Goal: Task Accomplishment & Management: Use online tool/utility

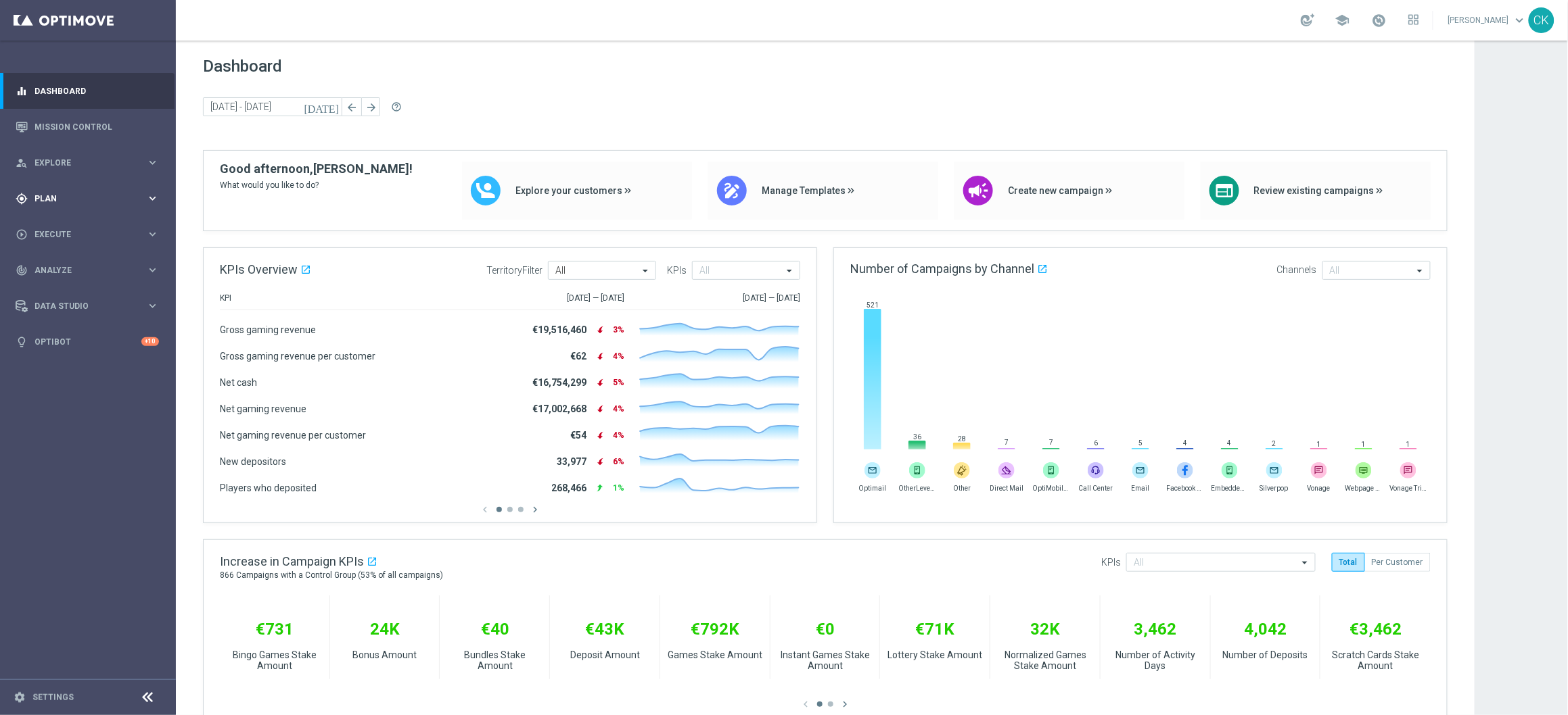
click at [44, 206] on div "gps_fixed Plan keyboard_arrow_right" at bounding box center [87, 199] width 174 height 36
click at [52, 268] on span "Templates" at bounding box center [84, 267] width 96 height 9
click at [51, 282] on link "Optimail" at bounding box center [91, 287] width 99 height 11
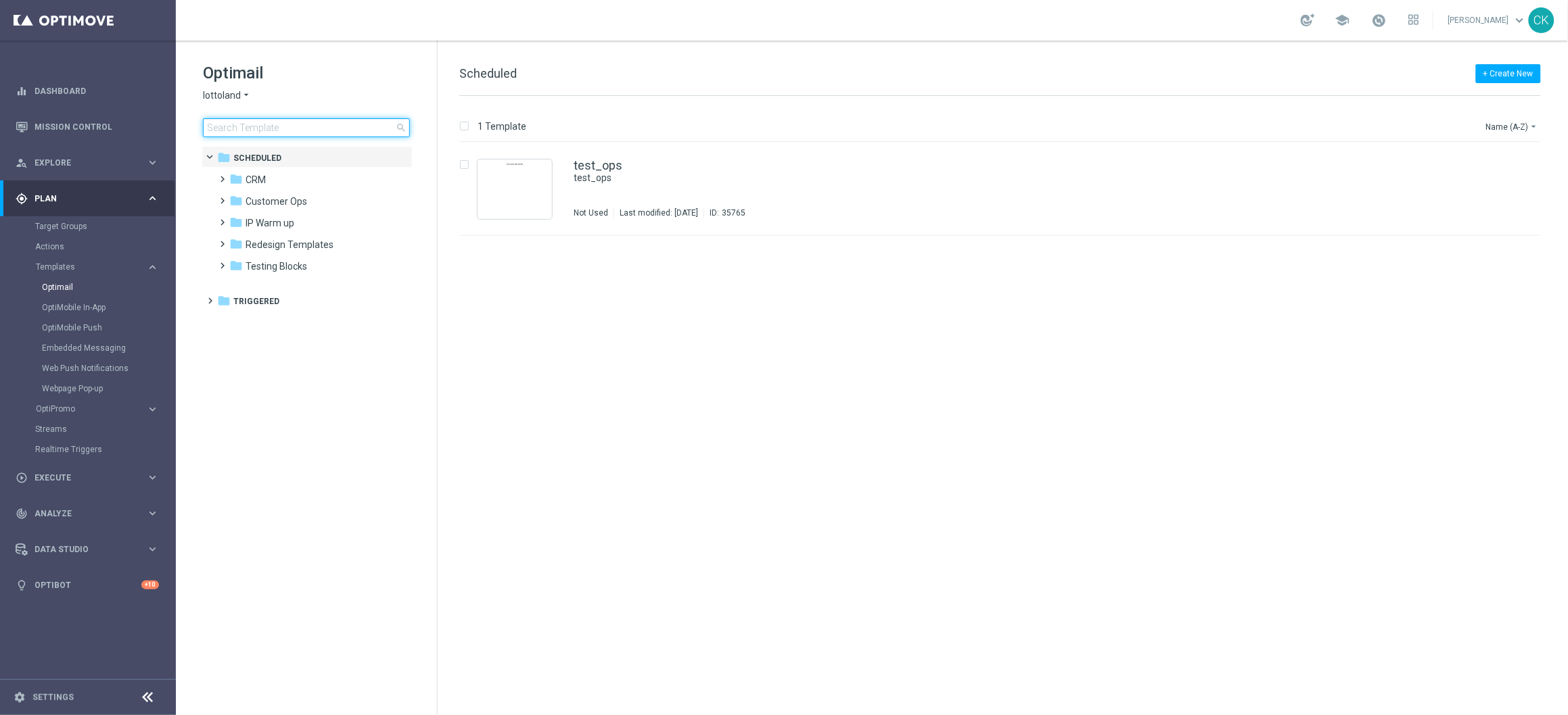
click at [291, 129] on input at bounding box center [306, 128] width 207 height 19
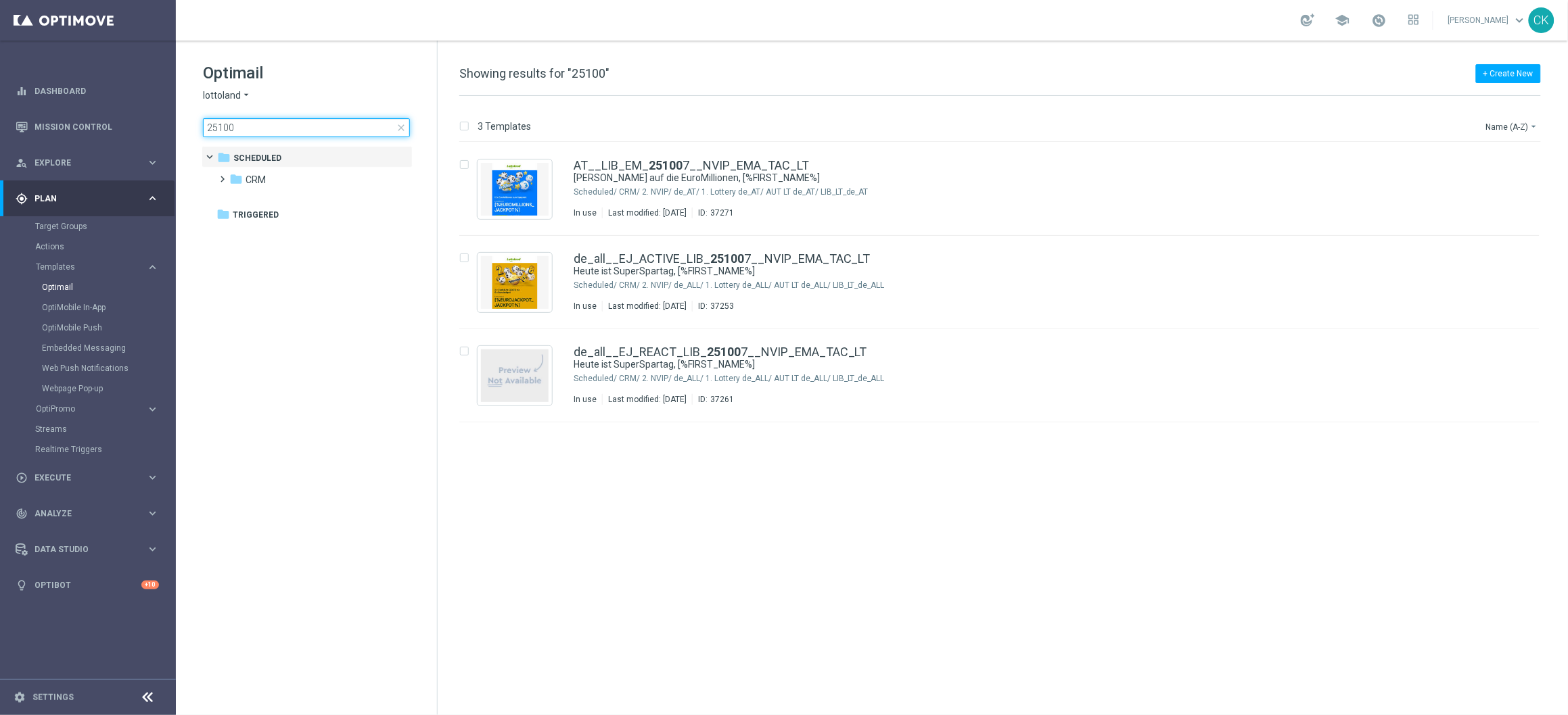
type input "251008"
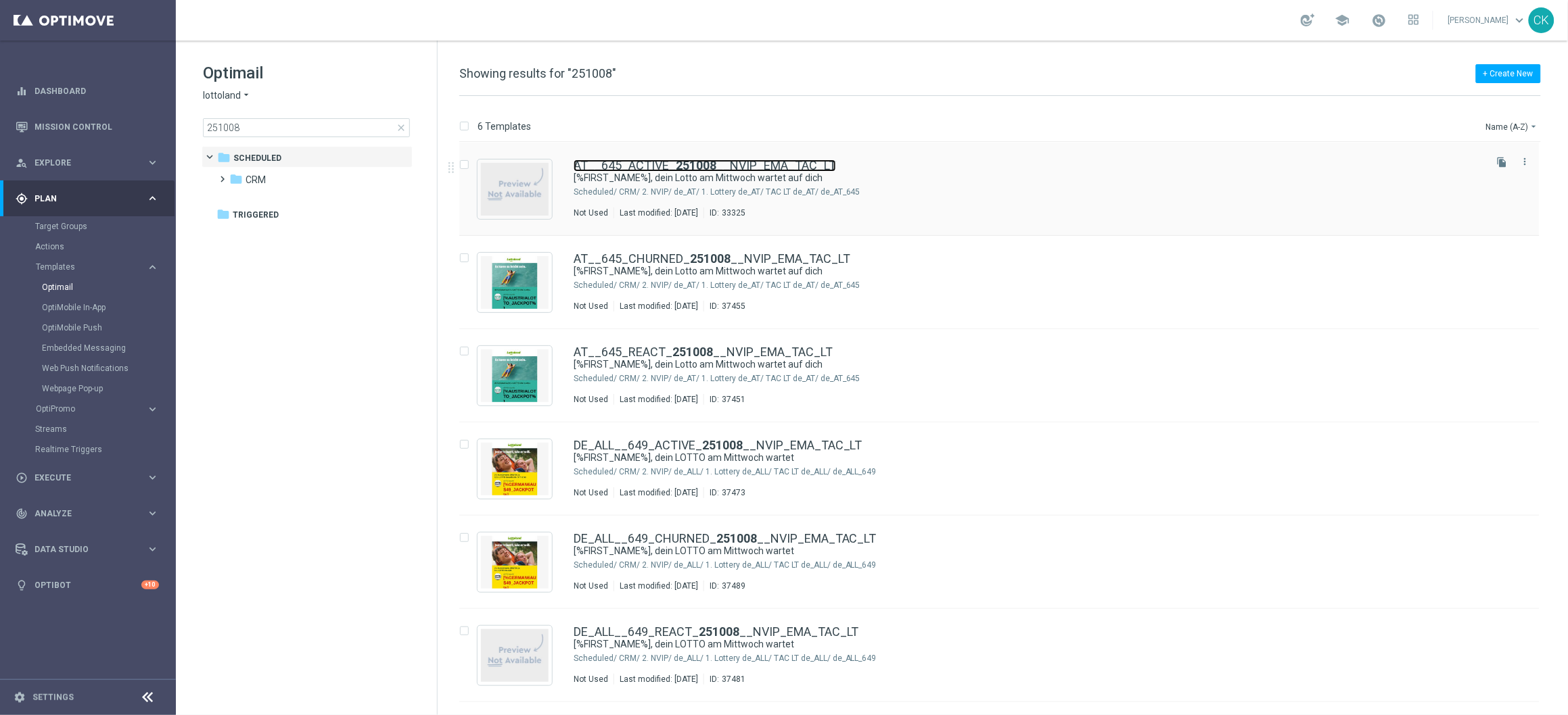
click at [661, 161] on link "AT__645_ACTIVE_ 251008 __NVIP_EMA_TAC_LT" at bounding box center [704, 166] width 262 height 12
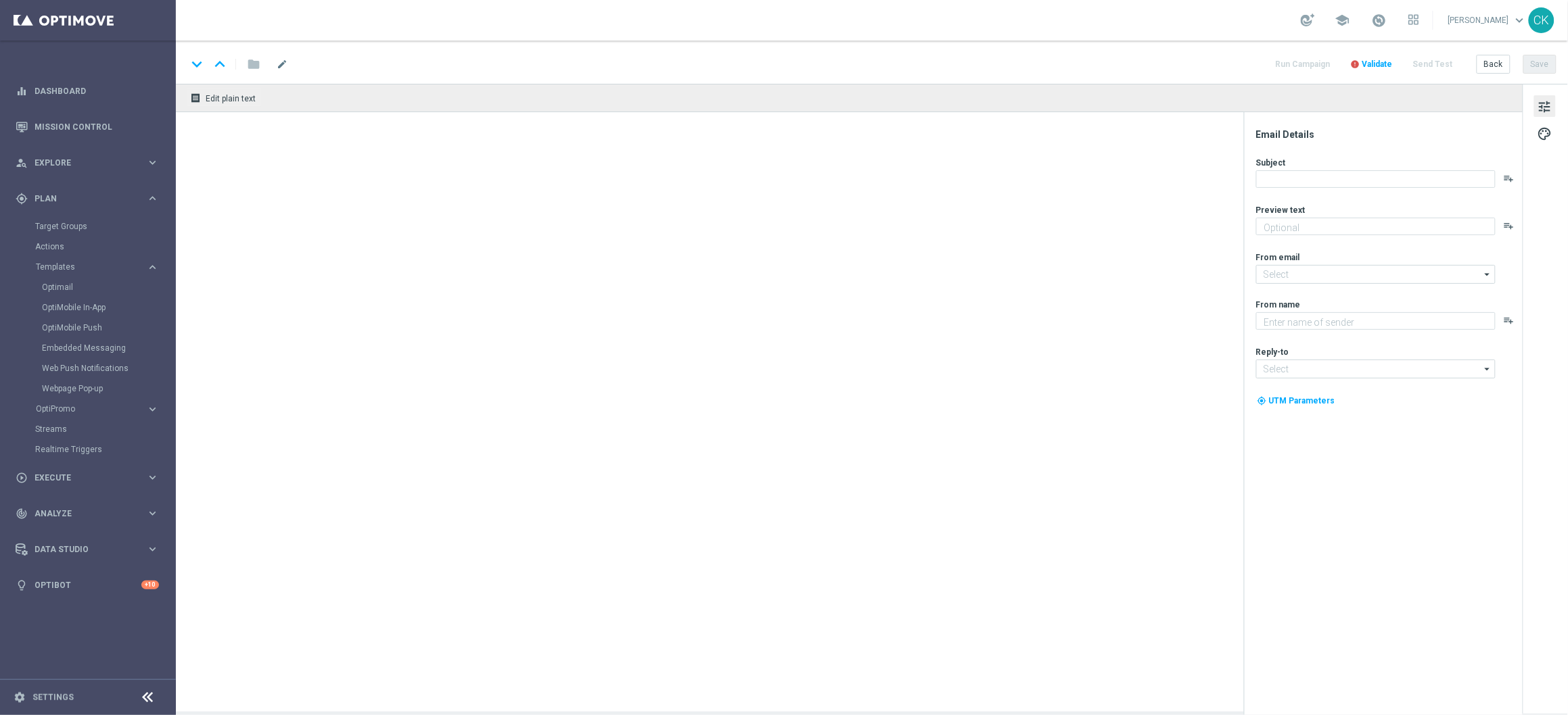
type textarea "25 % Rabatt sichern."
type input "[EMAIL_ADDRESS][DOMAIN_NAME]"
type textarea "Lottoland"
type input "[EMAIL_ADDRESS][DOMAIN_NAME]"
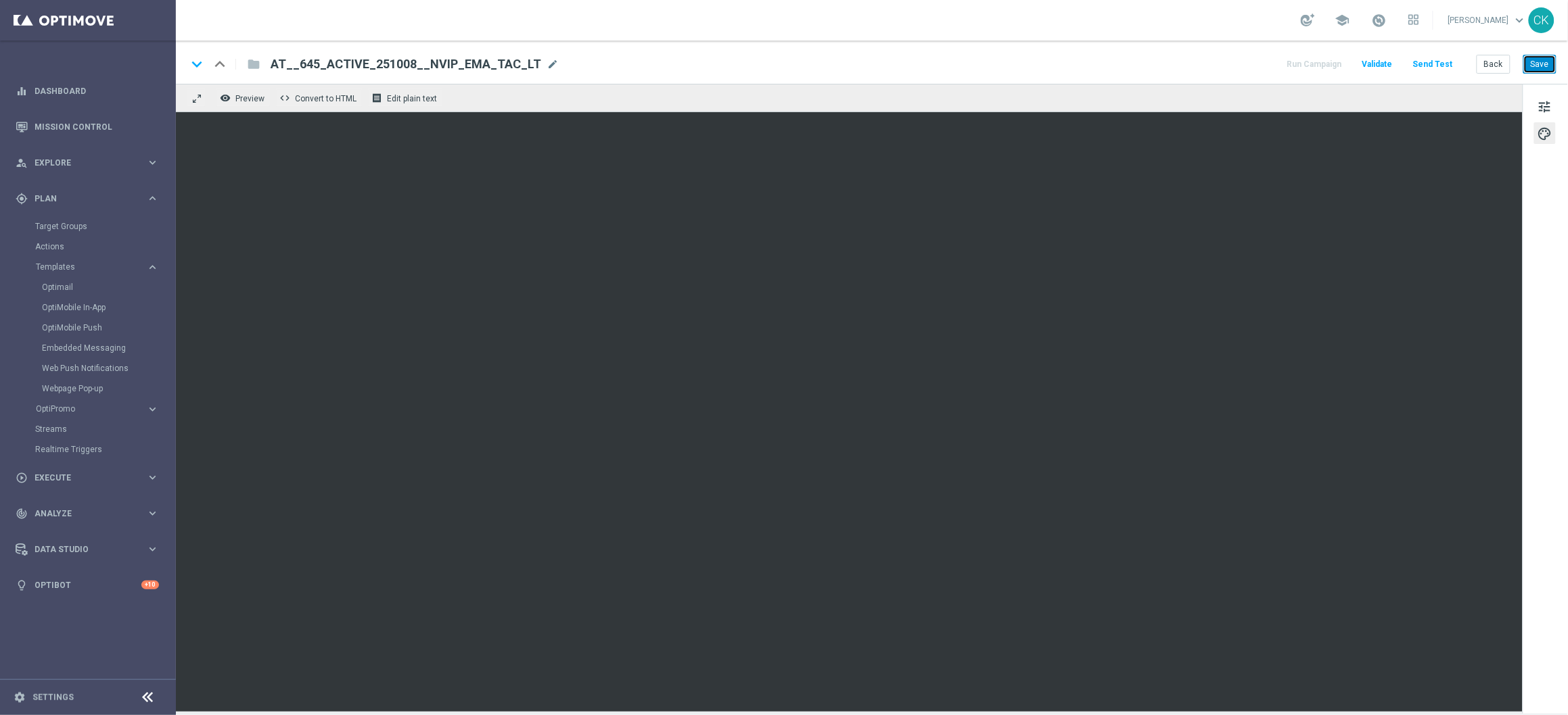
click at [1542, 65] on button "Save" at bounding box center [1539, 64] width 33 height 19
click at [1441, 68] on button "Send Test" at bounding box center [1433, 64] width 44 height 18
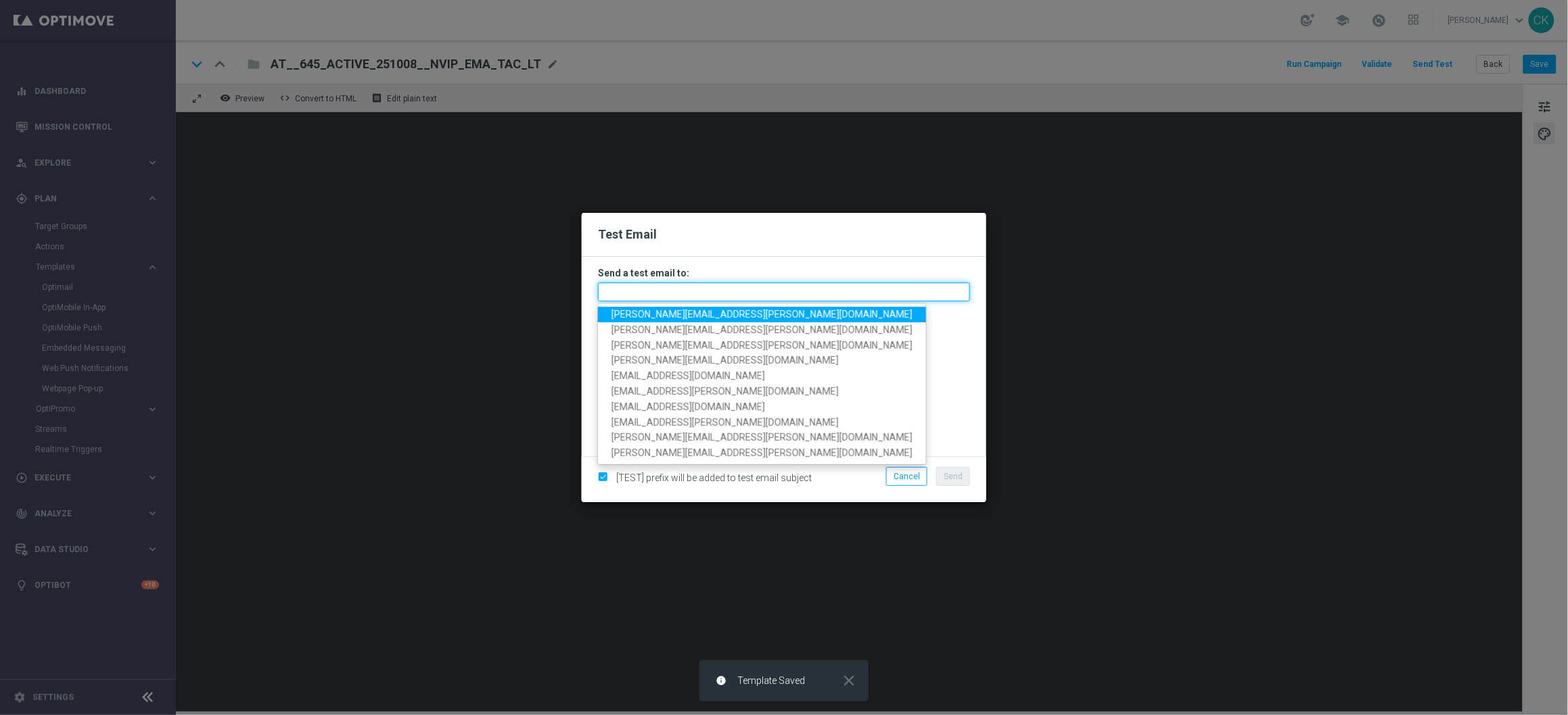
click at [773, 292] on input "text" at bounding box center [784, 292] width 372 height 19
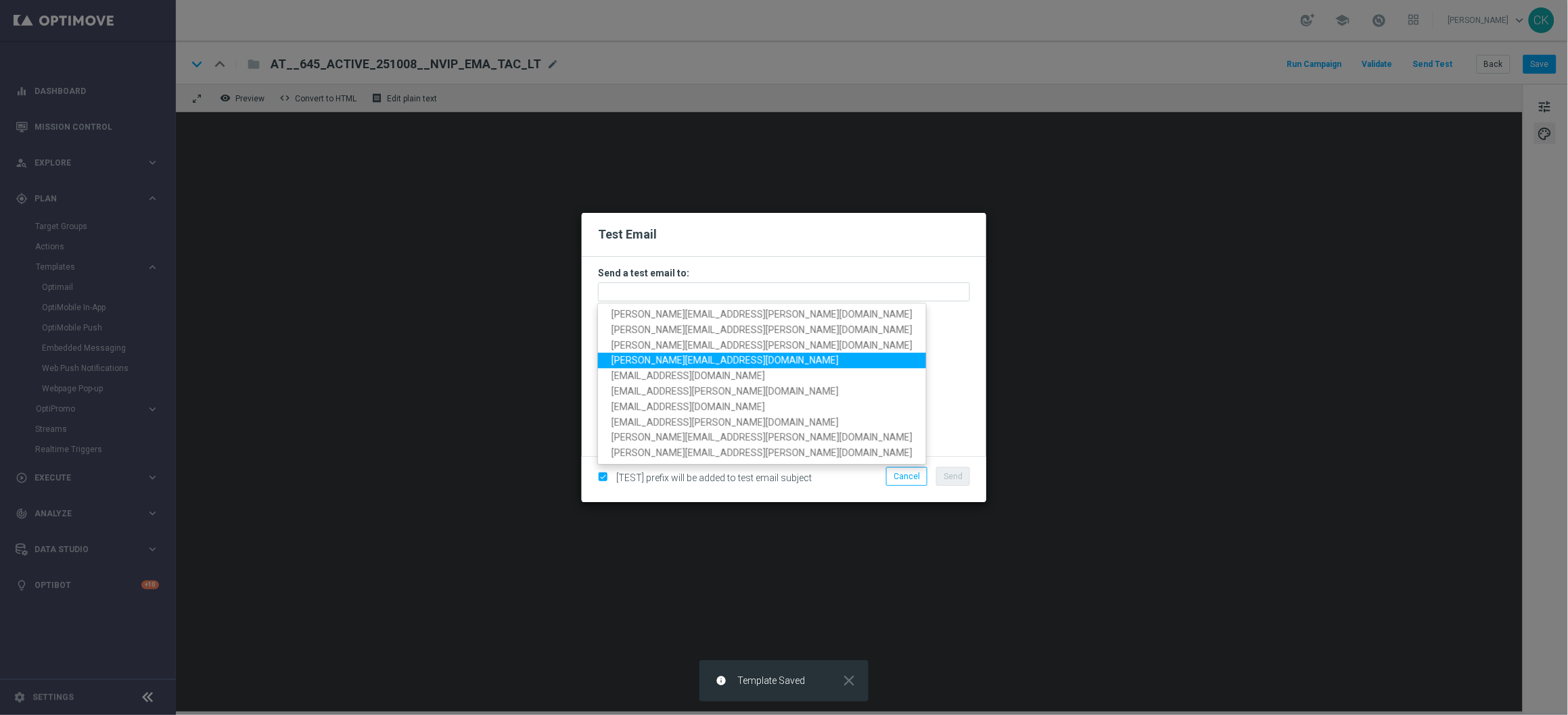
click at [692, 363] on span "[PERSON_NAME][EMAIL_ADDRESS][DOMAIN_NAME]" at bounding box center [725, 360] width 227 height 11
type input "[PERSON_NAME][EMAIL_ADDRESS][DOMAIN_NAME]"
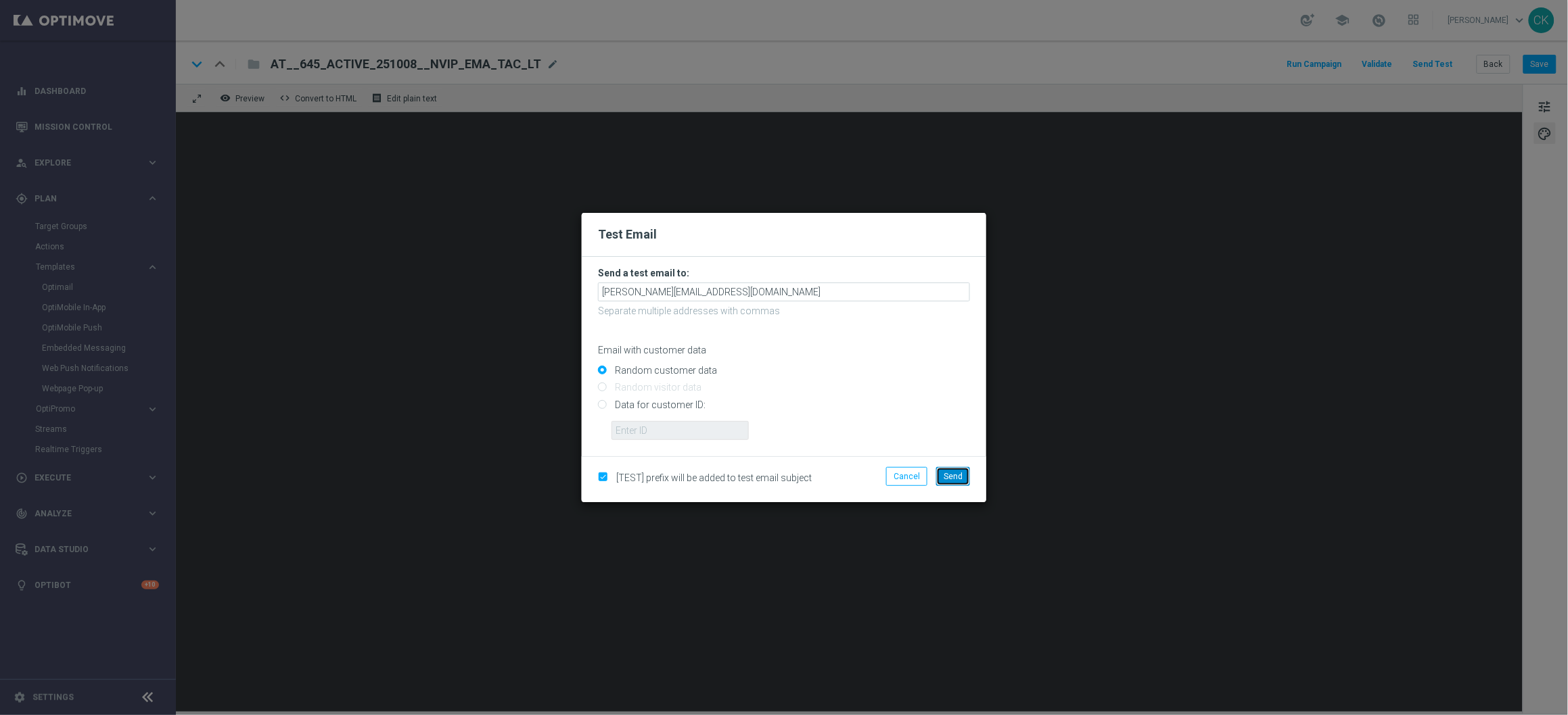
click at [962, 478] on button "Send" at bounding box center [953, 477] width 34 height 19
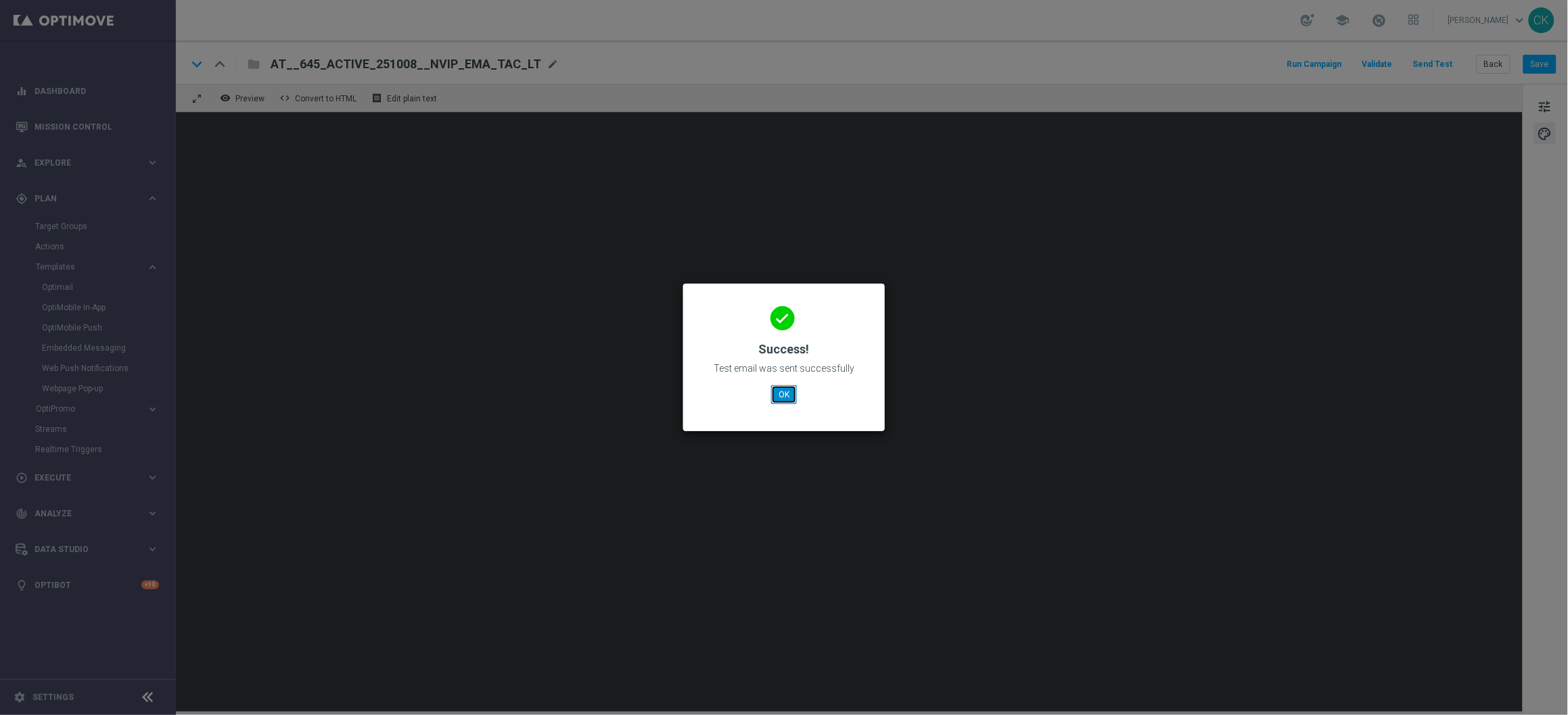
click at [777, 398] on button "OK" at bounding box center [784, 395] width 26 height 19
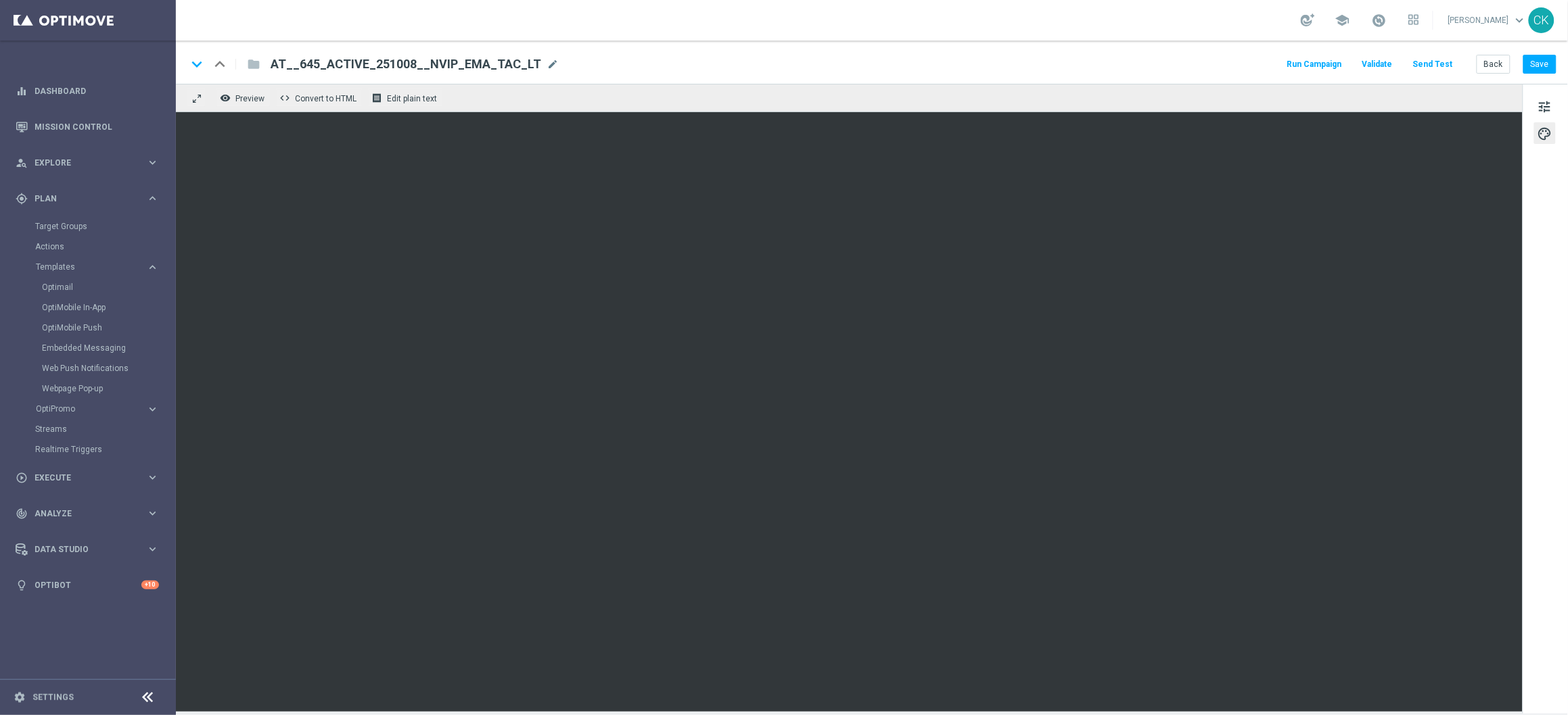
click at [1538, 73] on div "keyboard_arrow_down keyboard_arrow_up folder AT__645_ACTIVE_251008__NVIP_EMA_TA…" at bounding box center [871, 62] width 1392 height 44
click at [1539, 68] on button "Save" at bounding box center [1539, 64] width 33 height 19
click at [1497, 63] on button "Back" at bounding box center [1494, 64] width 34 height 19
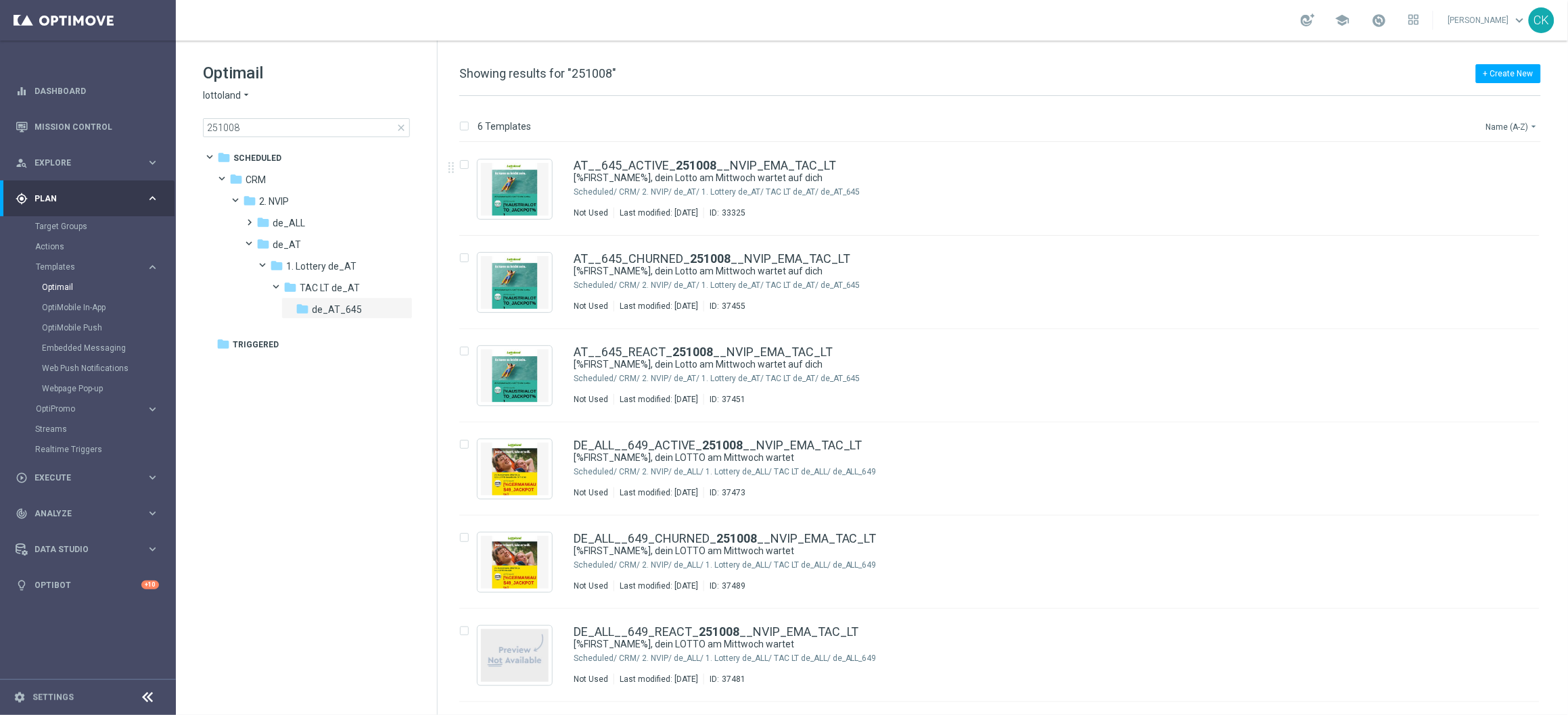
click at [1518, 126] on button "Name (A-Z) arrow_drop_down" at bounding box center [1513, 126] width 56 height 16
click at [1499, 187] on span "Date Modified (Newest)" at bounding box center [1489, 187] width 90 height 9
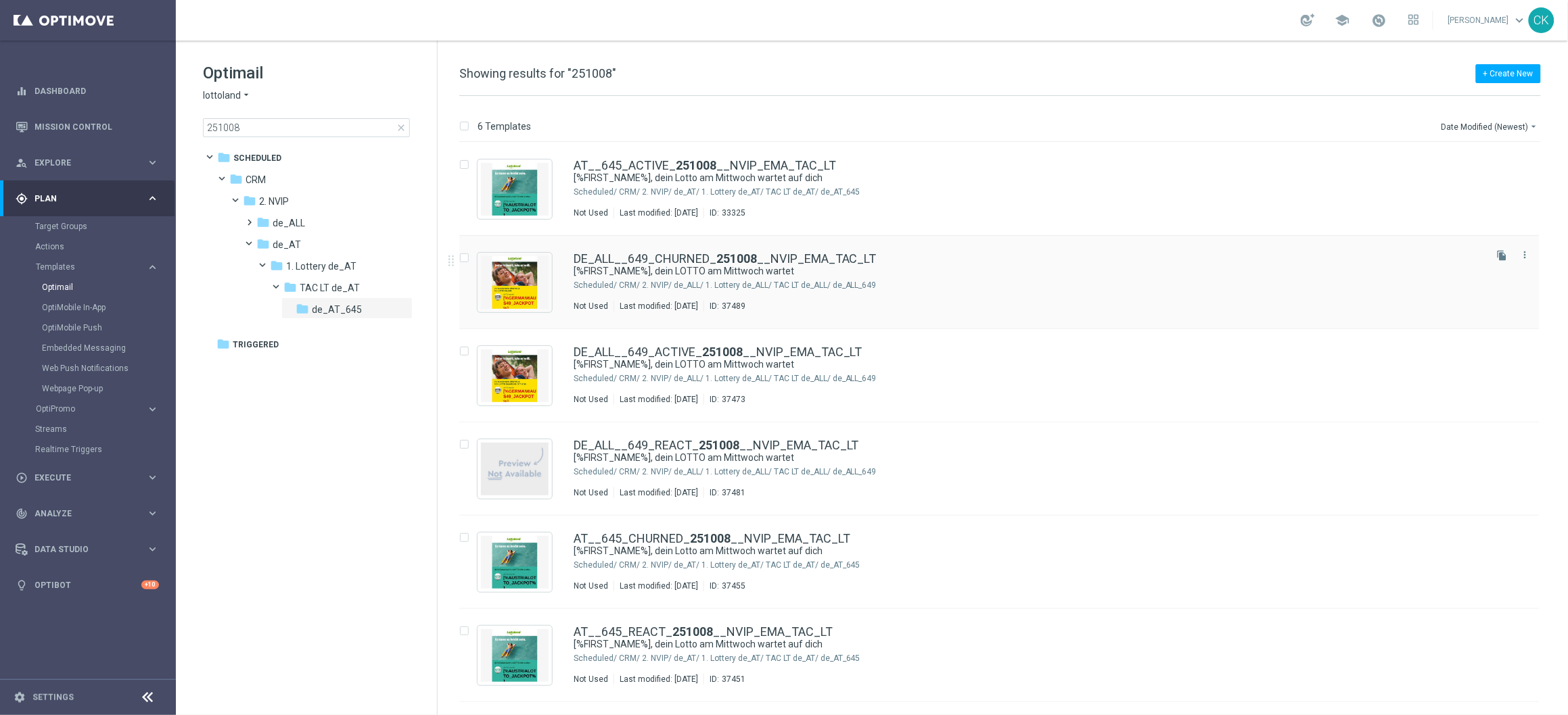
click at [627, 251] on div "DE_ALL__649_CHURNED_ 251008 __NVIP_EMA_TAC_LT [%FIRST_NAME%], dein LOTTO am Mit…" at bounding box center [999, 282] width 1080 height 93
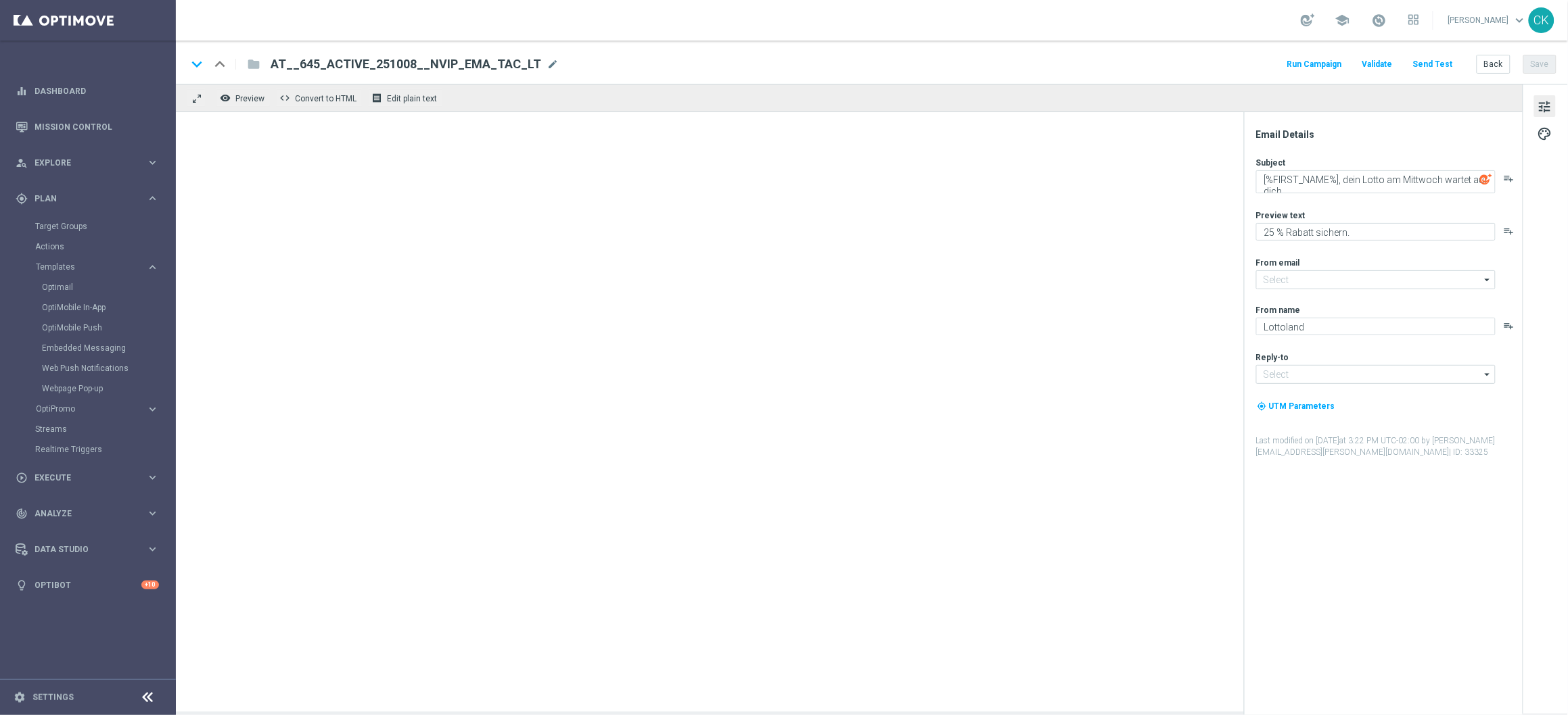
type input "[EMAIL_ADDRESS][DOMAIN_NAME]"
type textarea "[%FIRST_NAME%], dein LOTTO am Mittwoch wartet"
type textarea "Mit Gratistipps für die EuroDreams."
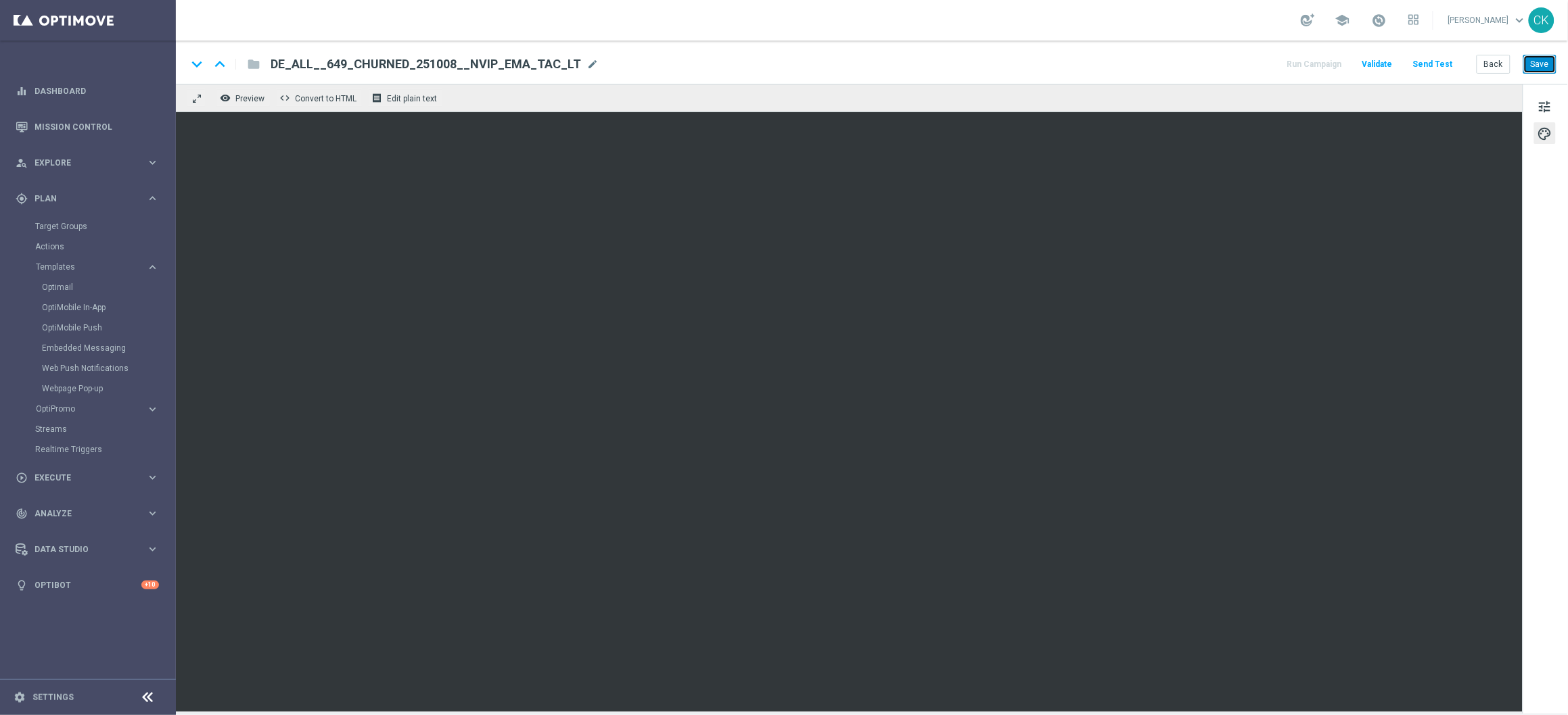
click at [1548, 63] on button "Save" at bounding box center [1539, 64] width 33 height 19
click at [1544, 61] on button "Save" at bounding box center [1539, 64] width 33 height 19
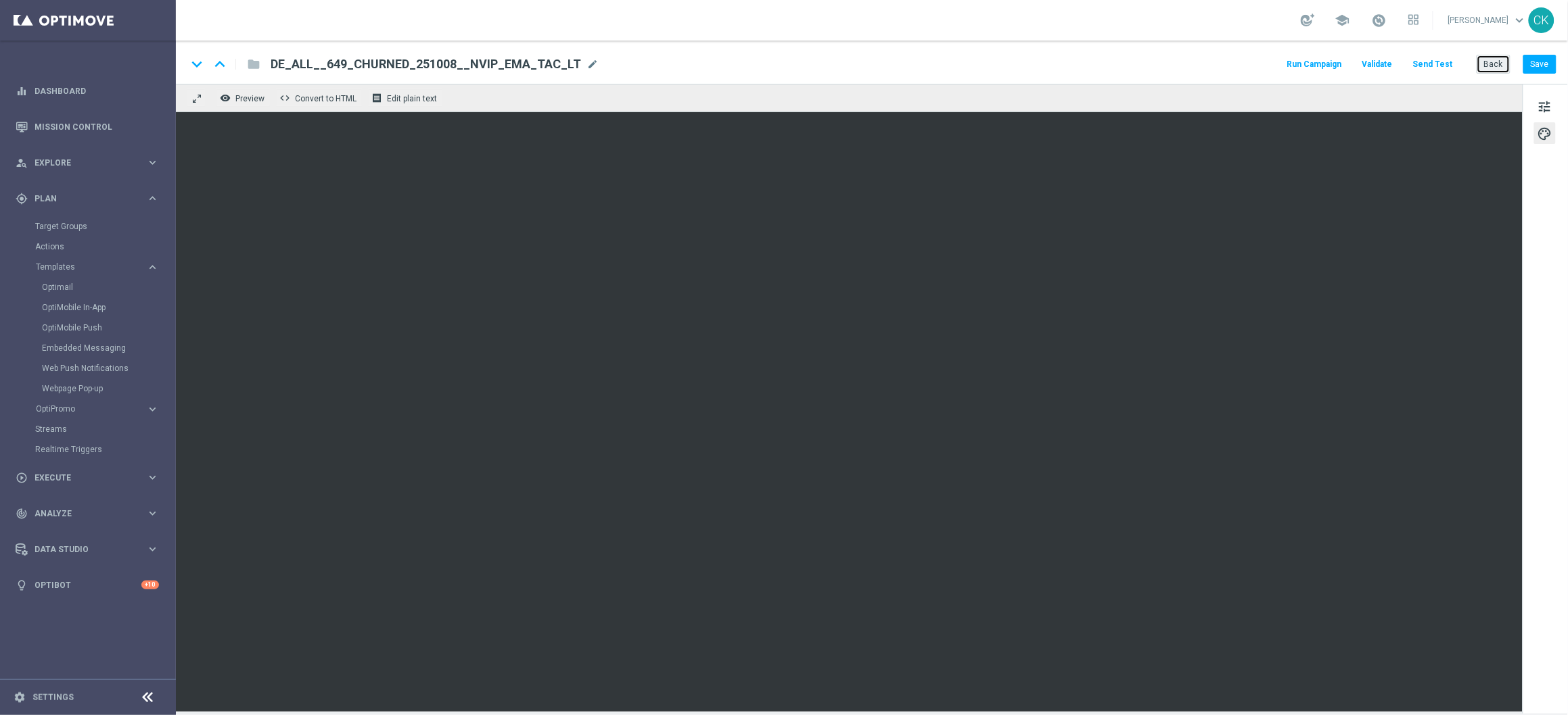
click at [1498, 63] on button "Back" at bounding box center [1494, 64] width 34 height 19
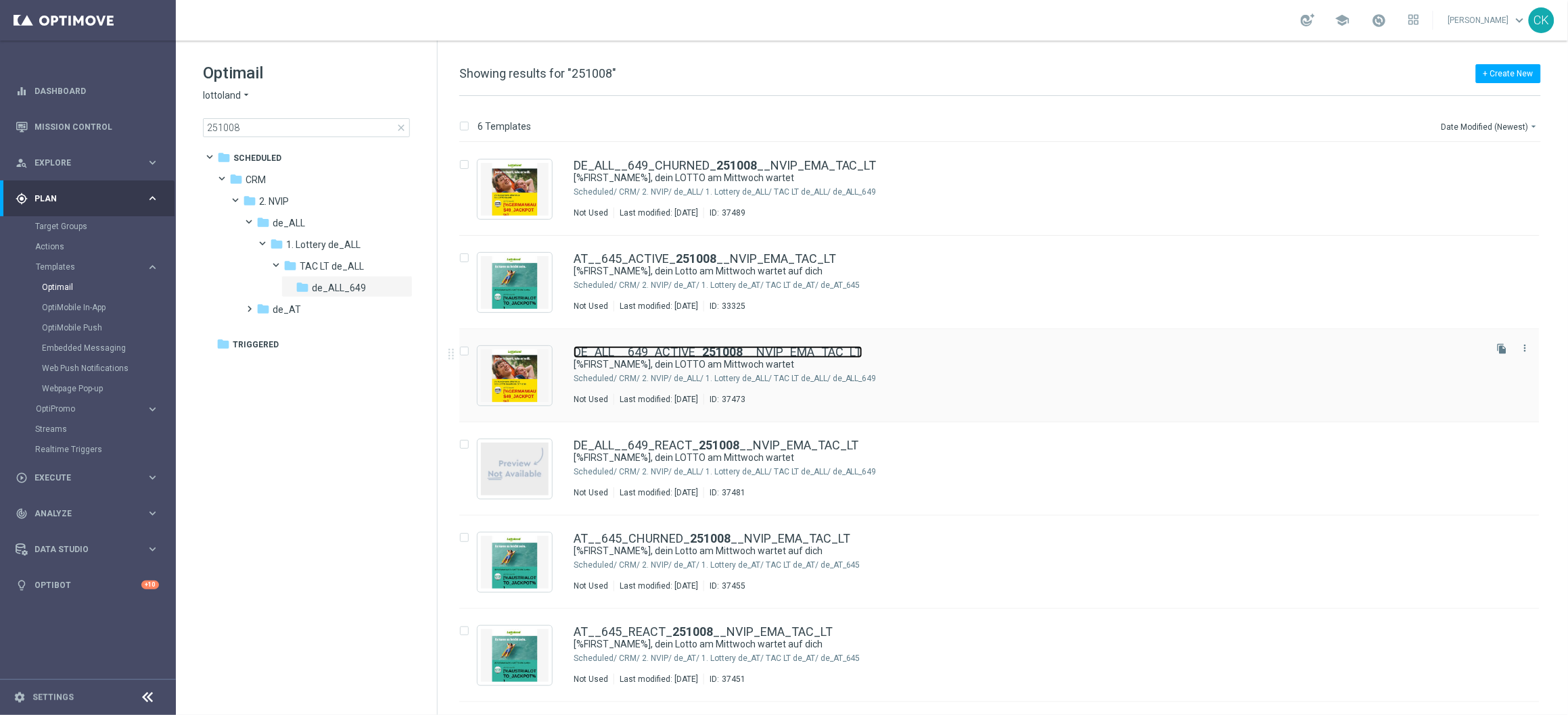
click at [655, 346] on link "DE_ALL__649_ACTIVE_ 251008 __NVIP_EMA_TAC_LT" at bounding box center [718, 352] width 289 height 12
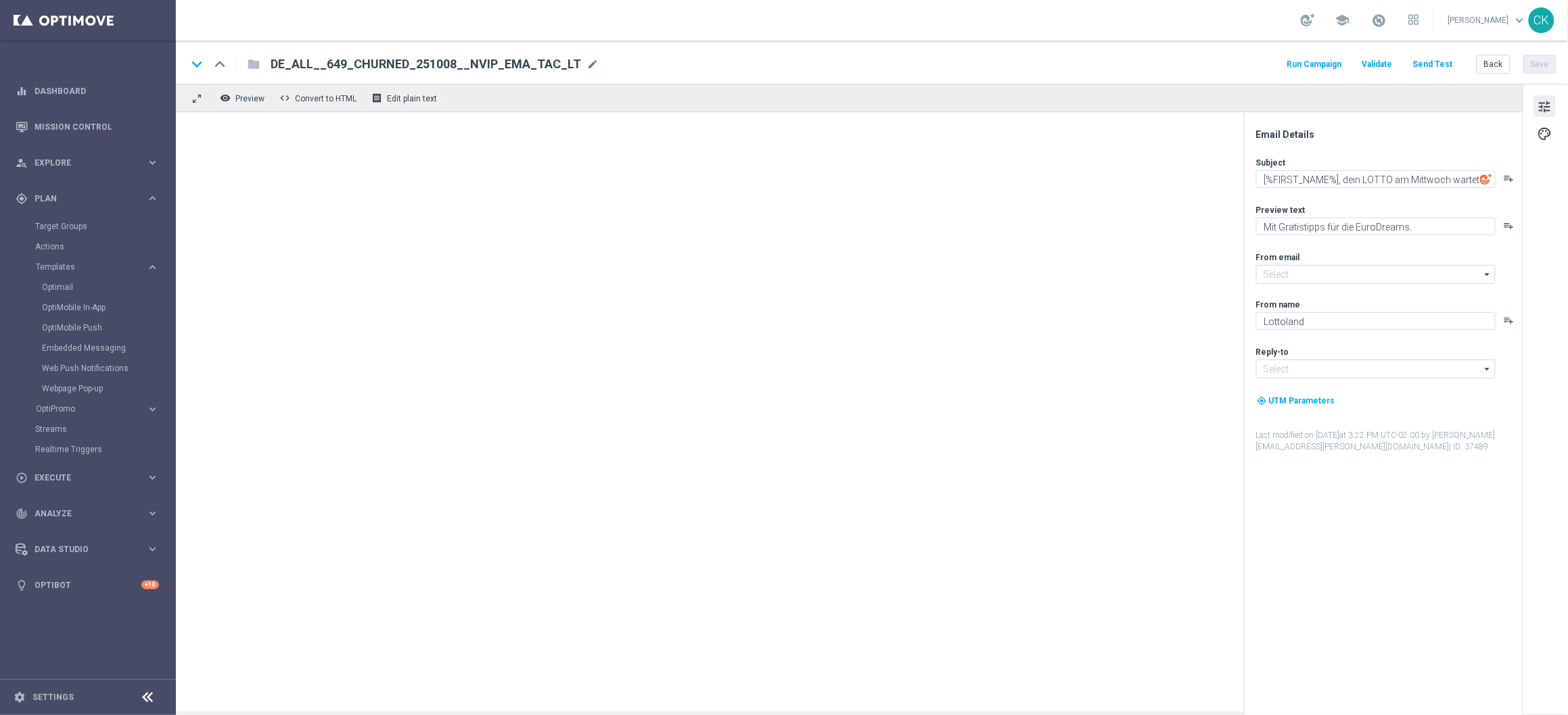
type input "[EMAIL_ADDRESS][DOMAIN_NAME]"
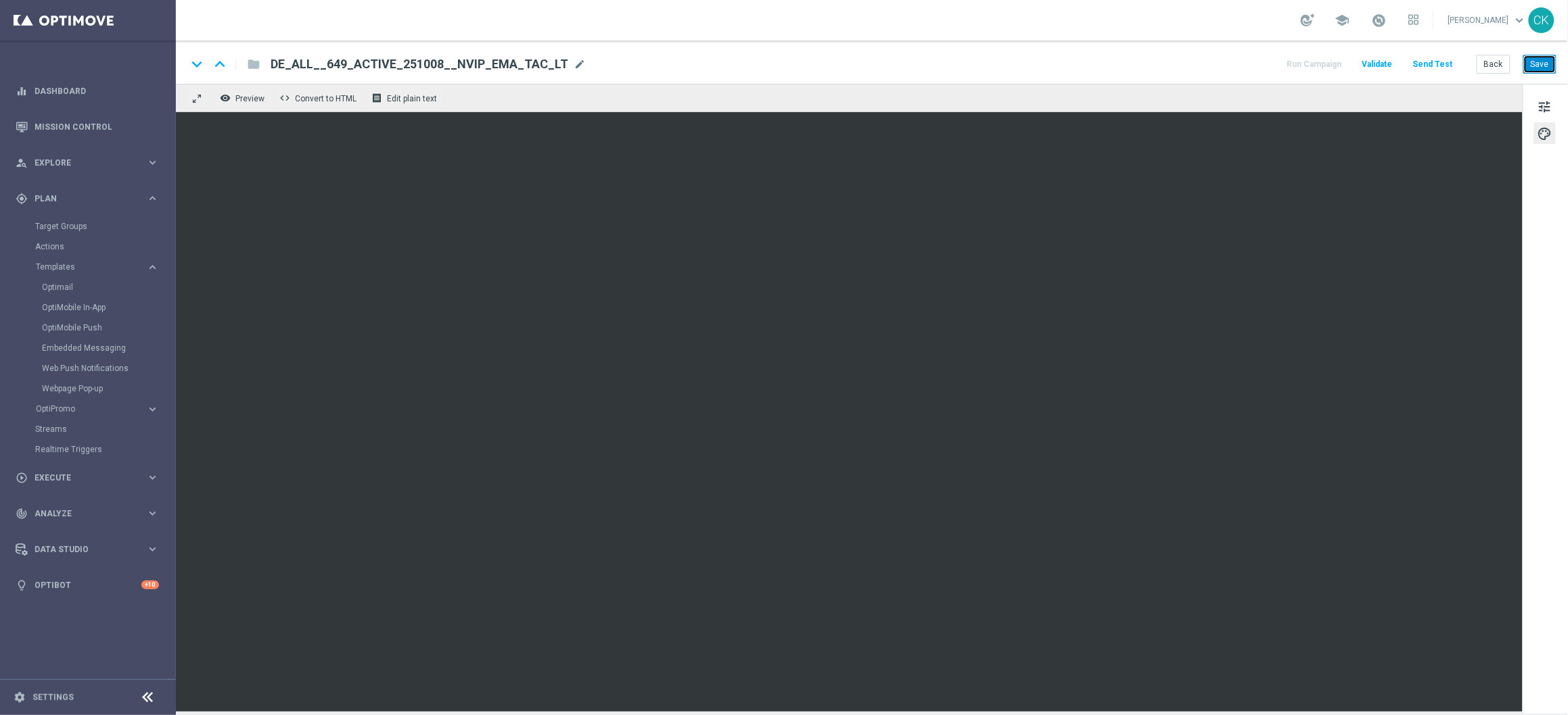
click at [1540, 60] on button "Save" at bounding box center [1539, 64] width 33 height 19
click at [1492, 64] on button "Back" at bounding box center [1494, 64] width 34 height 19
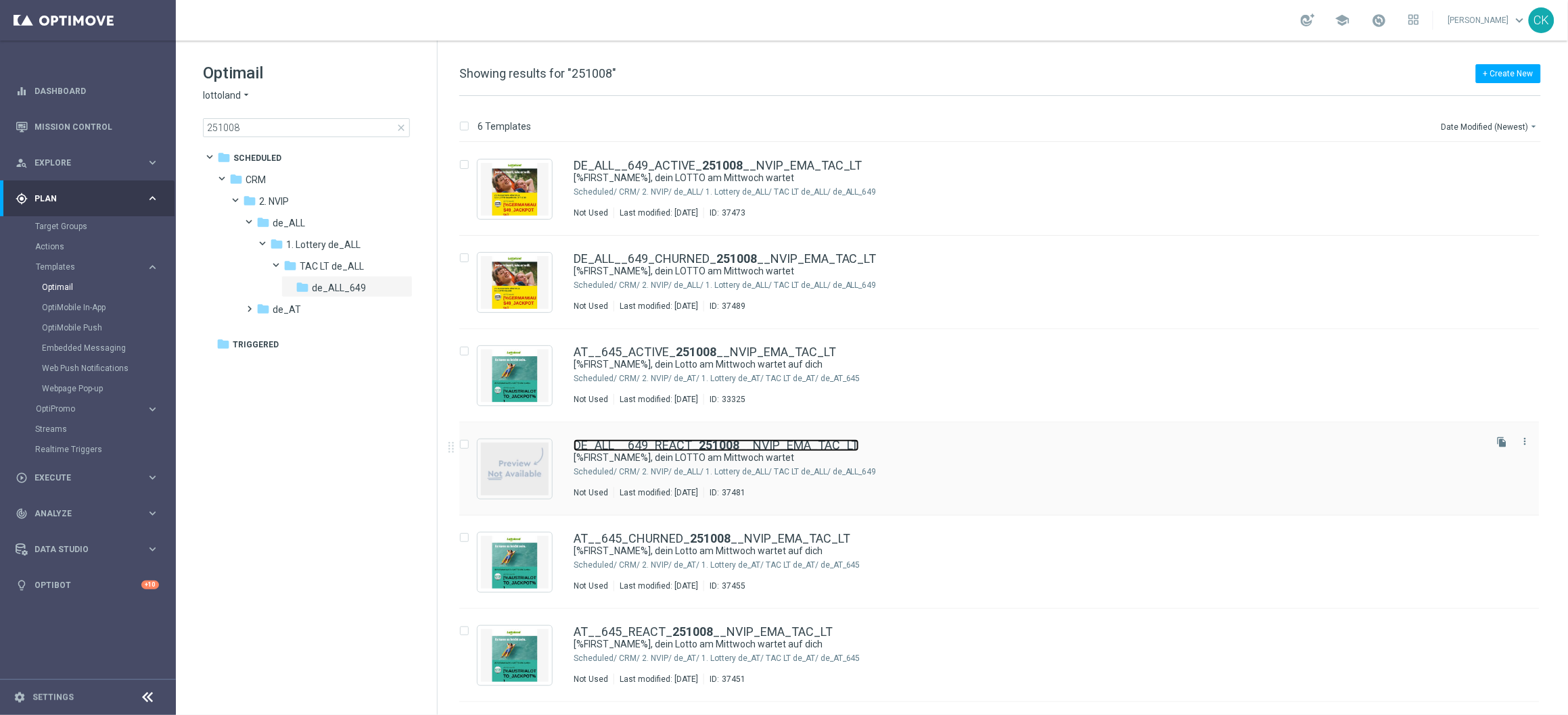
click at [689, 440] on link "DE_ALL__649_REACT_ 251008 __NVIP_EMA_TAC_LT" at bounding box center [716, 445] width 285 height 12
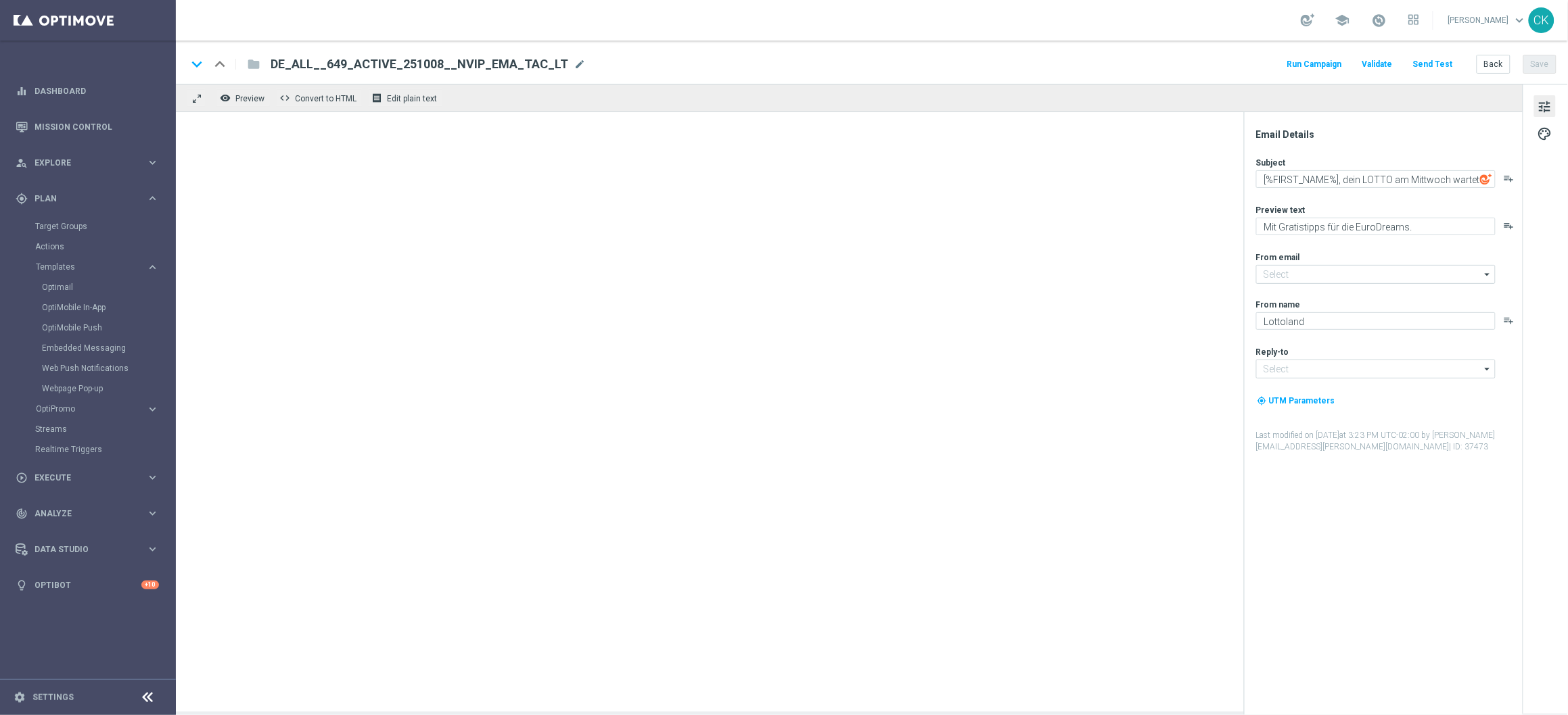
type input "[EMAIL_ADDRESS][DOMAIN_NAME]"
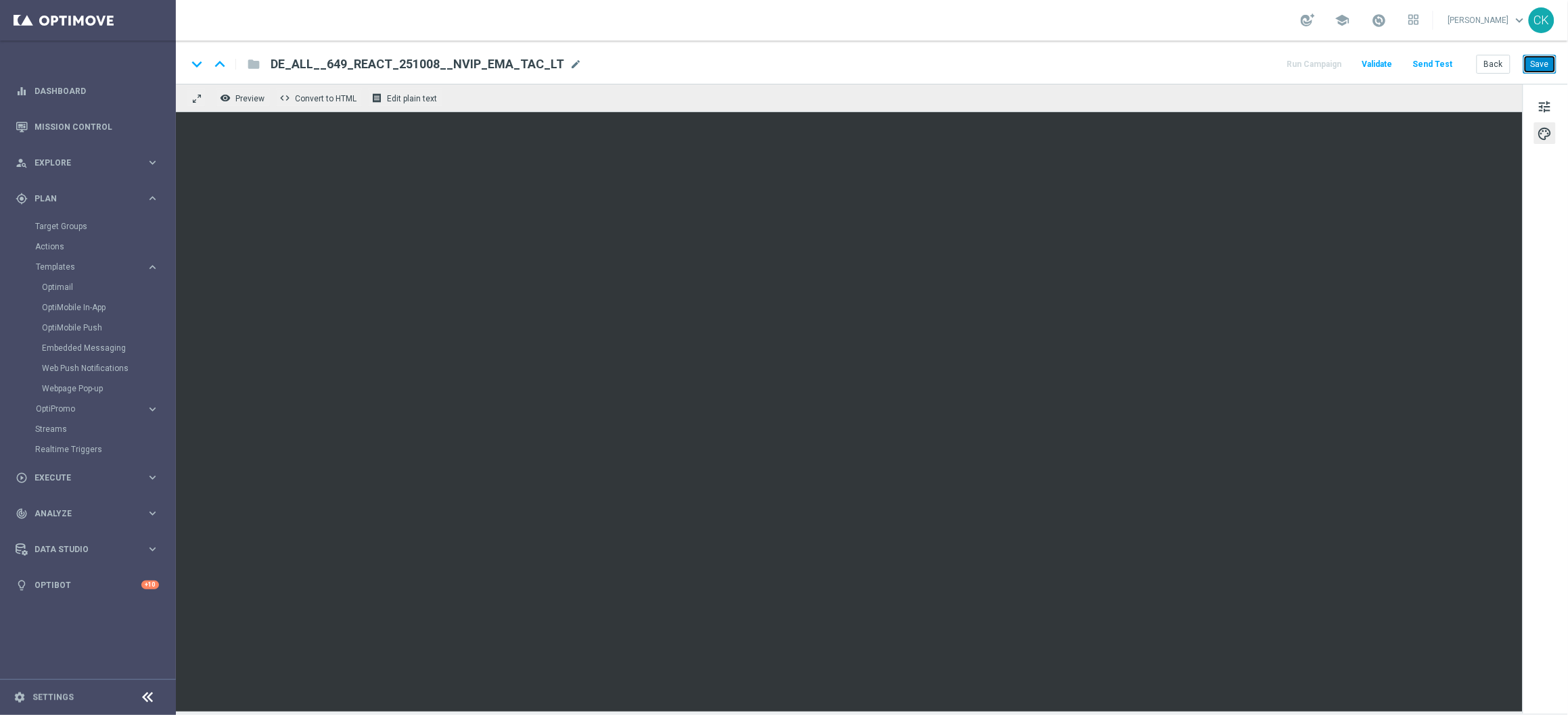
click at [1542, 63] on button "Save" at bounding box center [1539, 64] width 33 height 19
click at [1487, 65] on button "Back" at bounding box center [1494, 64] width 34 height 19
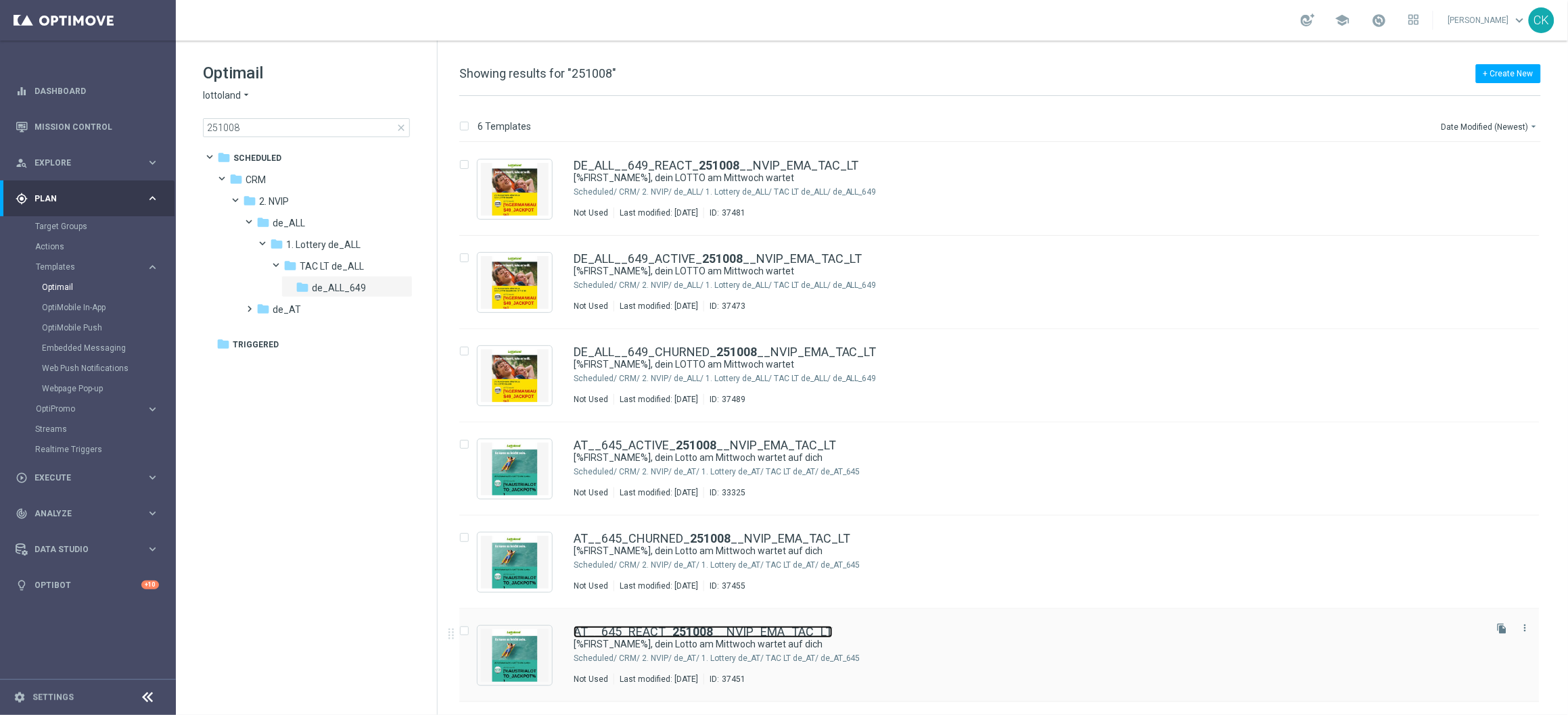
click at [666, 636] on link "AT__645_REACT_ 251008 __NVIP_EMA_TAC_LT" at bounding box center [702, 632] width 259 height 12
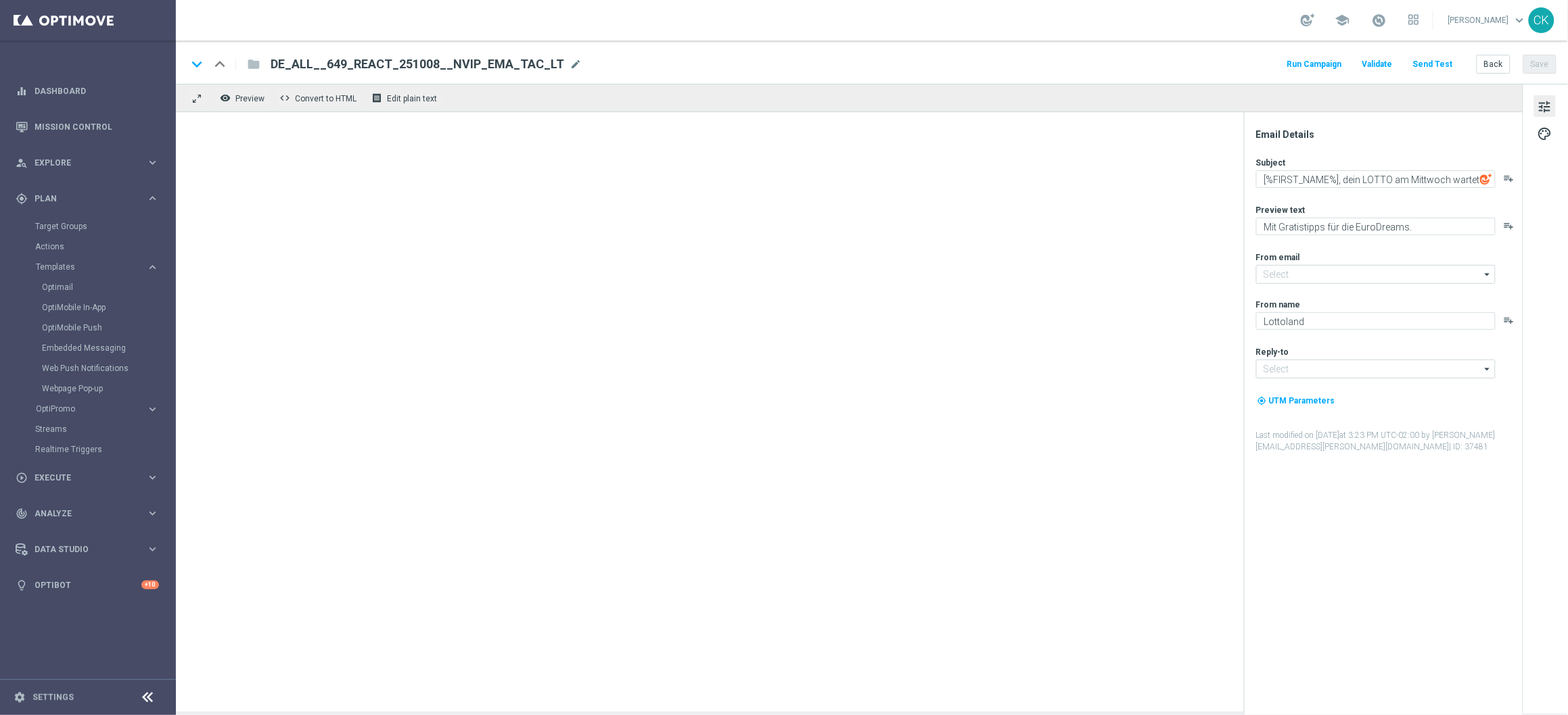
type input "[EMAIL_ADDRESS][DOMAIN_NAME]"
type textarea "[%FIRST_NAME%], dein Lotto am Mittwoch wartet auf dich"
type textarea "25 % Rabatt sichern."
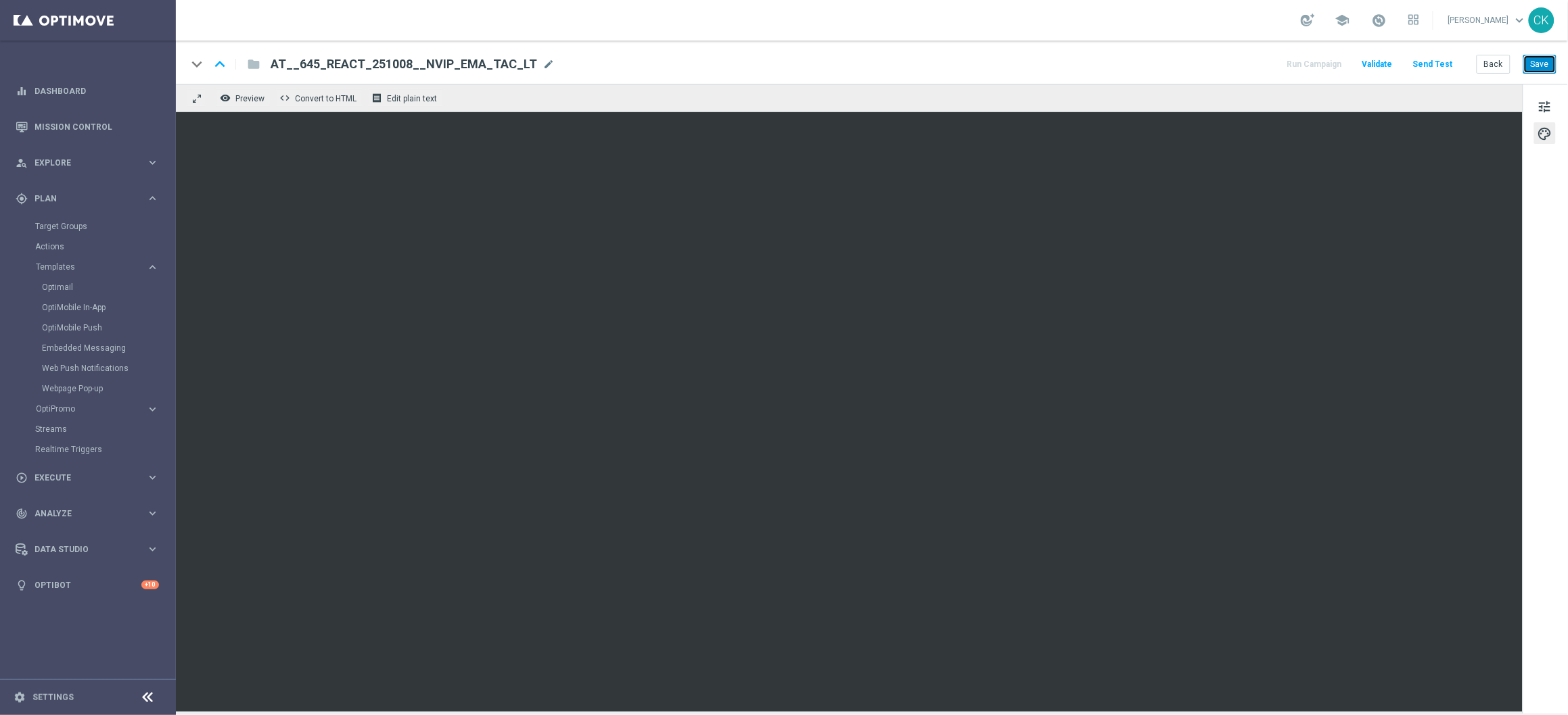
click at [1539, 63] on button "Save" at bounding box center [1539, 64] width 33 height 19
click at [1491, 63] on button "Back" at bounding box center [1494, 64] width 34 height 19
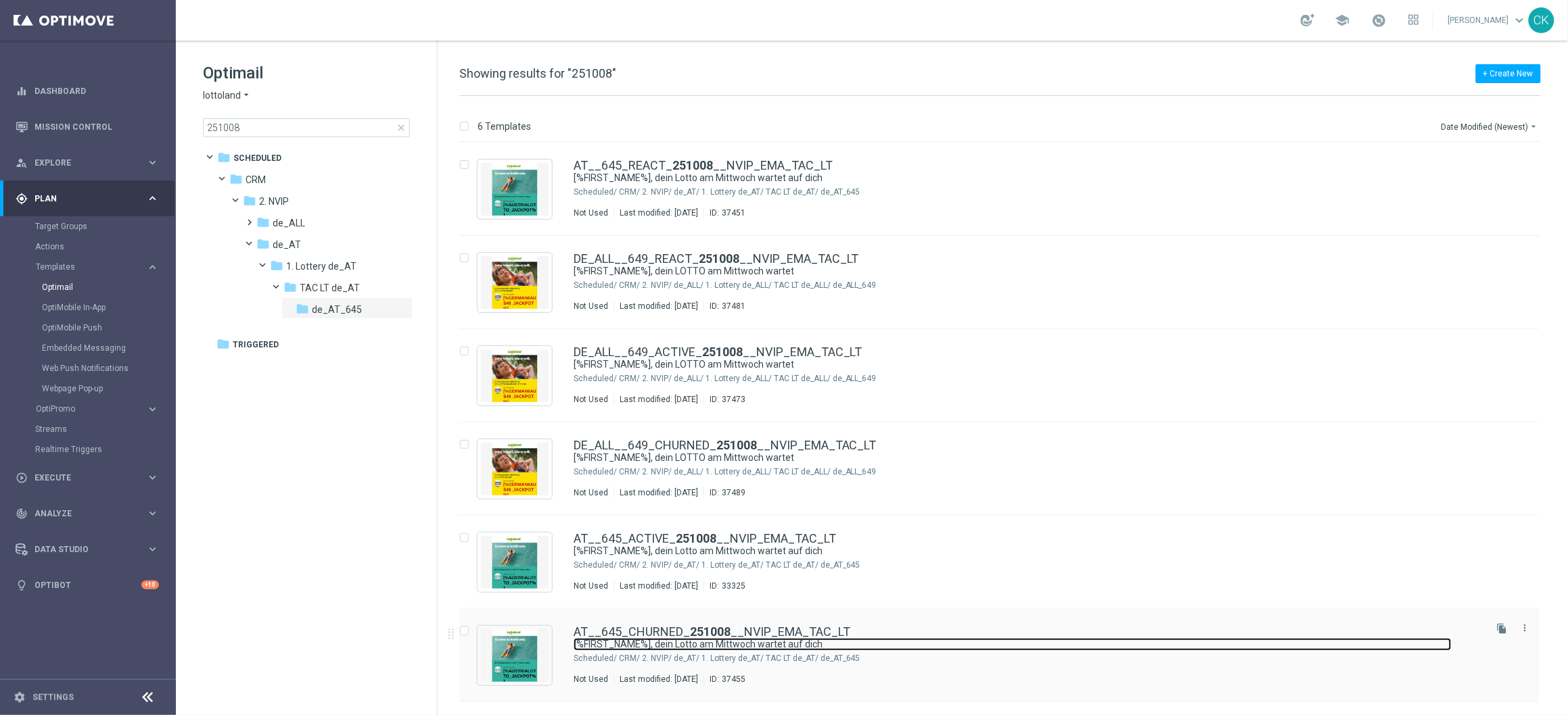
click at [640, 640] on link "[%FIRST_NAME%], dein Lotto am Mittwoch wartet auf dich" at bounding box center [1012, 644] width 878 height 13
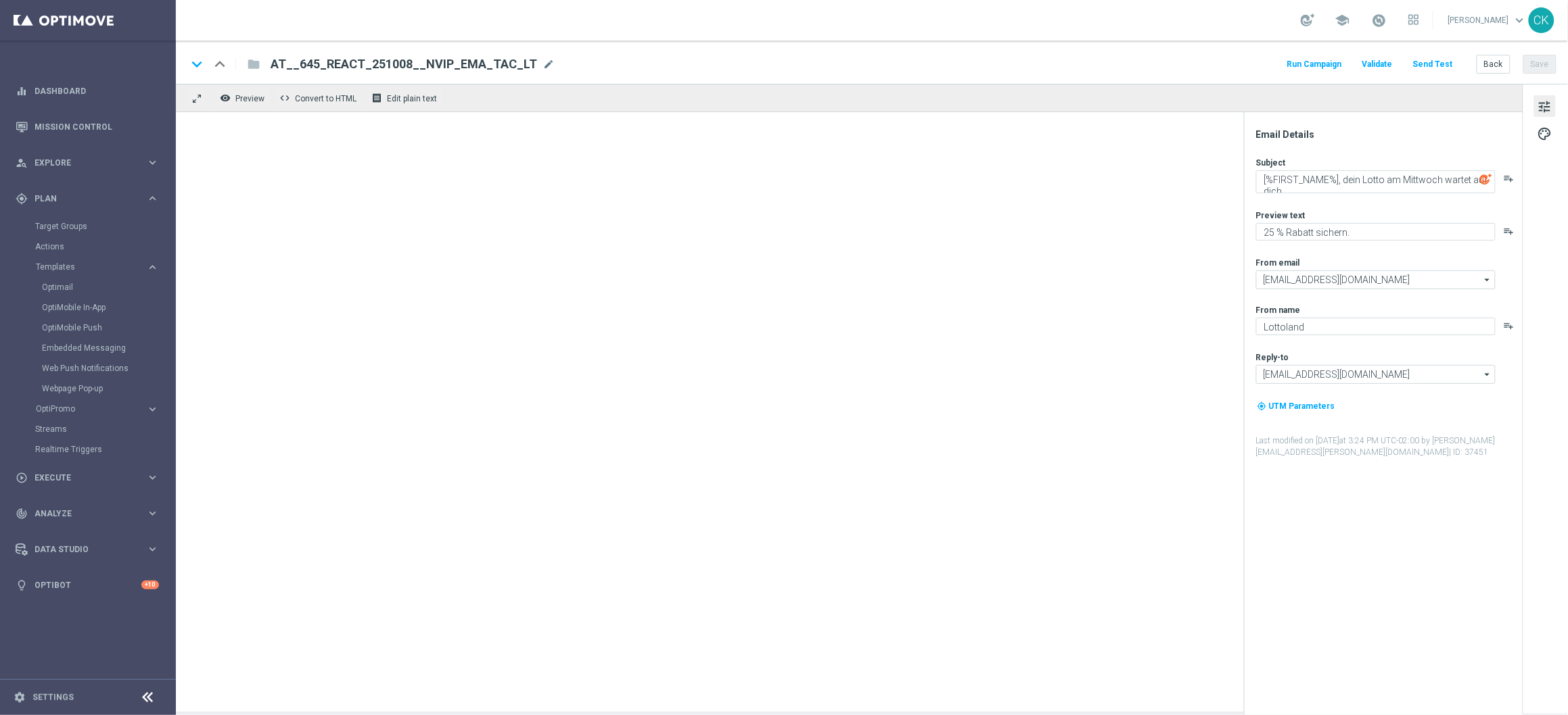
type textarea "30 % Rabatt sichern."
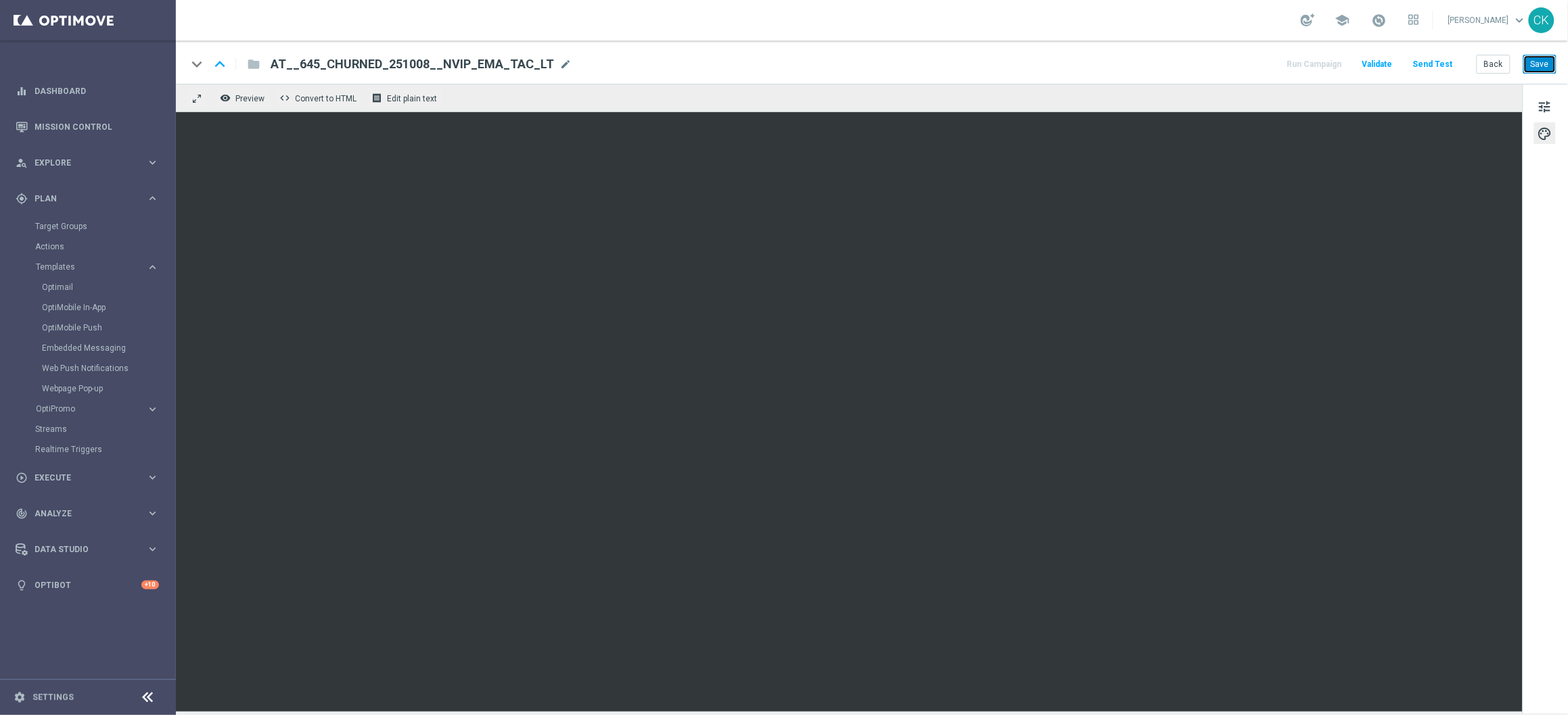
click at [1541, 67] on button "Save" at bounding box center [1539, 64] width 33 height 19
click at [1496, 63] on button "Back" at bounding box center [1494, 64] width 34 height 19
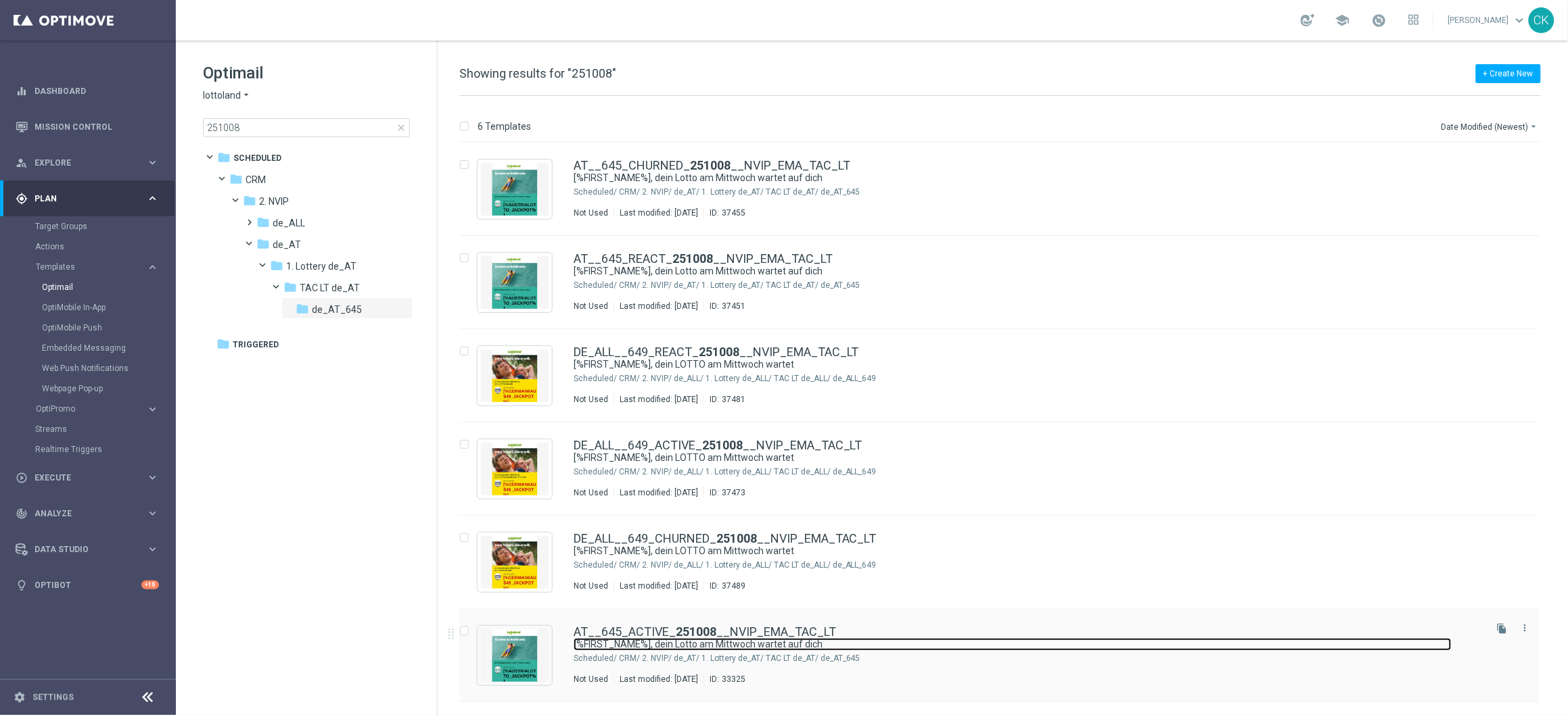
click at [679, 640] on link "[%FIRST_NAME%], dein Lotto am Mittwoch wartet auf dich" at bounding box center [1012, 644] width 878 height 13
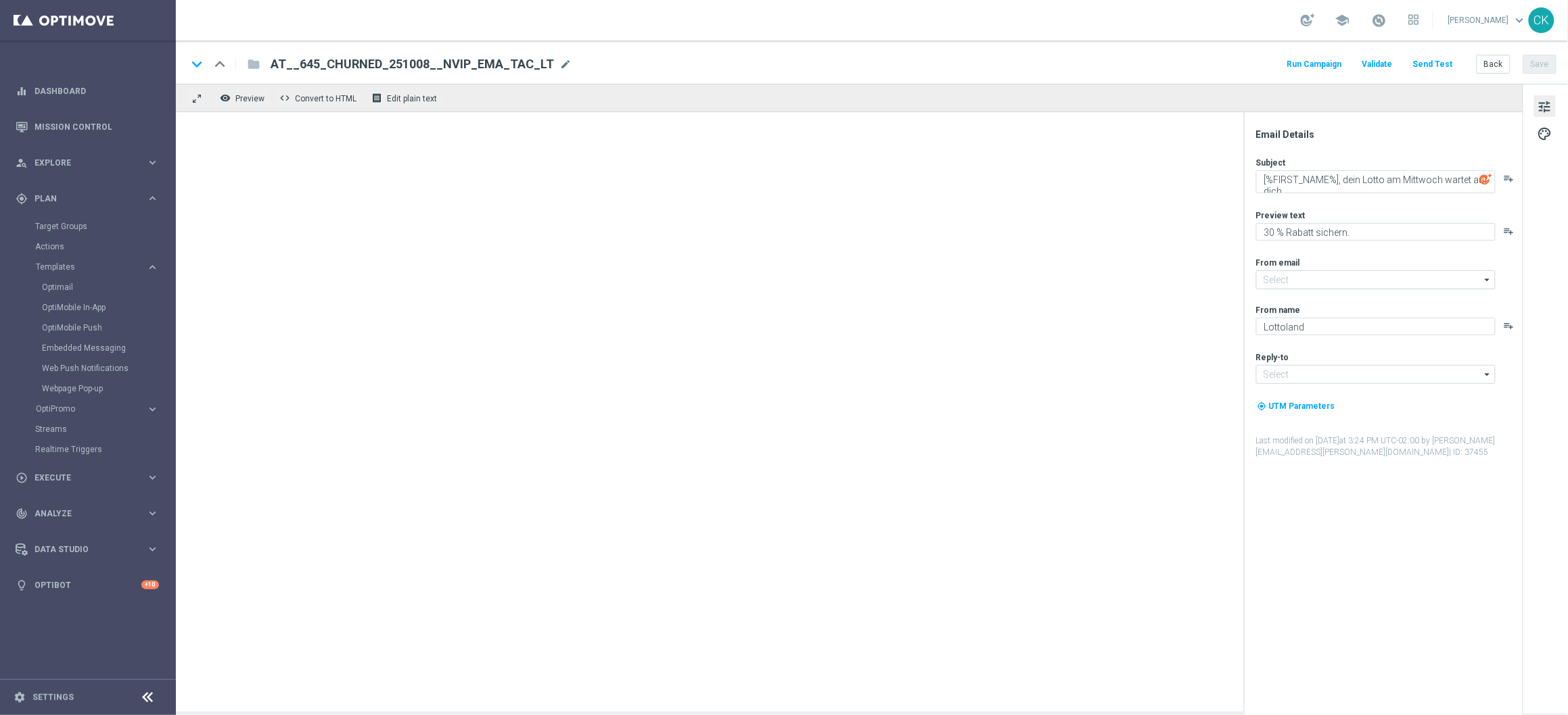
type input "[EMAIL_ADDRESS][DOMAIN_NAME]"
type textarea "25 % Rabatt sichern."
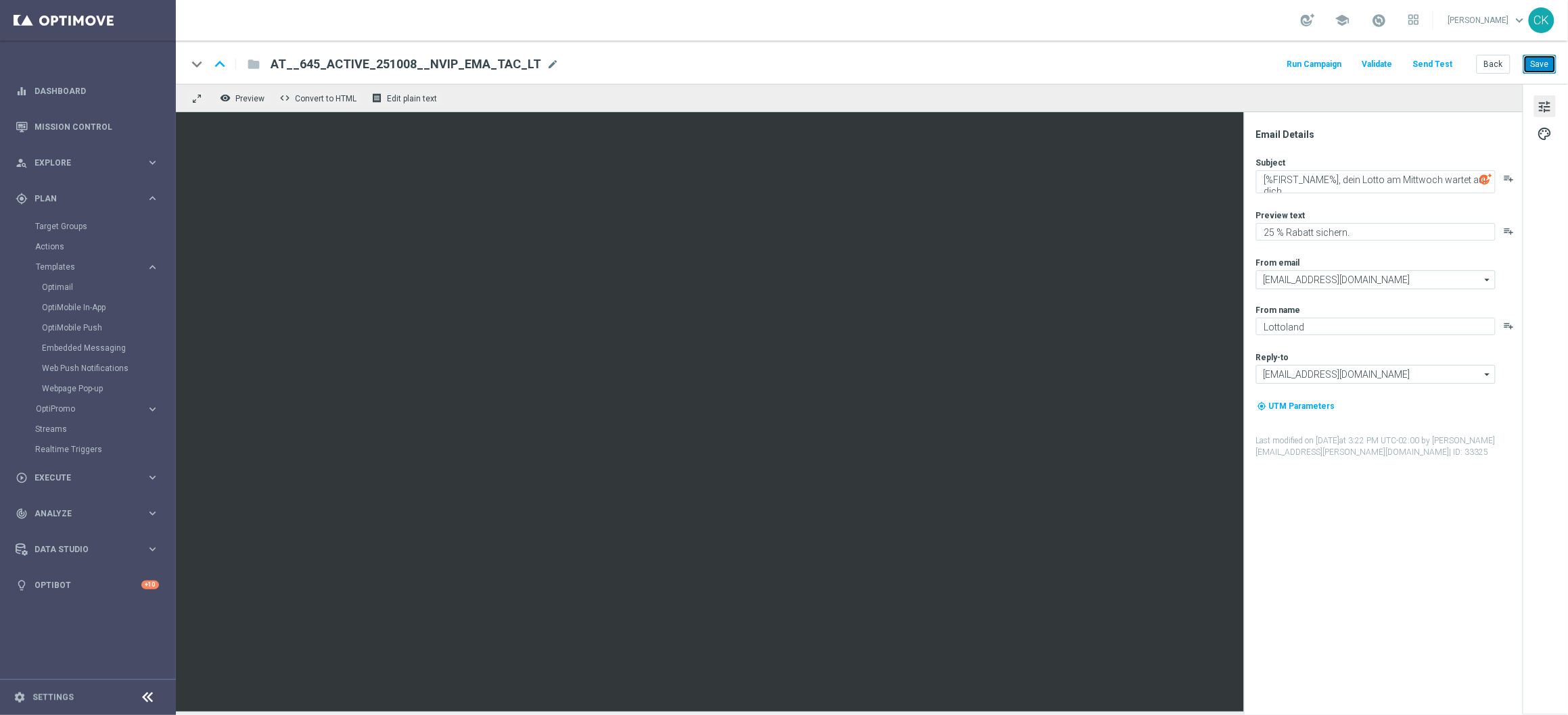
click at [1549, 66] on button "Save" at bounding box center [1539, 64] width 33 height 19
click at [1495, 66] on button "Back" at bounding box center [1494, 64] width 34 height 19
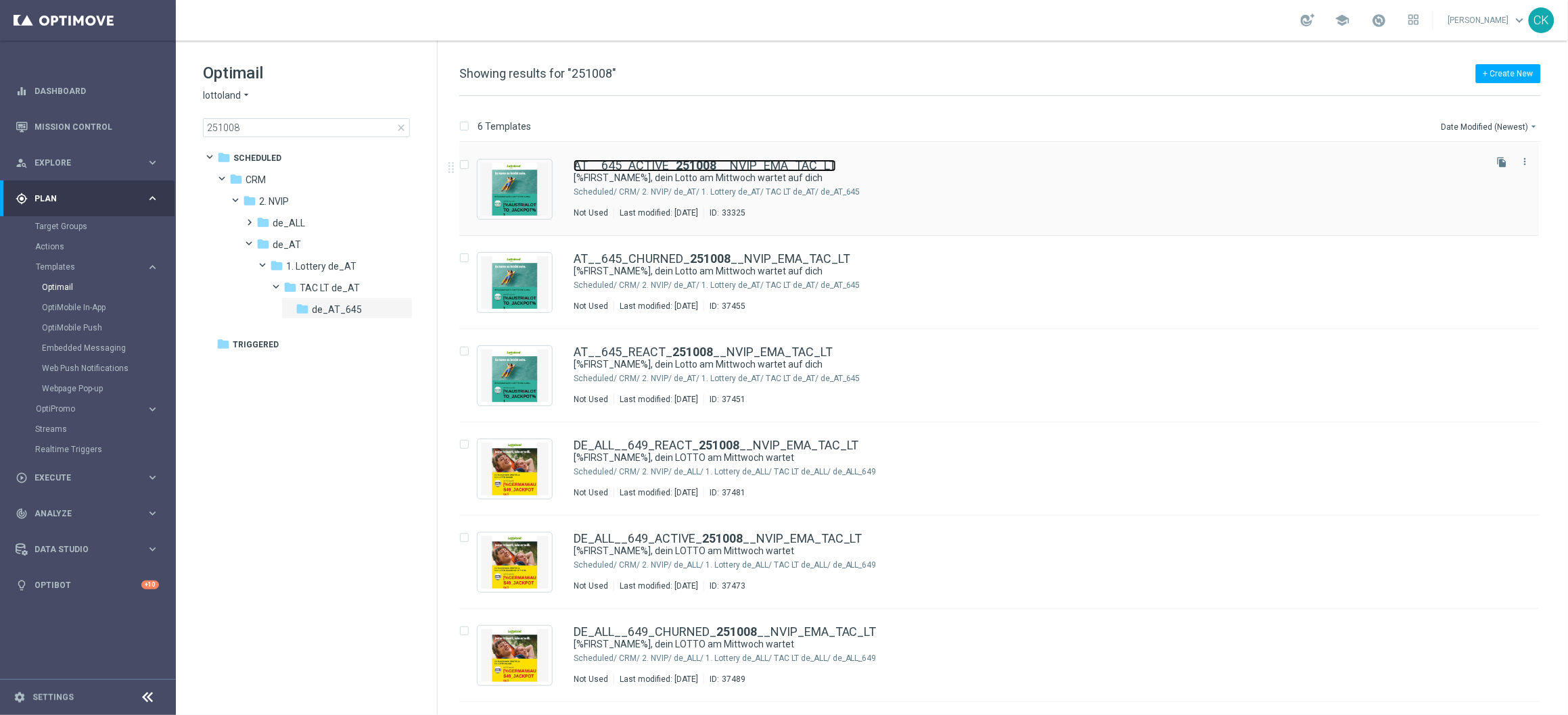
click at [659, 167] on link "AT__645_ACTIVE_ 251008 __NVIP_EMA_TAC_LT" at bounding box center [704, 166] width 262 height 12
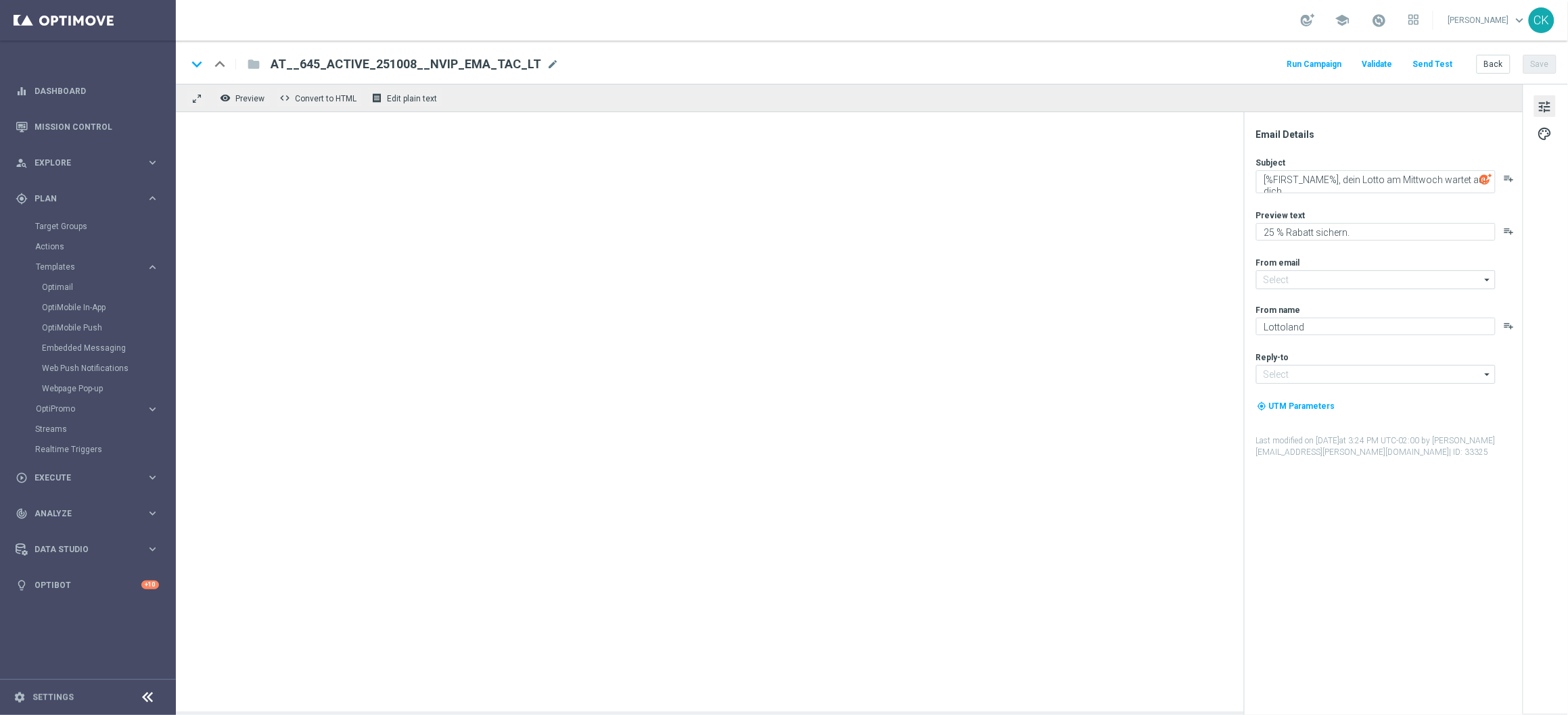
type input "[EMAIL_ADDRESS][DOMAIN_NAME]"
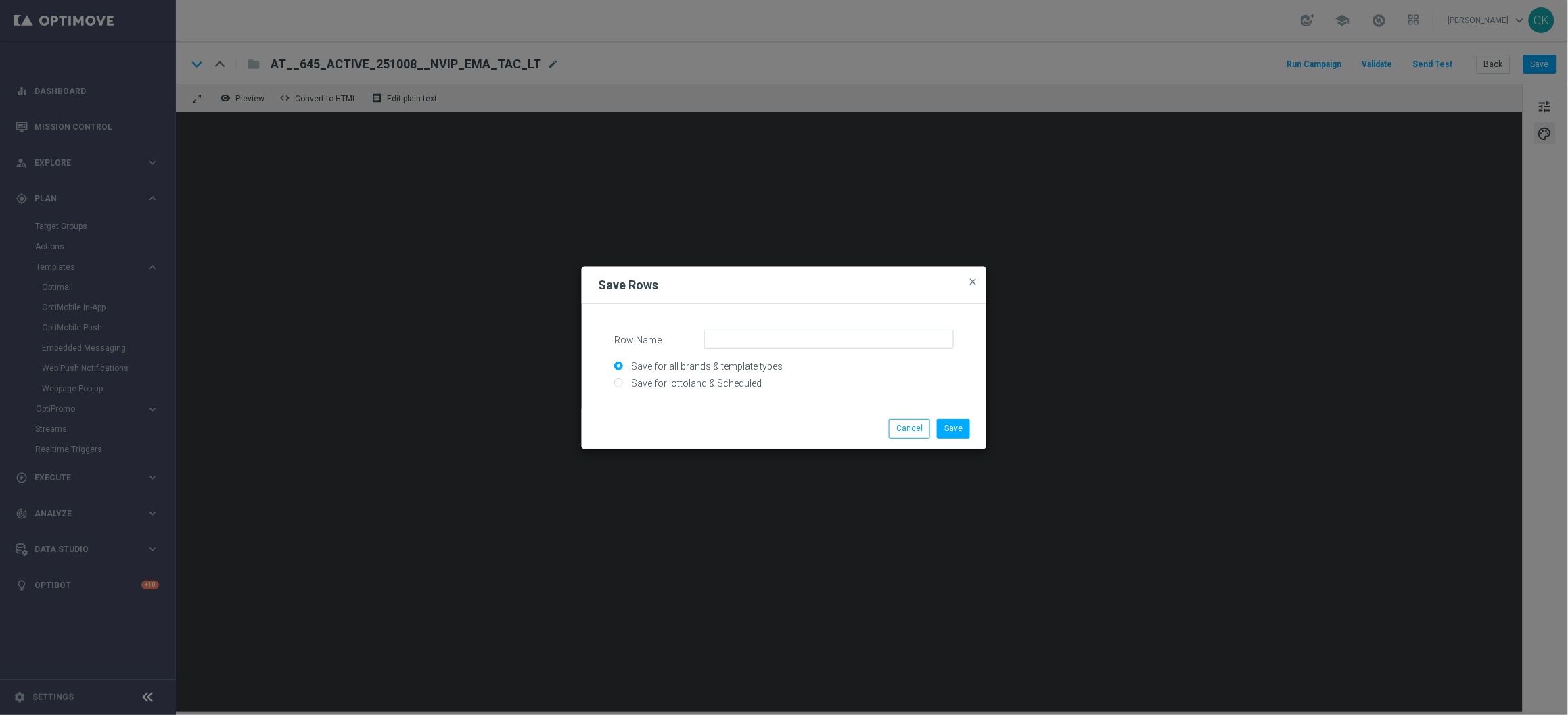
click at [736, 381] on input "Save for lottoland & Scheduled" at bounding box center [784, 389] width 340 height 19
radio input "true"
click at [767, 345] on input "Row Name" at bounding box center [829, 340] width 249 height 19
type input "SC_AT_EuroDreams_EventDraw"
click at [952, 432] on button "Save" at bounding box center [953, 428] width 33 height 19
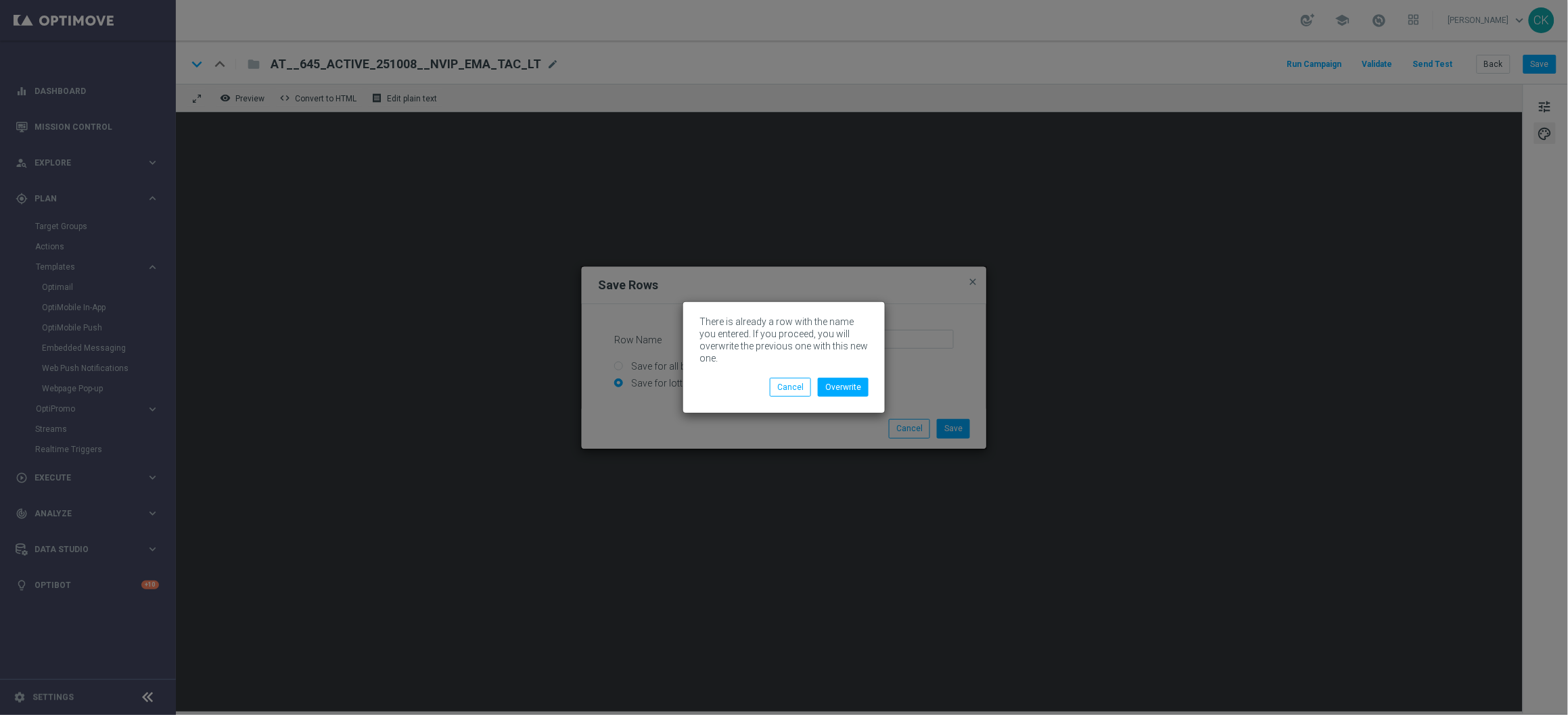
click at [840, 376] on div "Overwrite Cancel" at bounding box center [784, 382] width 189 height 29
click at [840, 382] on button "Overwrite" at bounding box center [842, 387] width 50 height 19
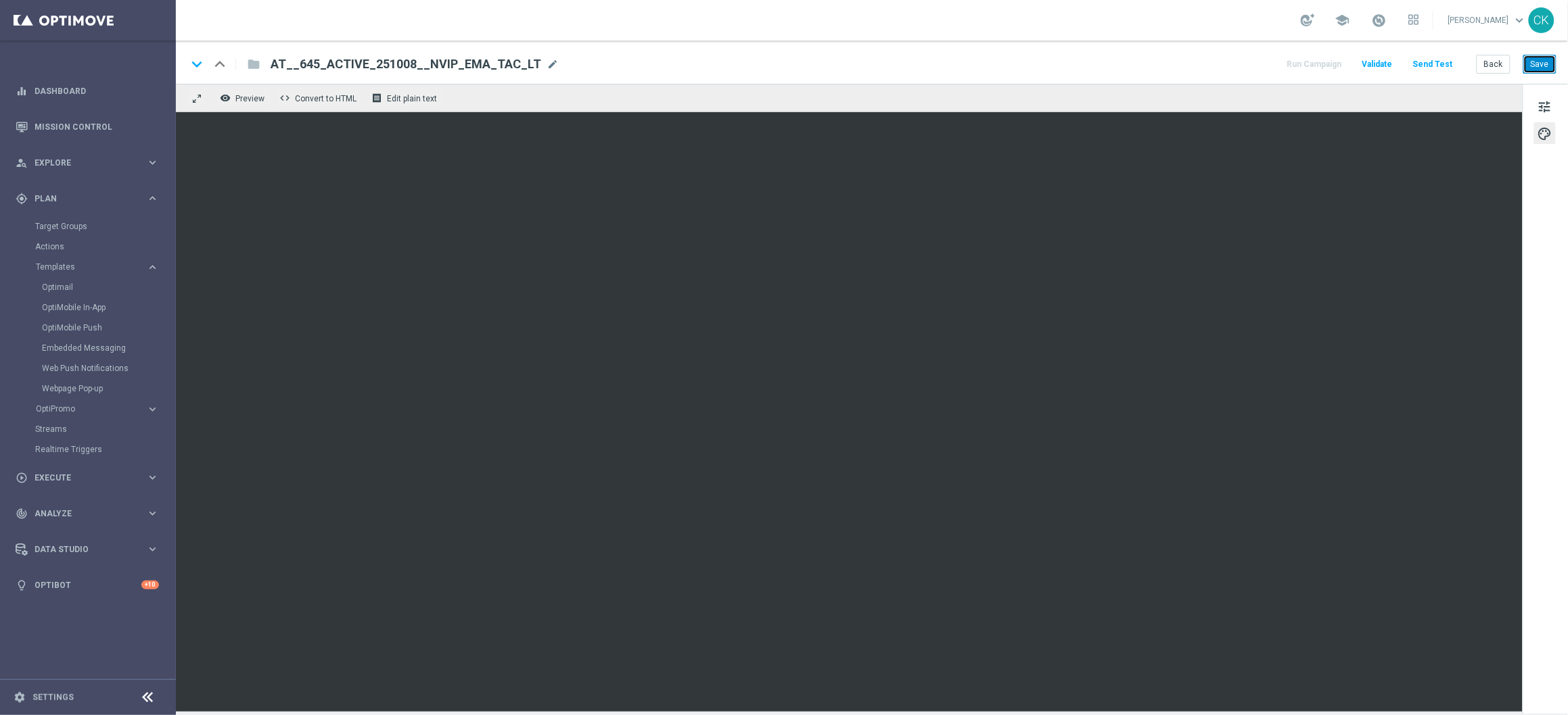
click at [1537, 62] on button "Save" at bounding box center [1539, 64] width 33 height 19
click at [1483, 62] on button "Back" at bounding box center [1494, 64] width 34 height 19
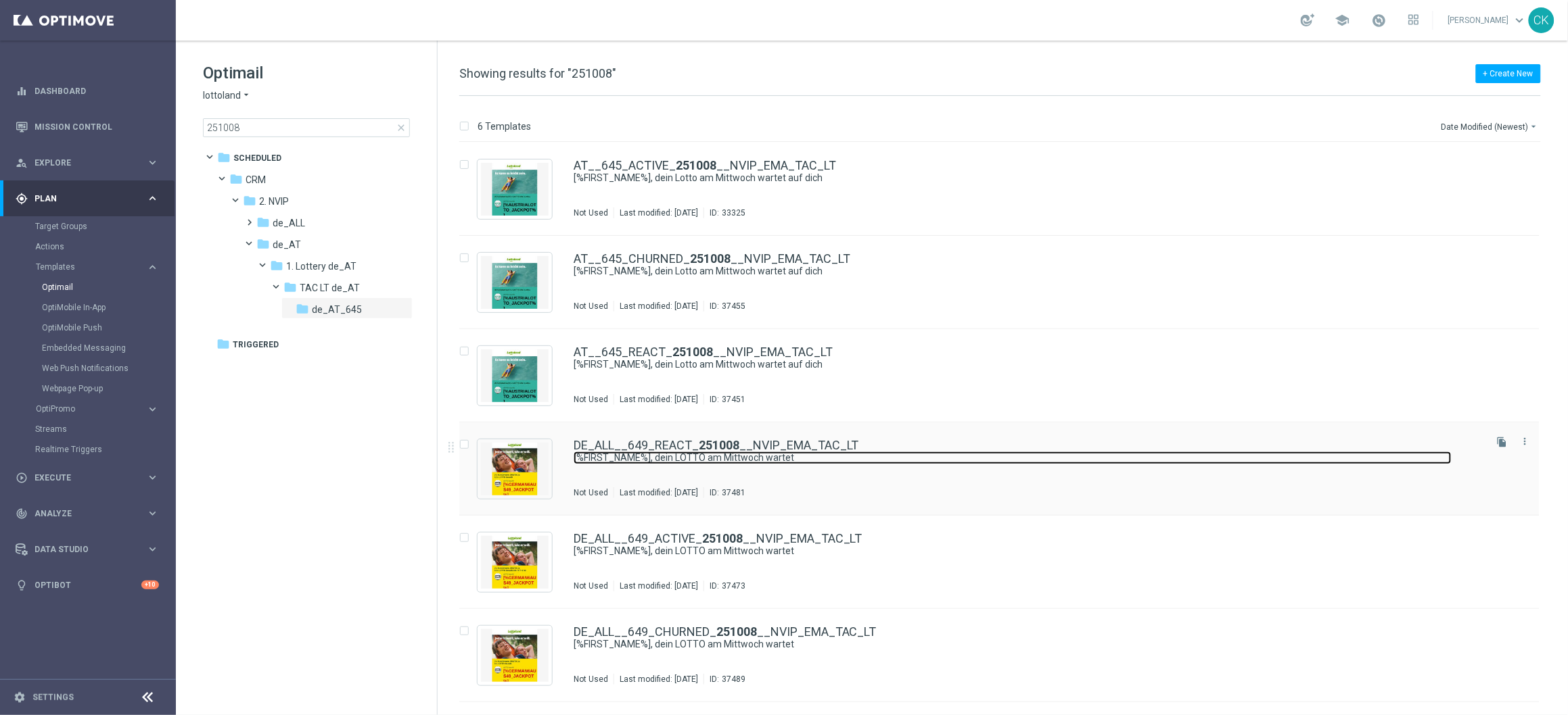
click at [675, 454] on link "[%FIRST_NAME%], dein LOTTO am Mittwoch wartet" at bounding box center [1012, 457] width 878 height 13
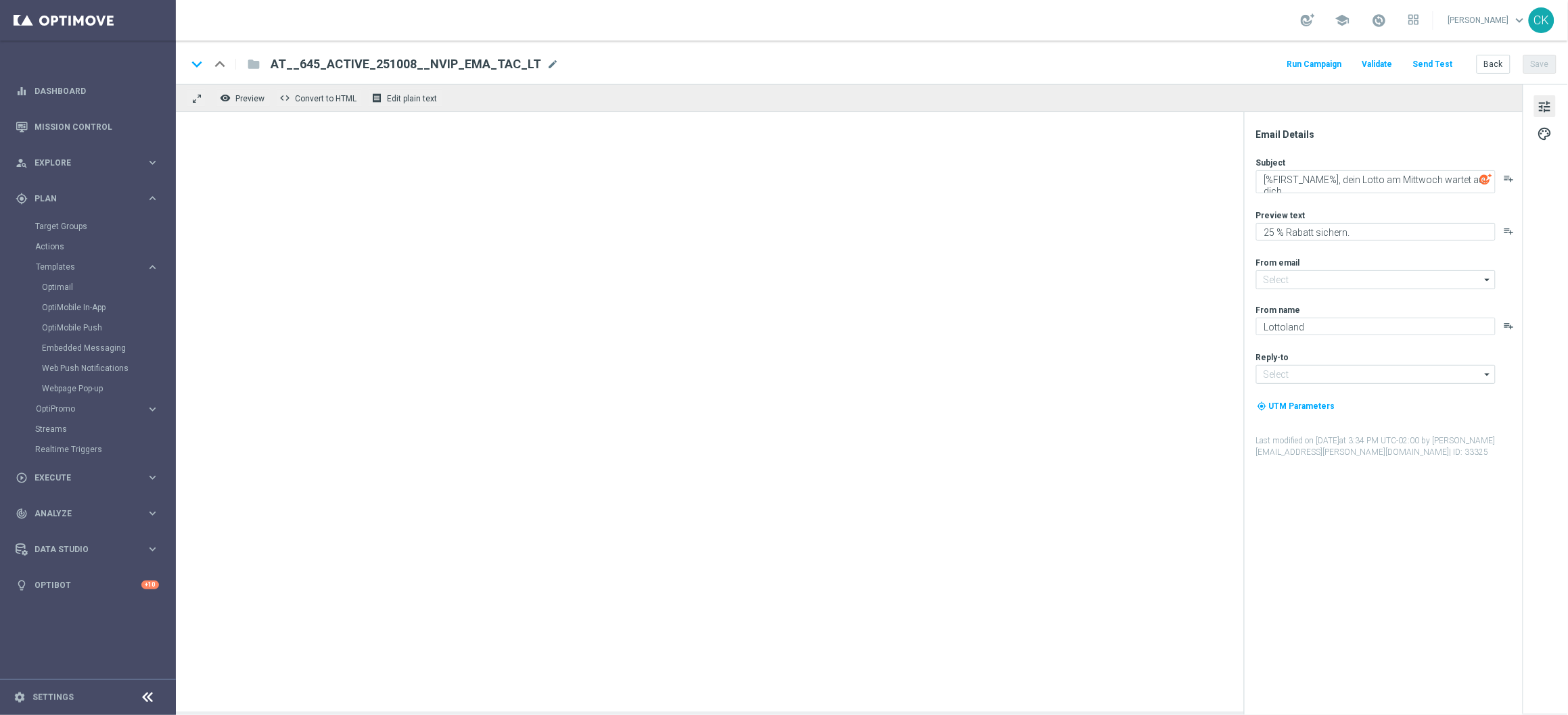
type input "[EMAIL_ADDRESS][DOMAIN_NAME]"
type textarea "[%FIRST_NAME%], dein LOTTO am Mittwoch wartet"
type textarea "Mit Gratistipps für die EuroDreams."
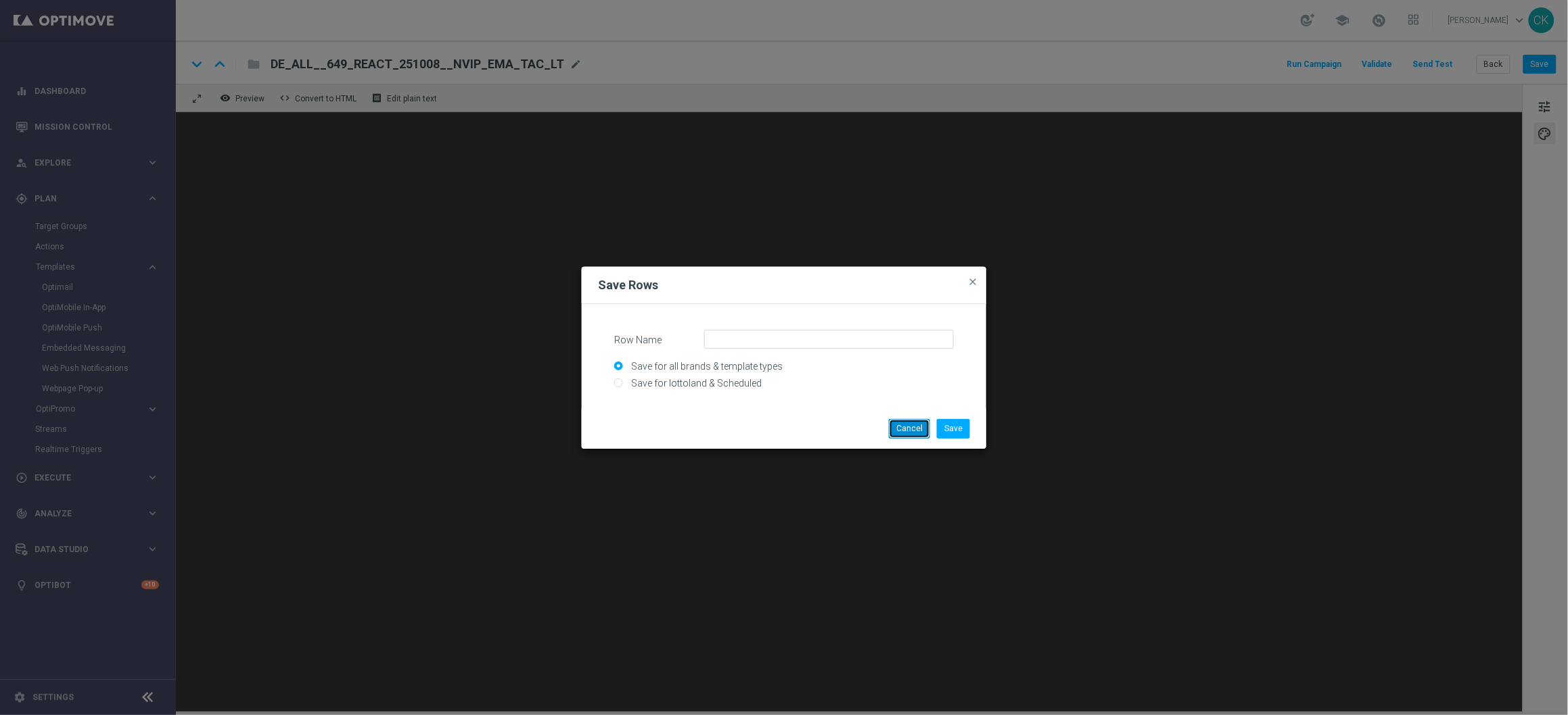
click at [907, 427] on button "Cancel" at bounding box center [909, 428] width 41 height 19
click at [690, 383] on input "Save for lottoland & Scheduled" at bounding box center [784, 389] width 340 height 19
radio input "true"
click at [744, 338] on input "Row Name" at bounding box center [829, 340] width 249 height 19
type input "SC_DE_EuroDreams_EventDraw"
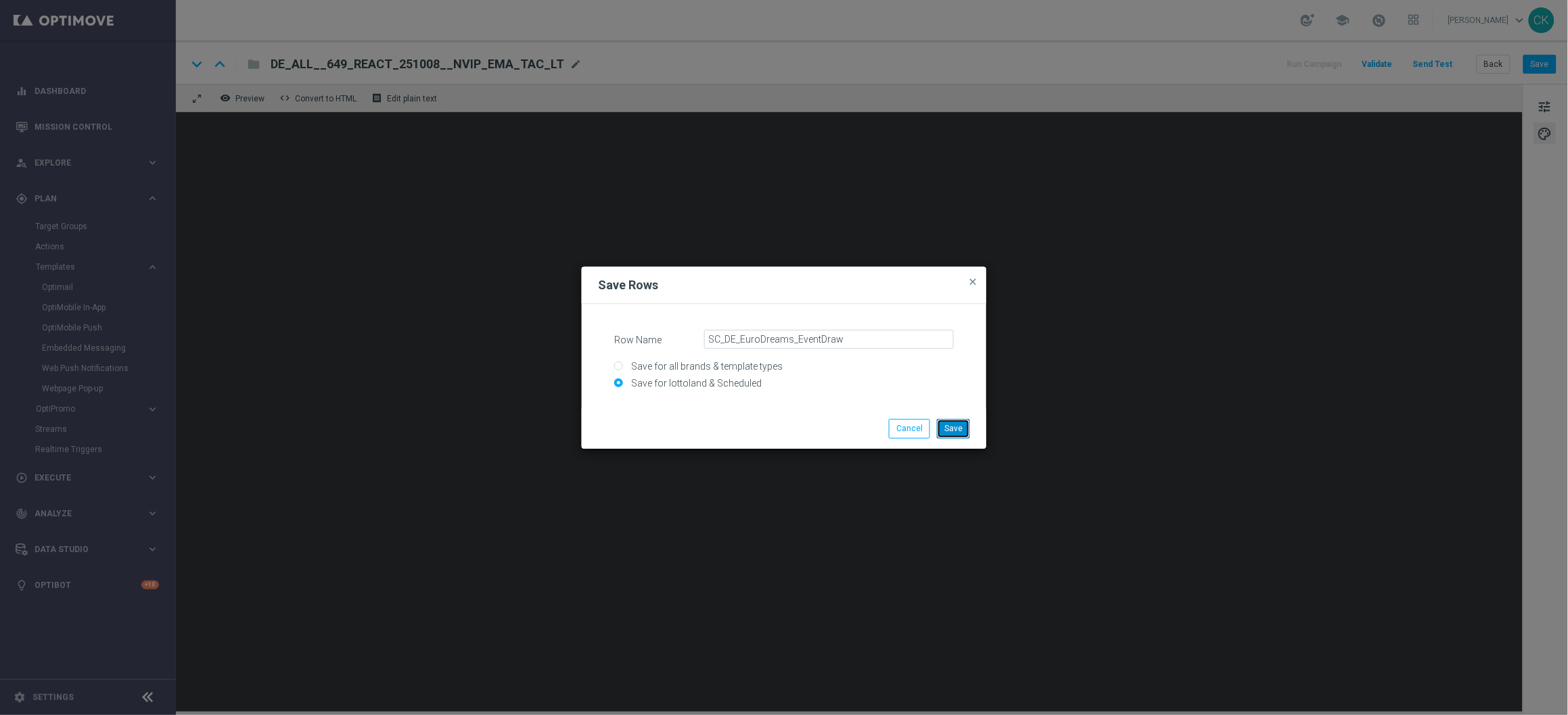
click at [959, 424] on button "Save" at bounding box center [953, 428] width 33 height 19
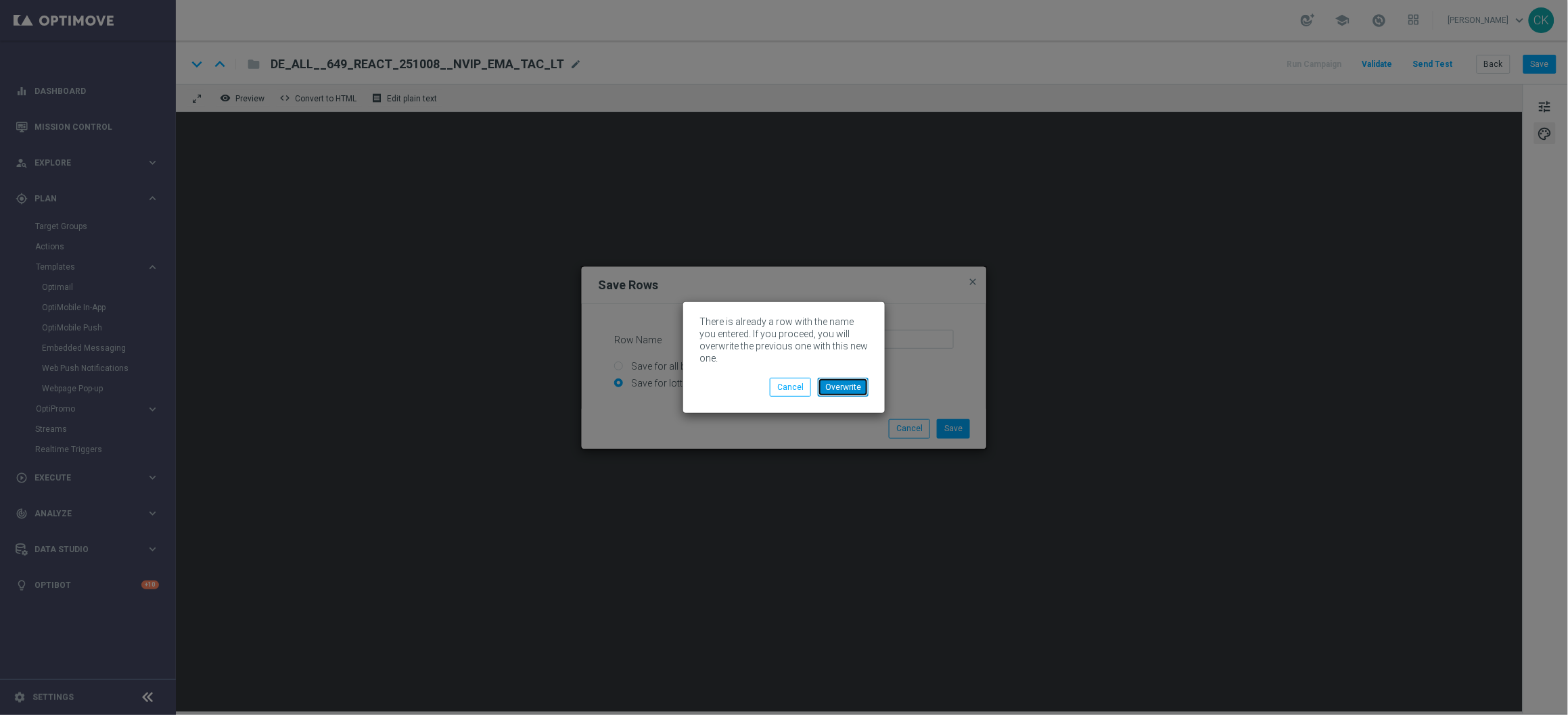
click at [843, 386] on button "Overwrite" at bounding box center [842, 387] width 50 height 19
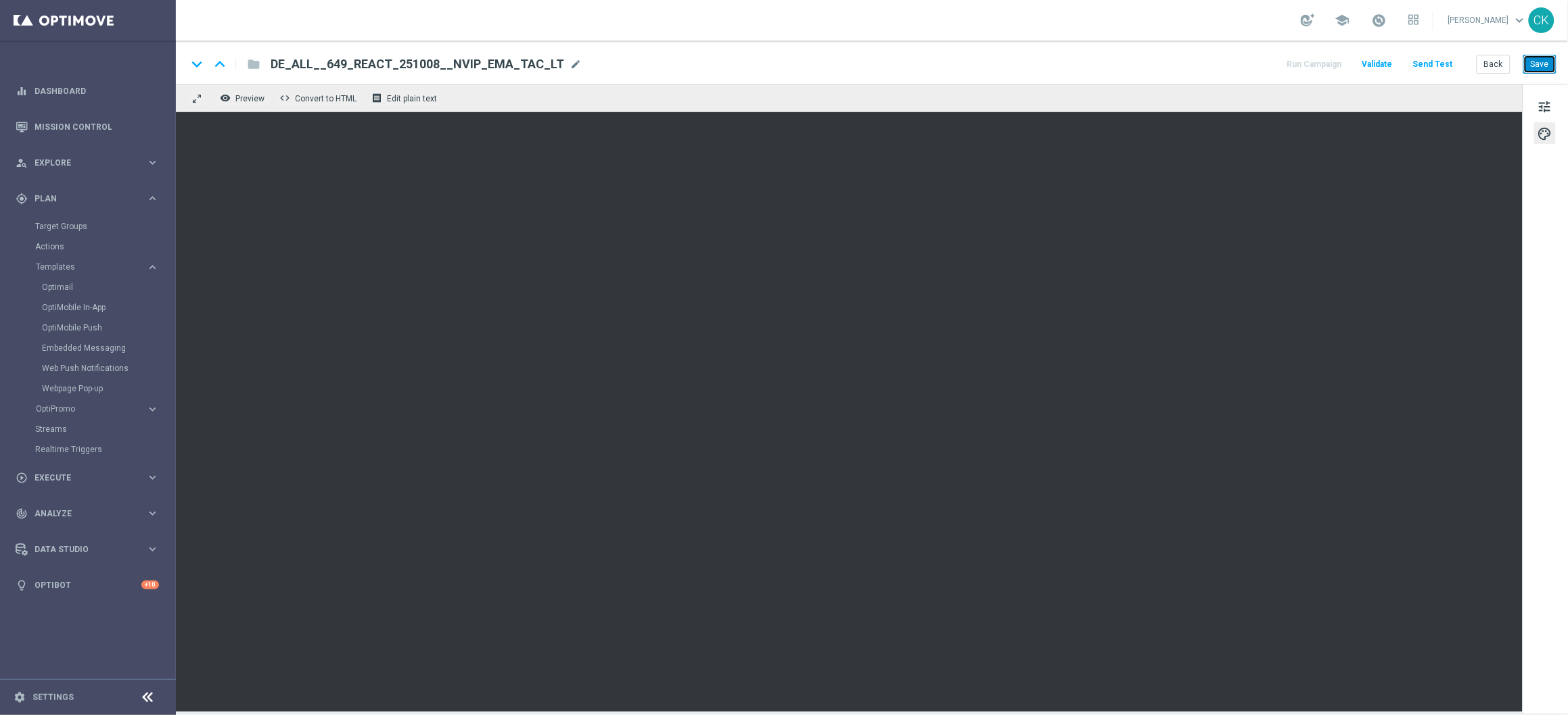
click at [1539, 65] on button "Save" at bounding box center [1539, 64] width 33 height 19
click at [1500, 61] on button "Back" at bounding box center [1494, 64] width 34 height 19
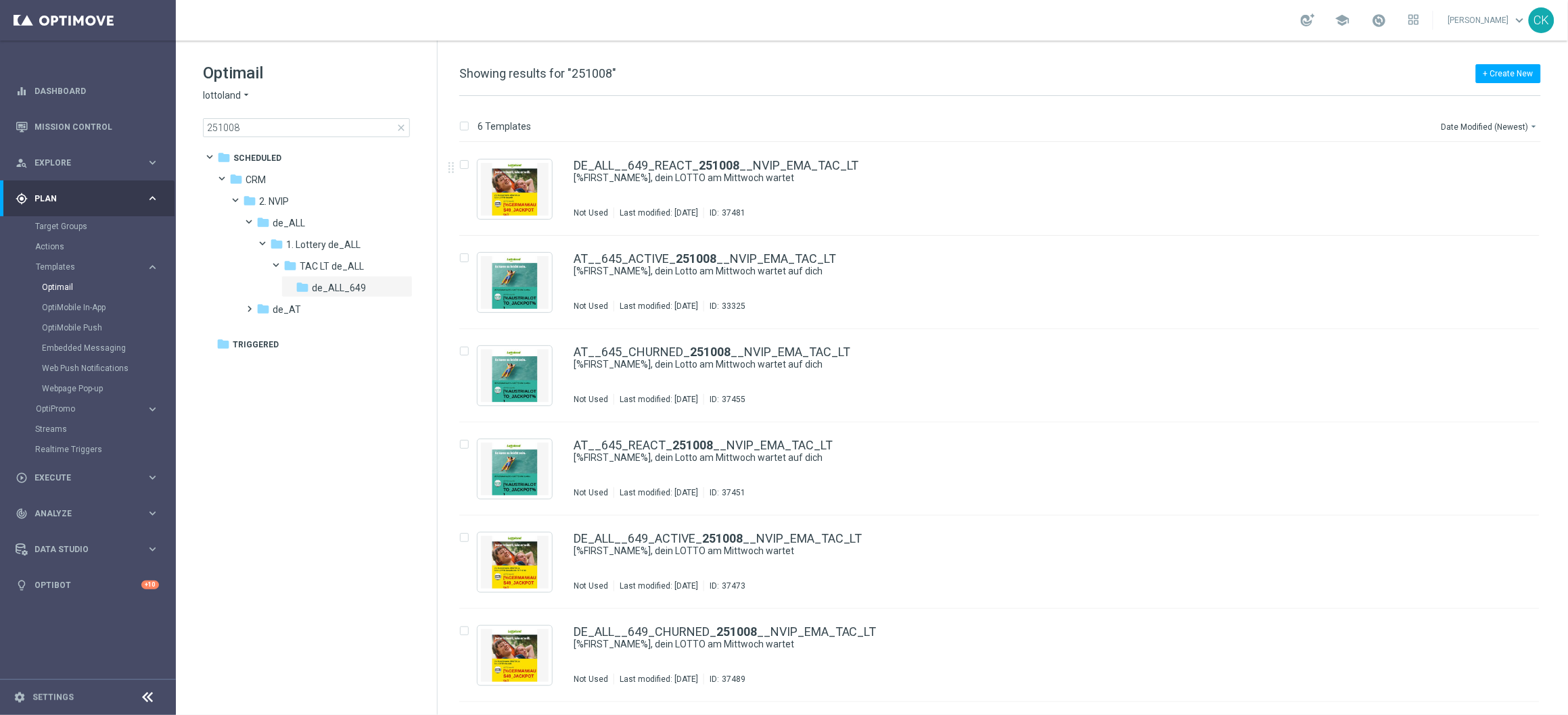
click at [399, 129] on span "close" at bounding box center [401, 127] width 11 height 11
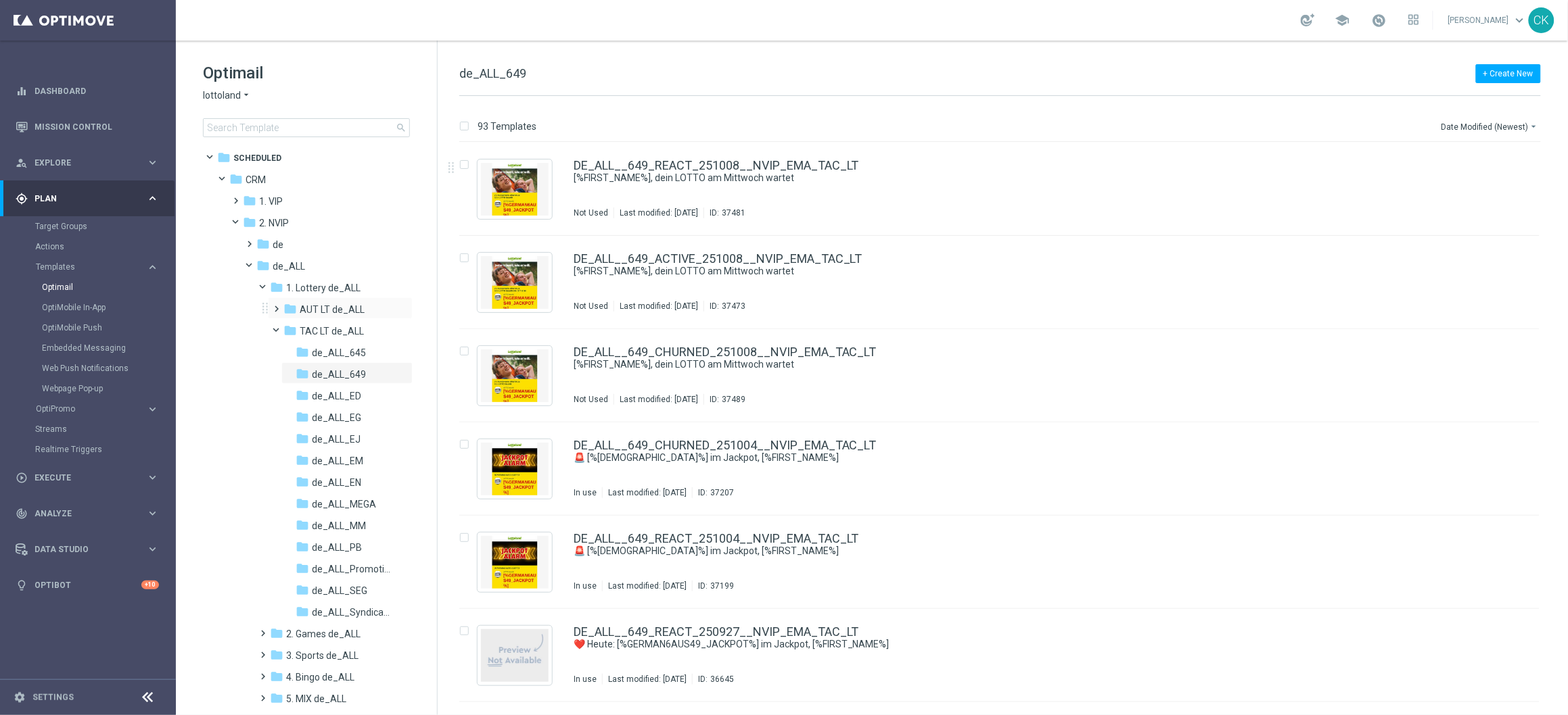
click at [271, 304] on span at bounding box center [274, 303] width 6 height 5
click at [334, 369] on span "LIB_LT_de_ALL" at bounding box center [344, 375] width 66 height 12
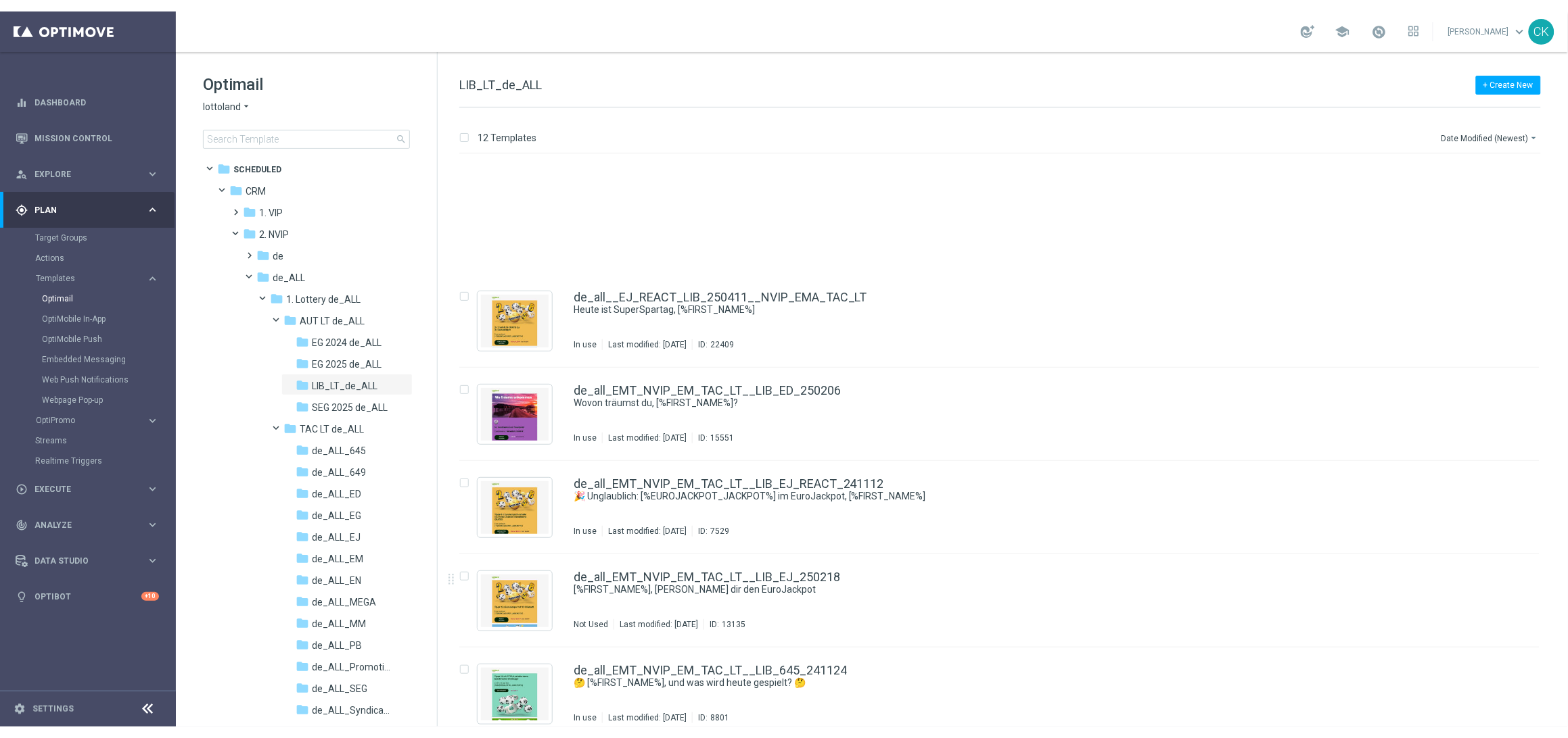
scroll to position [488, 0]
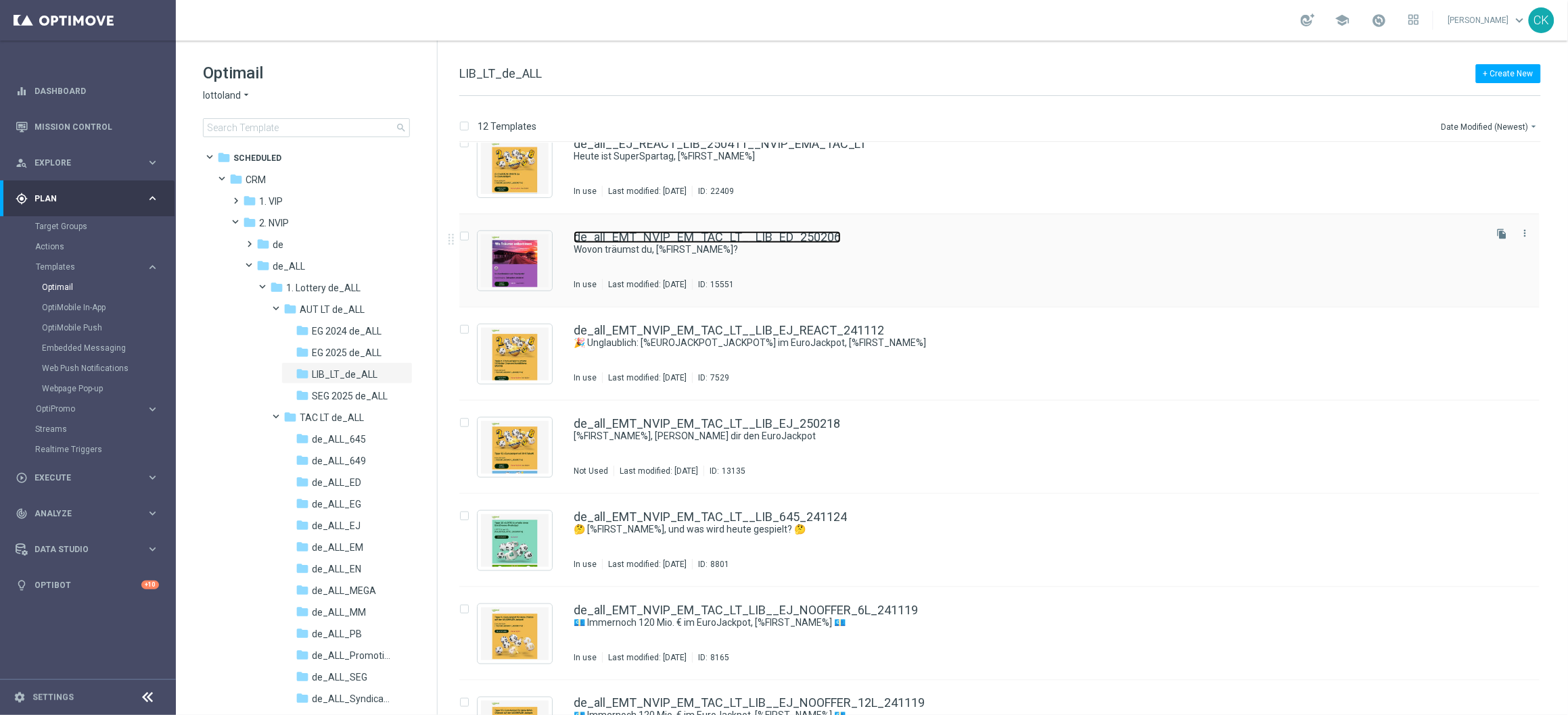
click at [615, 239] on link "de_all_EMT_NVIP_EM_TAC_LT__LIB_ED_250206" at bounding box center [707, 237] width 267 height 12
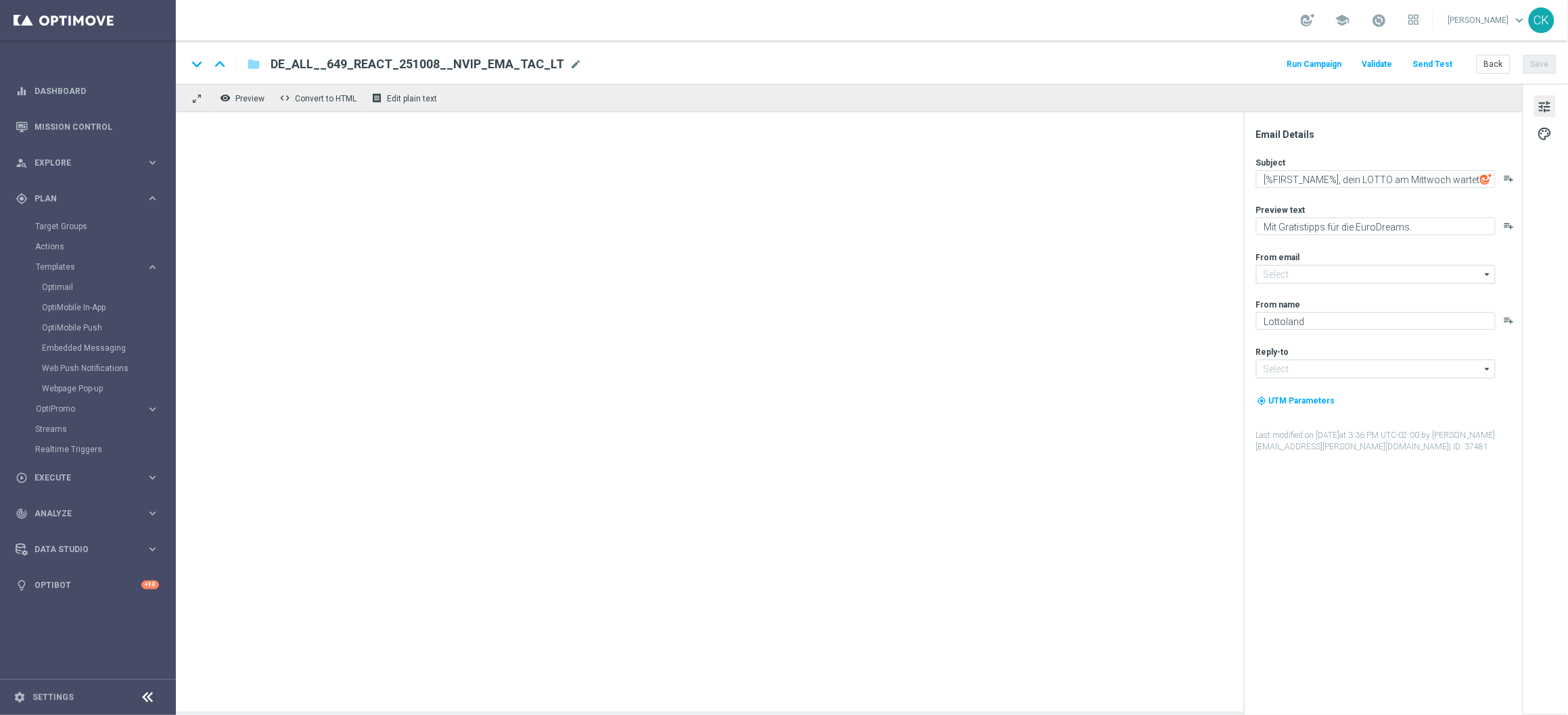
type input "[EMAIL_ADDRESS][DOMAIN_NAME]"
type textarea "Wovon träumst du, [%FIRST_NAME%]?"
type textarea "Dein Rabatt auf die EuroDreams."
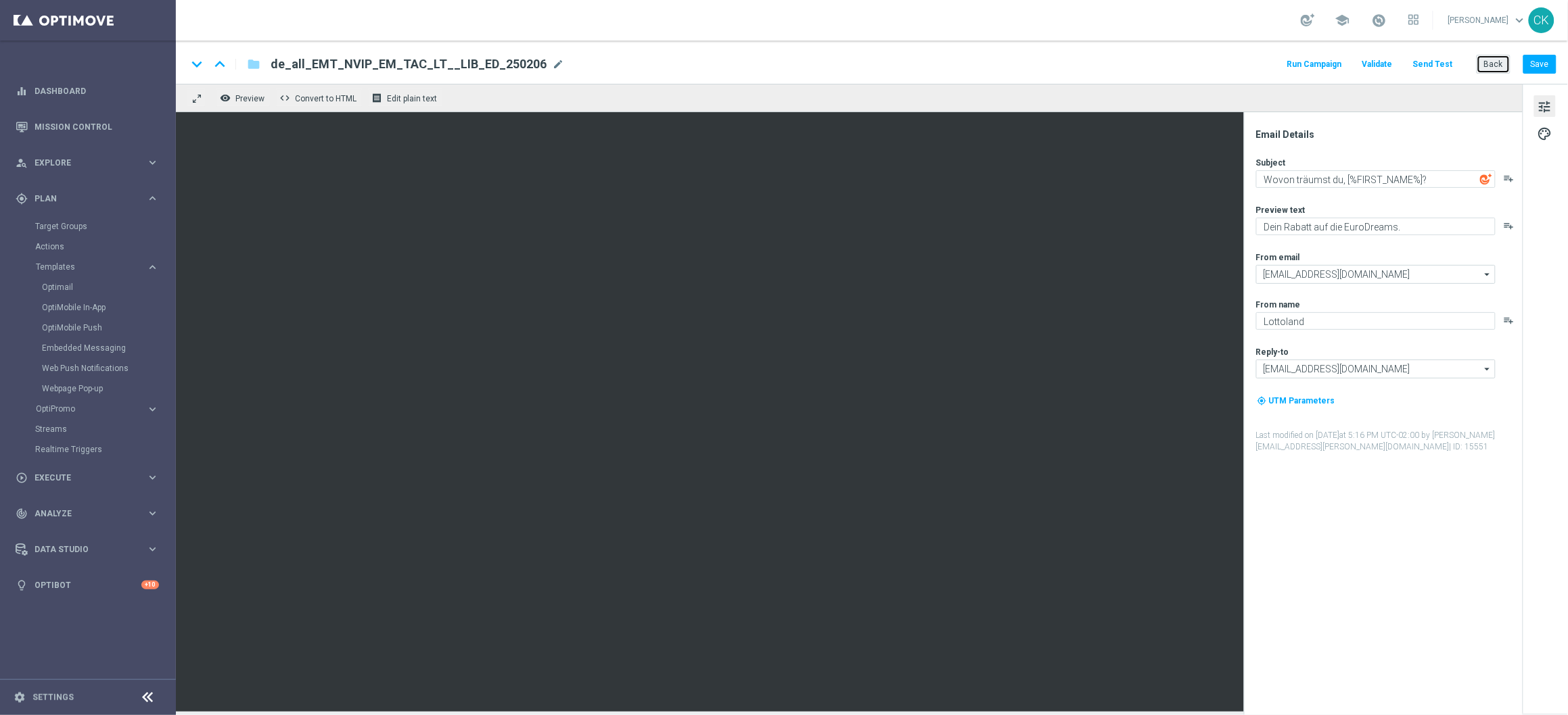
click at [1497, 63] on button "Back" at bounding box center [1494, 64] width 34 height 19
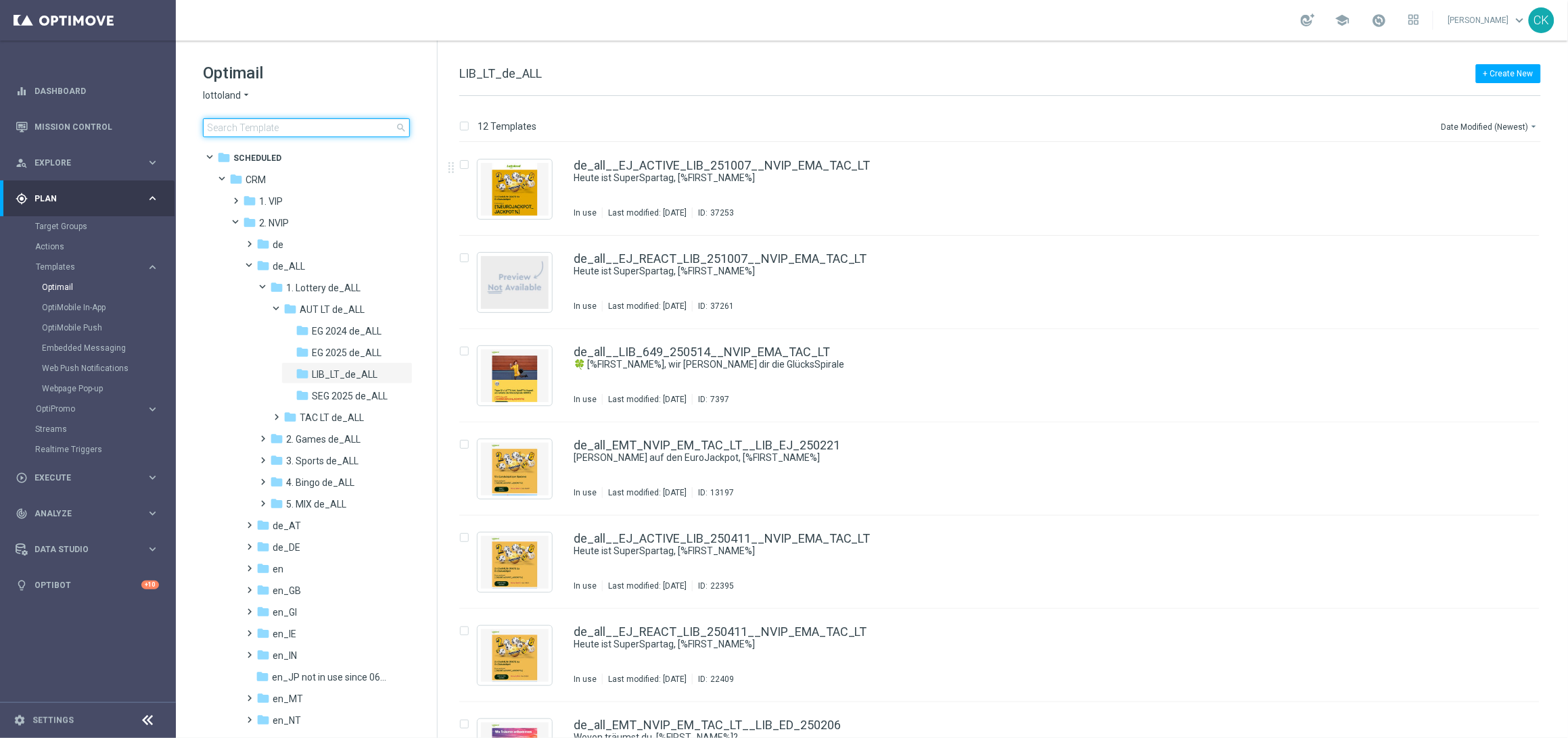
click at [301, 122] on input at bounding box center [306, 128] width 207 height 19
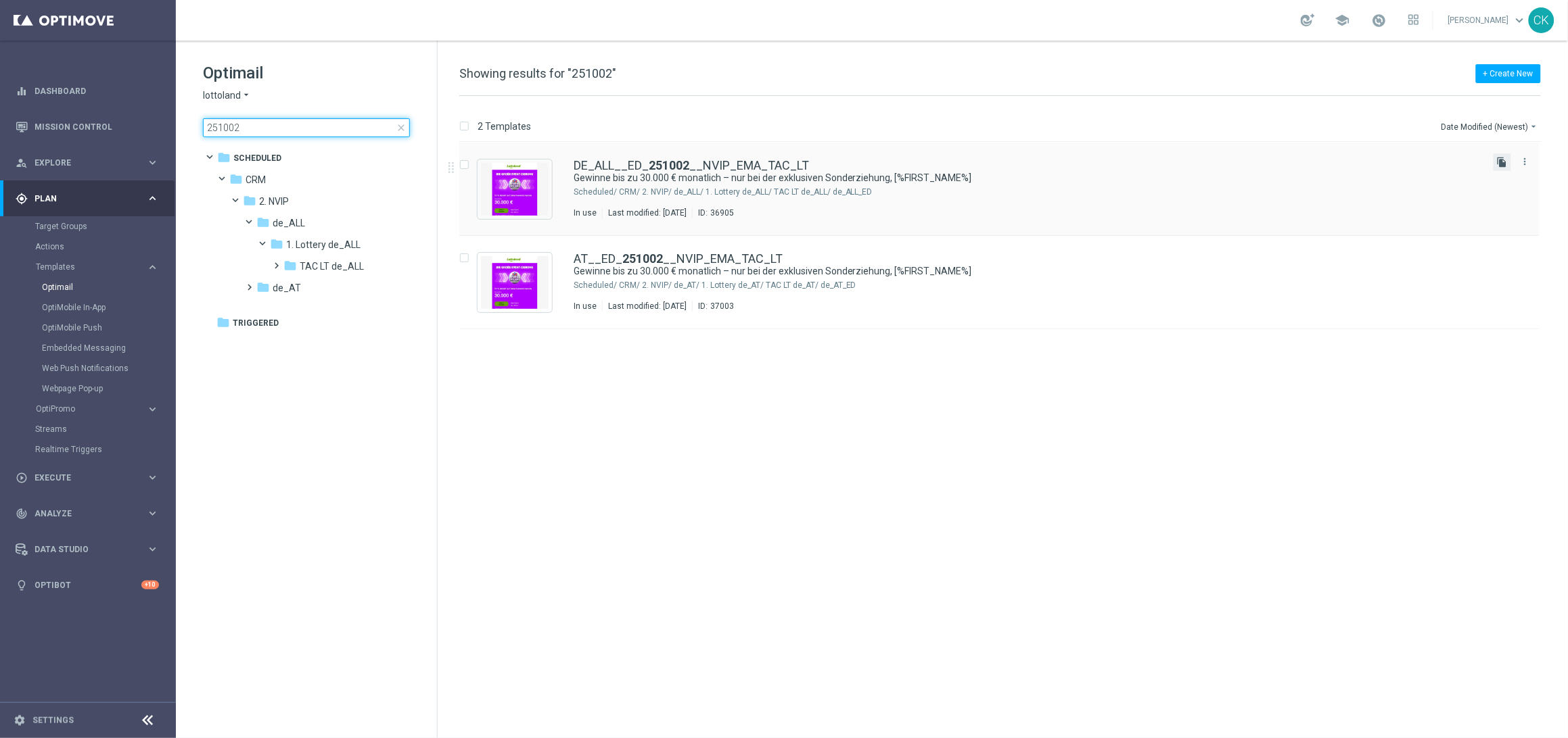
type input "251002"
click at [1506, 164] on icon "file_copy" at bounding box center [1502, 162] width 11 height 11
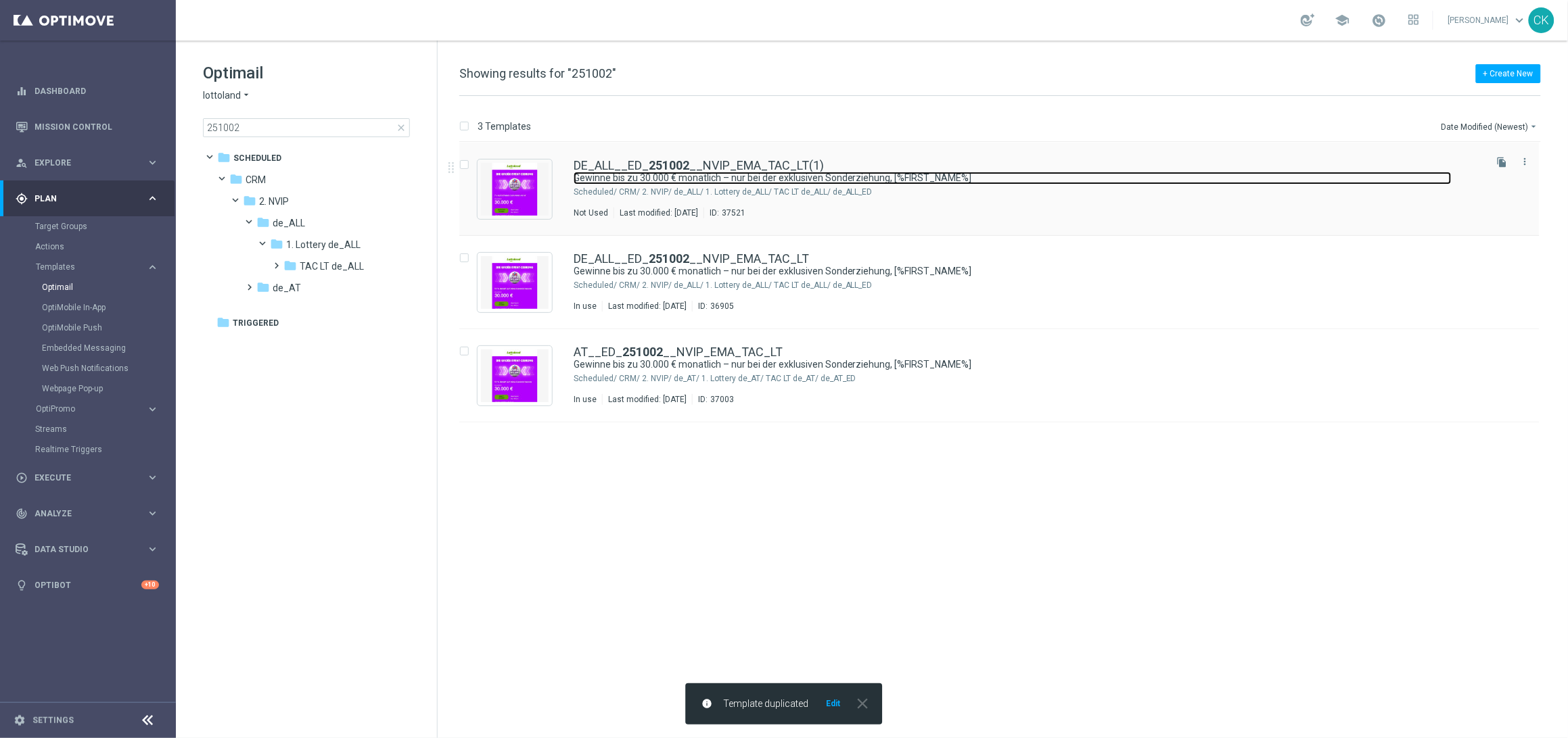
click at [698, 171] on link "Gewinne bis zu 30.000 € monatlich – nur bei der exklusiven Sonderziehung, [%FIR…" at bounding box center [1012, 177] width 878 height 13
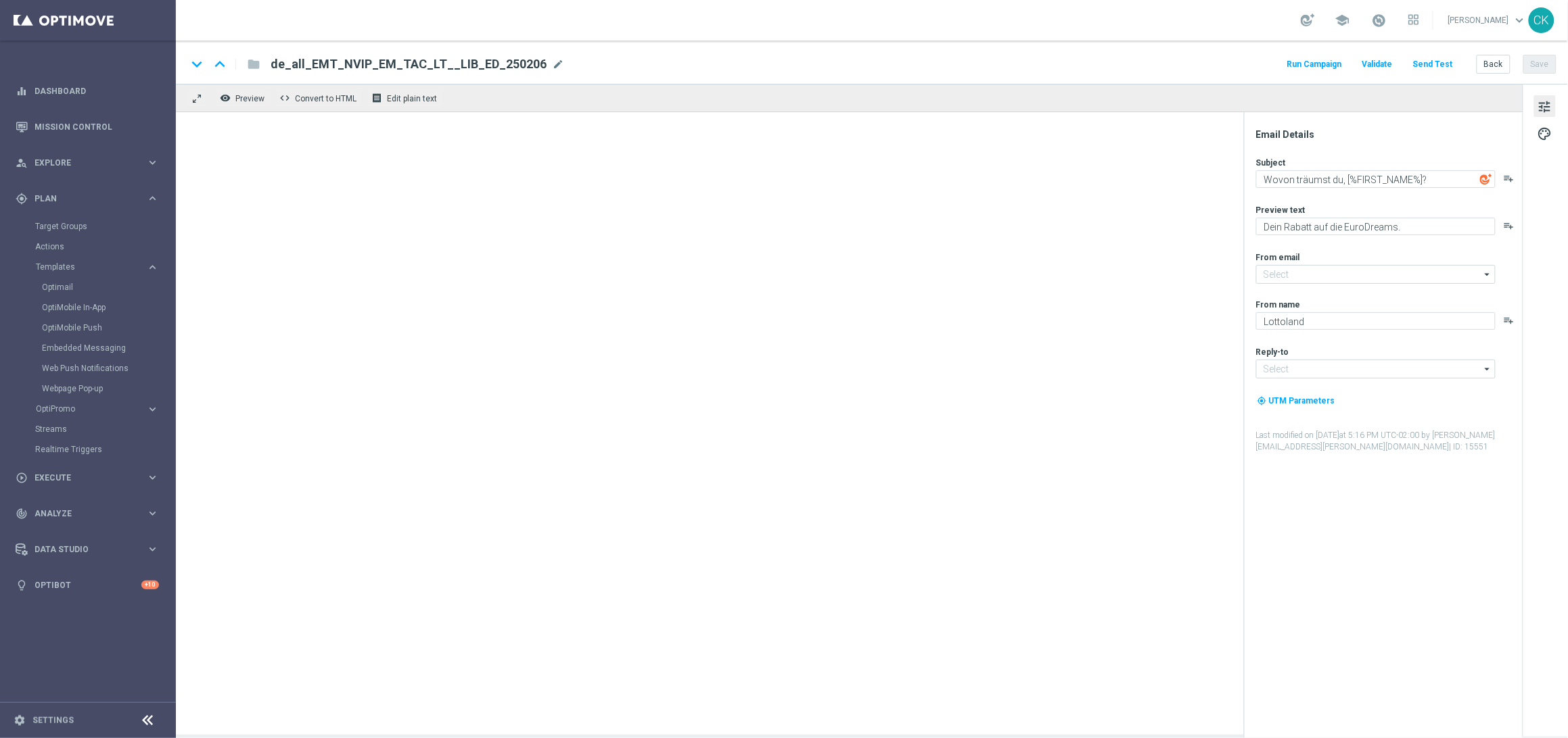
type input "[EMAIL_ADDRESS][DOMAIN_NAME]"
type input "DE_ALL__ED_251002__NVIP_EMA_TAC_LT(1)"
type textarea "Gewinne bis zu 30.000 € monatlich – nur bei der exklusiven Sonderziehung, [%FIR…"
type textarea "10% Rabatt auf die EuroDreams Event-Ziehung."
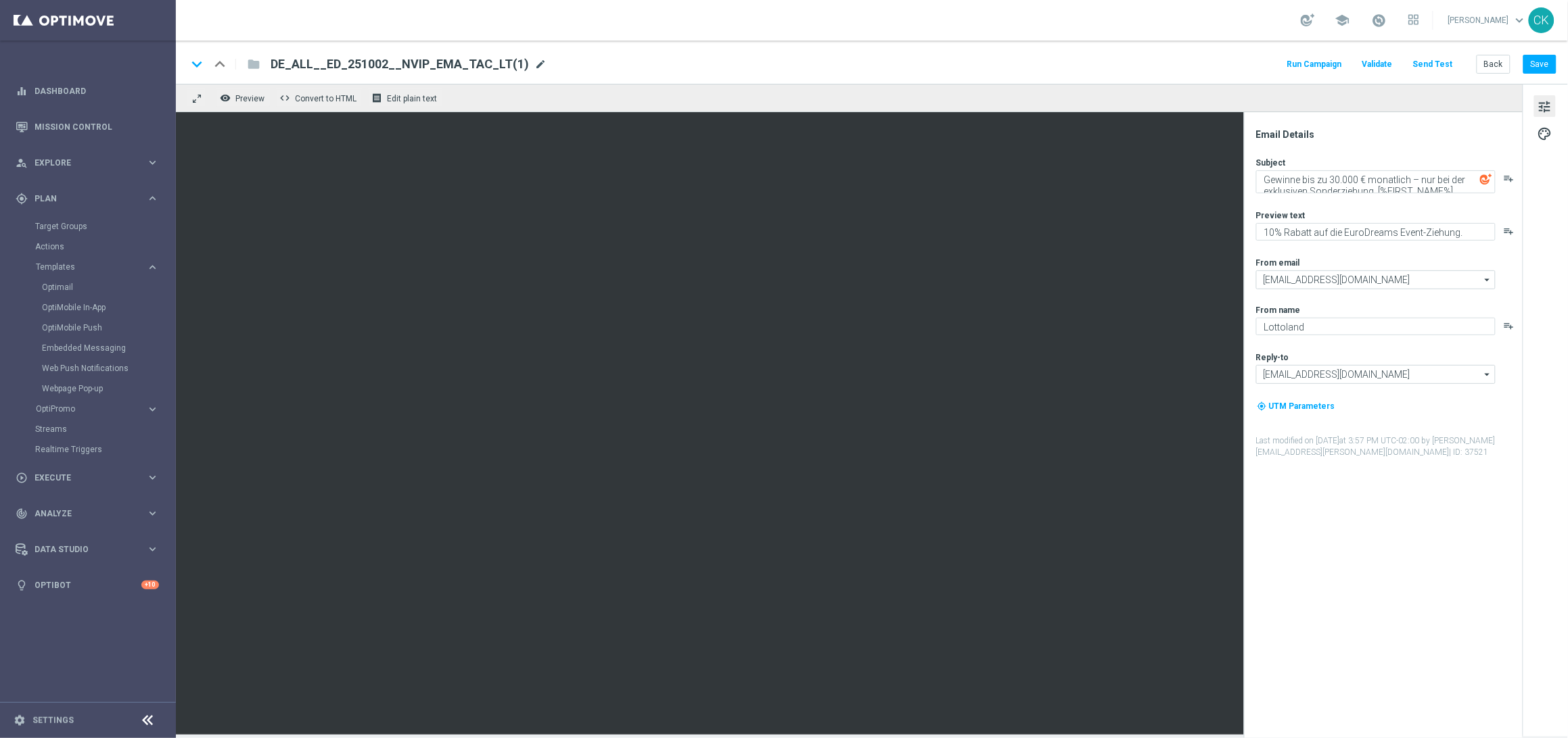
click at [534, 61] on span "mode_edit" at bounding box center [540, 64] width 12 height 12
click at [364, 60] on input "DE_ALL__ED_251002__NVIP_EMA_TAC_LT" at bounding box center [438, 64] width 335 height 18
type input "DE_ALL__ED_251009__NVIP_EMA_TAC_LT"
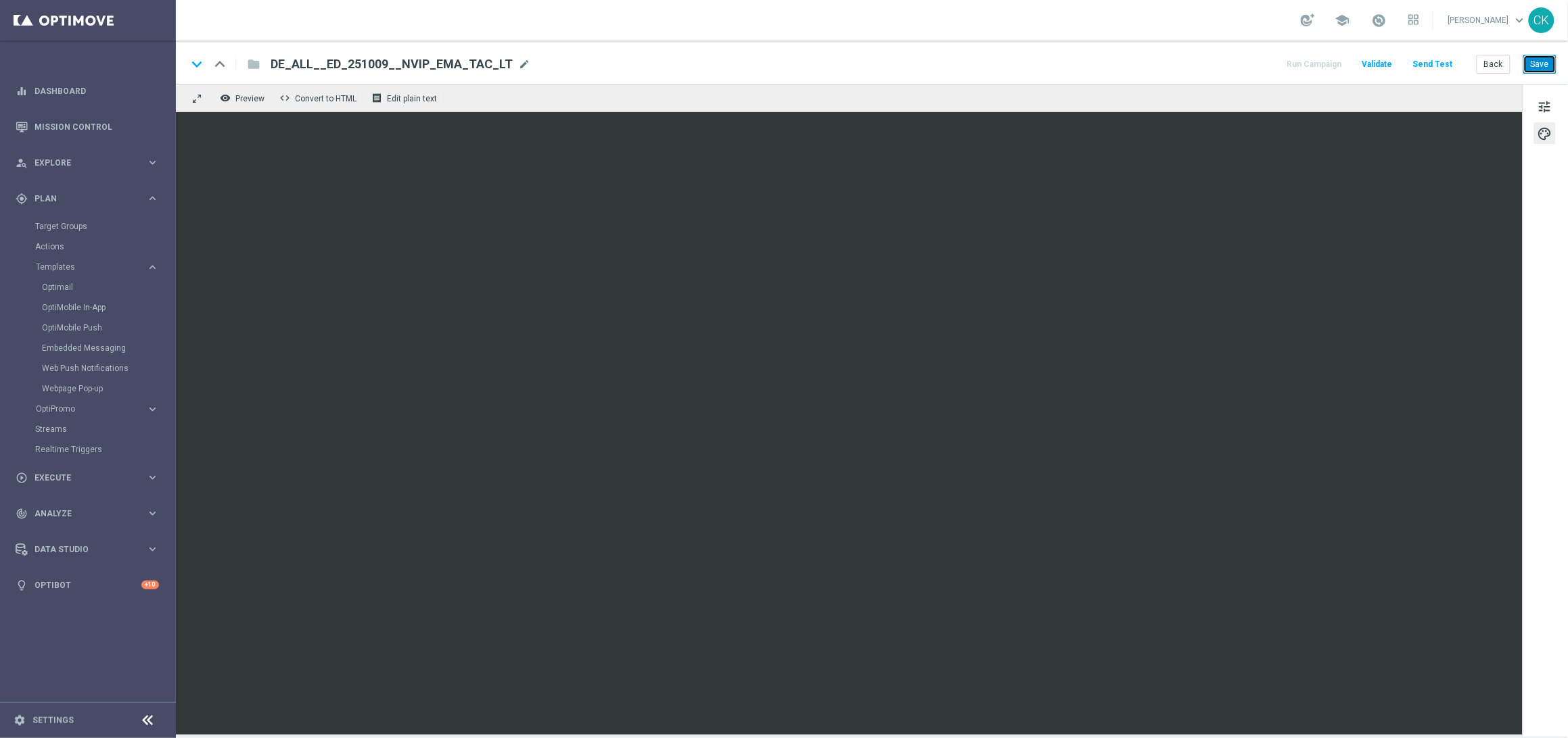
click at [1541, 57] on button "Save" at bounding box center [1539, 64] width 33 height 19
click at [1547, 65] on button "Save" at bounding box center [1539, 64] width 33 height 19
click at [1543, 68] on button "Save" at bounding box center [1539, 64] width 33 height 19
click at [1541, 59] on button "Save" at bounding box center [1539, 64] width 33 height 19
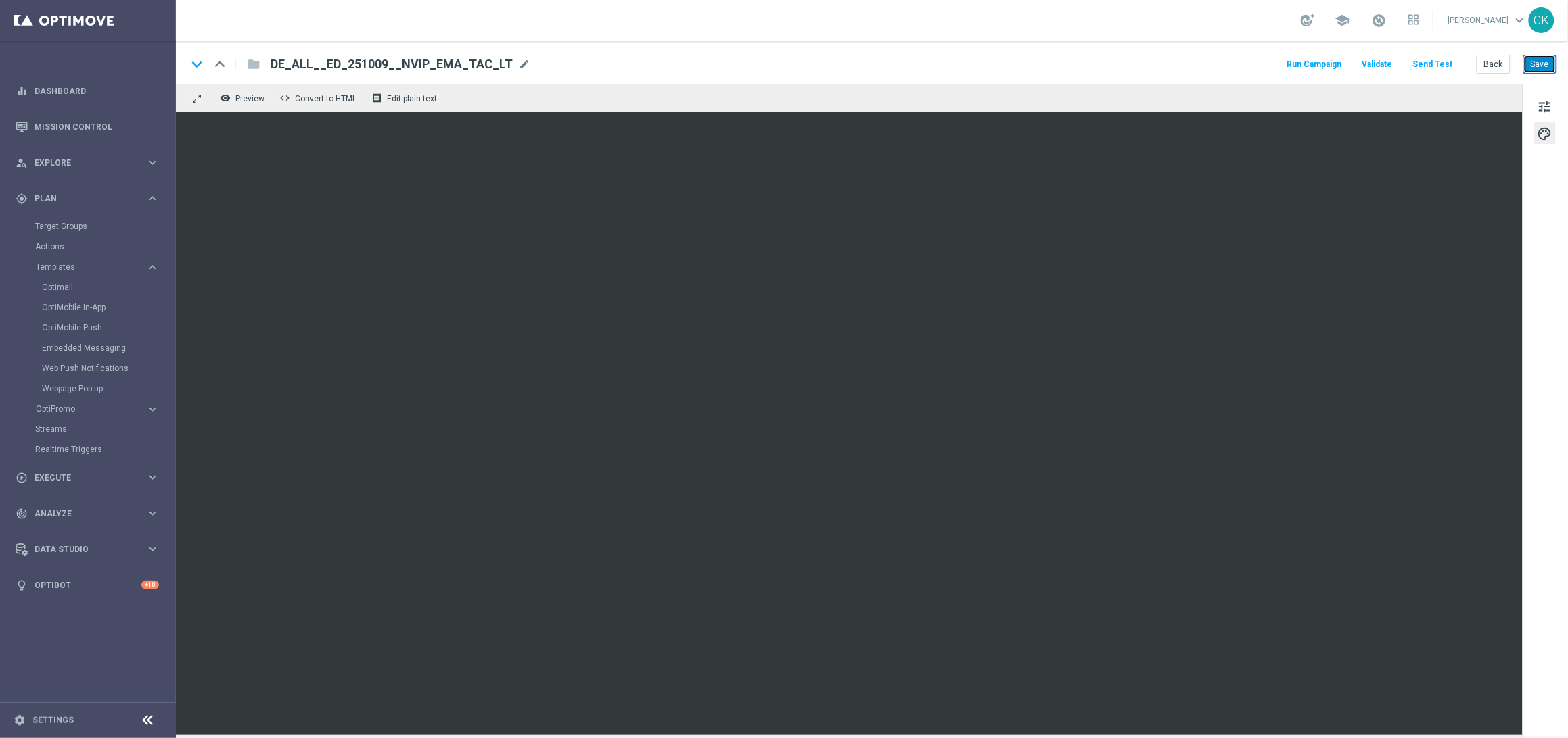
click at [1540, 67] on button "Save" at bounding box center [1539, 64] width 33 height 19
click at [1542, 66] on button "Save" at bounding box center [1539, 64] width 33 height 19
click at [1545, 102] on span "tune" at bounding box center [1544, 107] width 15 height 18
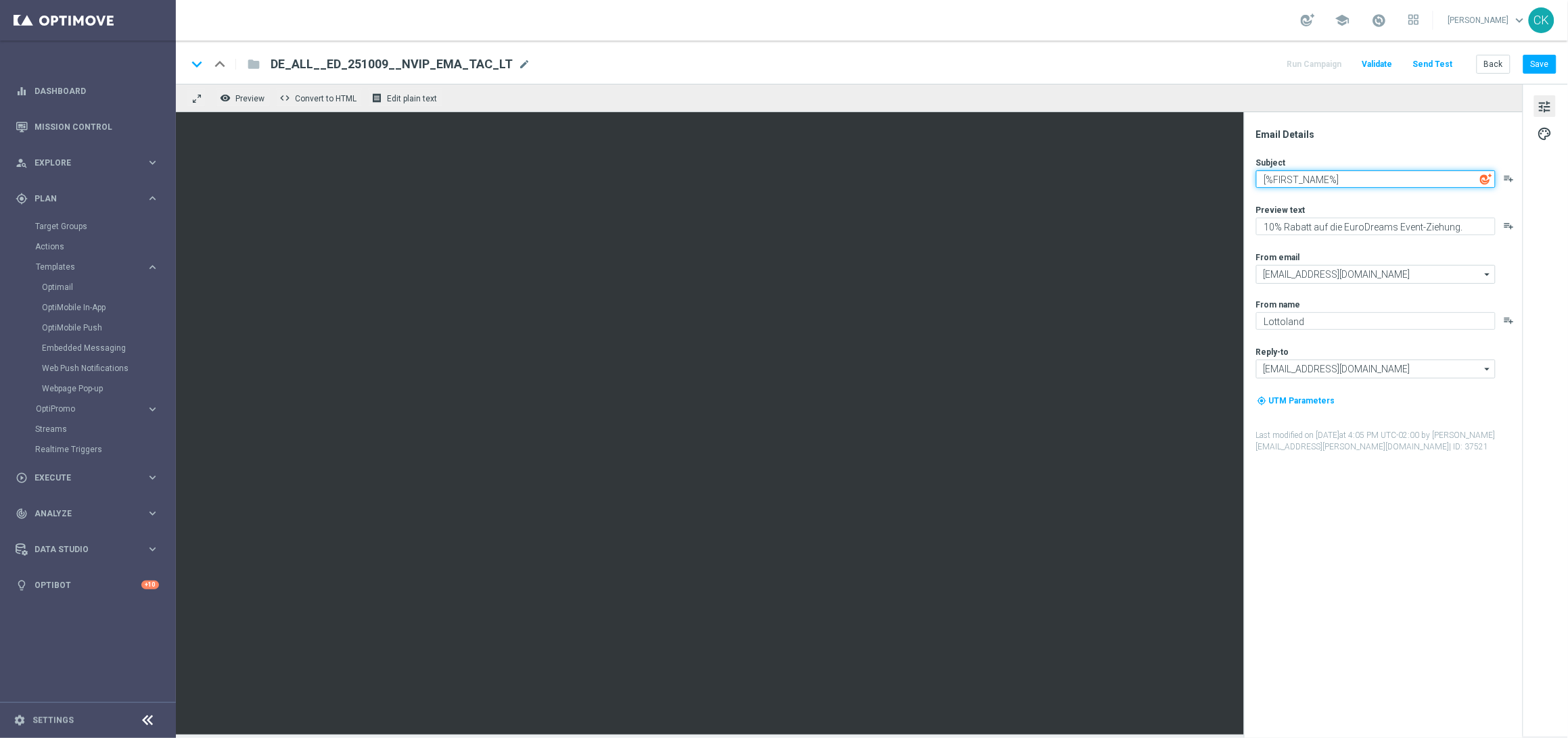
click at [1387, 177] on textarea "[%FIRST_NAME%]" at bounding box center [1375, 179] width 240 height 18
paste textarea "30.000 € monatlich – für 30 Jahre"
type textarea "[%FIRST_NAME%], 30.000 € monatlich – für 30 Jahre"
click at [1341, 226] on textarea "10% Rabatt auf die EuroDreams Event-Ziehung." at bounding box center [1375, 226] width 240 height 18
drag, startPoint x: 1329, startPoint y: 227, endPoint x: 1250, endPoint y: 226, distance: 79.0
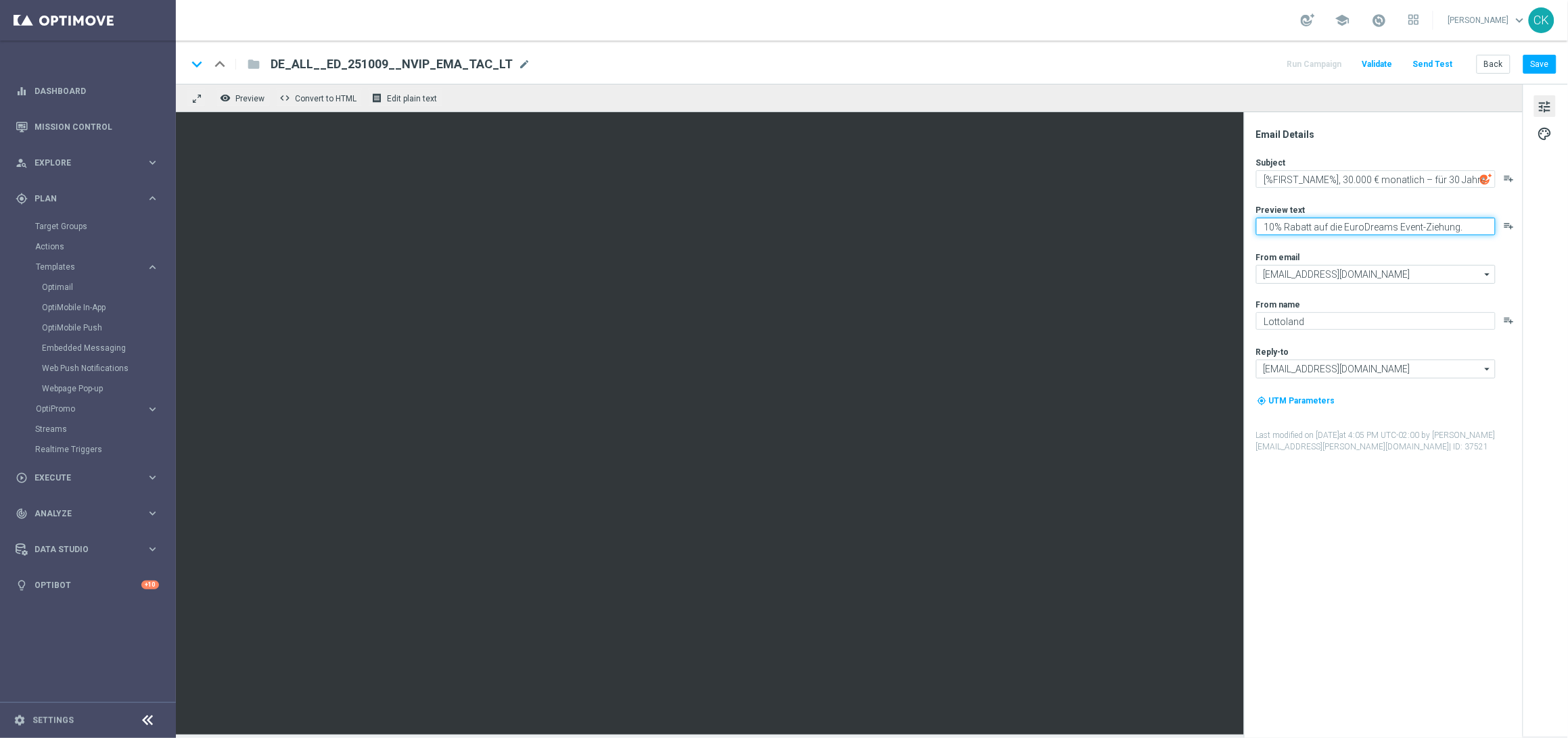
click at [1250, 226] on div "Email Details Subject [%FIRST_NAME%], 30.000 € monatlich – für 30 Jahre playlis…" at bounding box center [1383, 426] width 278 height 626
type textarea "Dein Gratistipp für die EuroDreams Event-Ziehung."
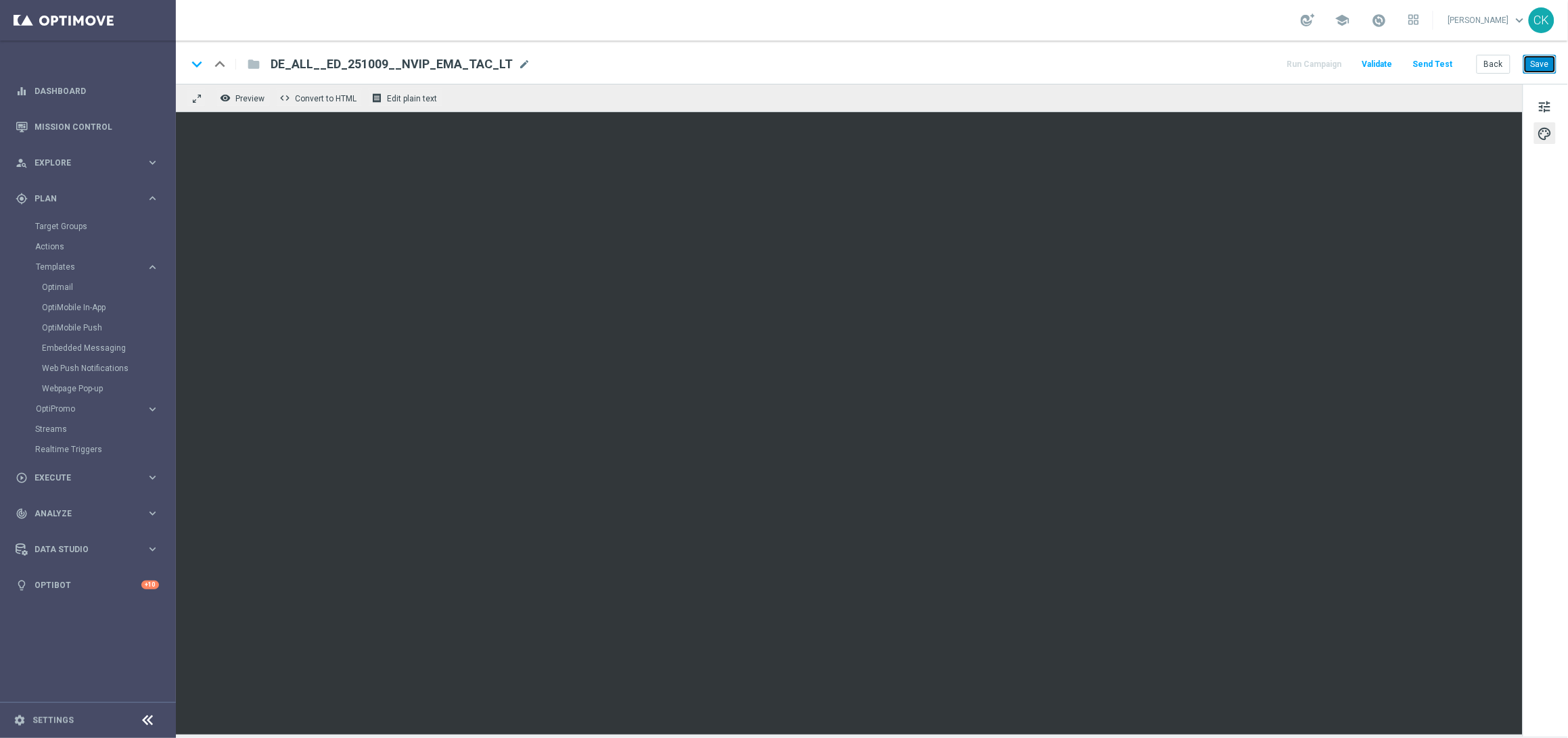
click at [1534, 61] on button "Save" at bounding box center [1539, 64] width 33 height 19
click at [1539, 105] on span "tune" at bounding box center [1544, 107] width 15 height 18
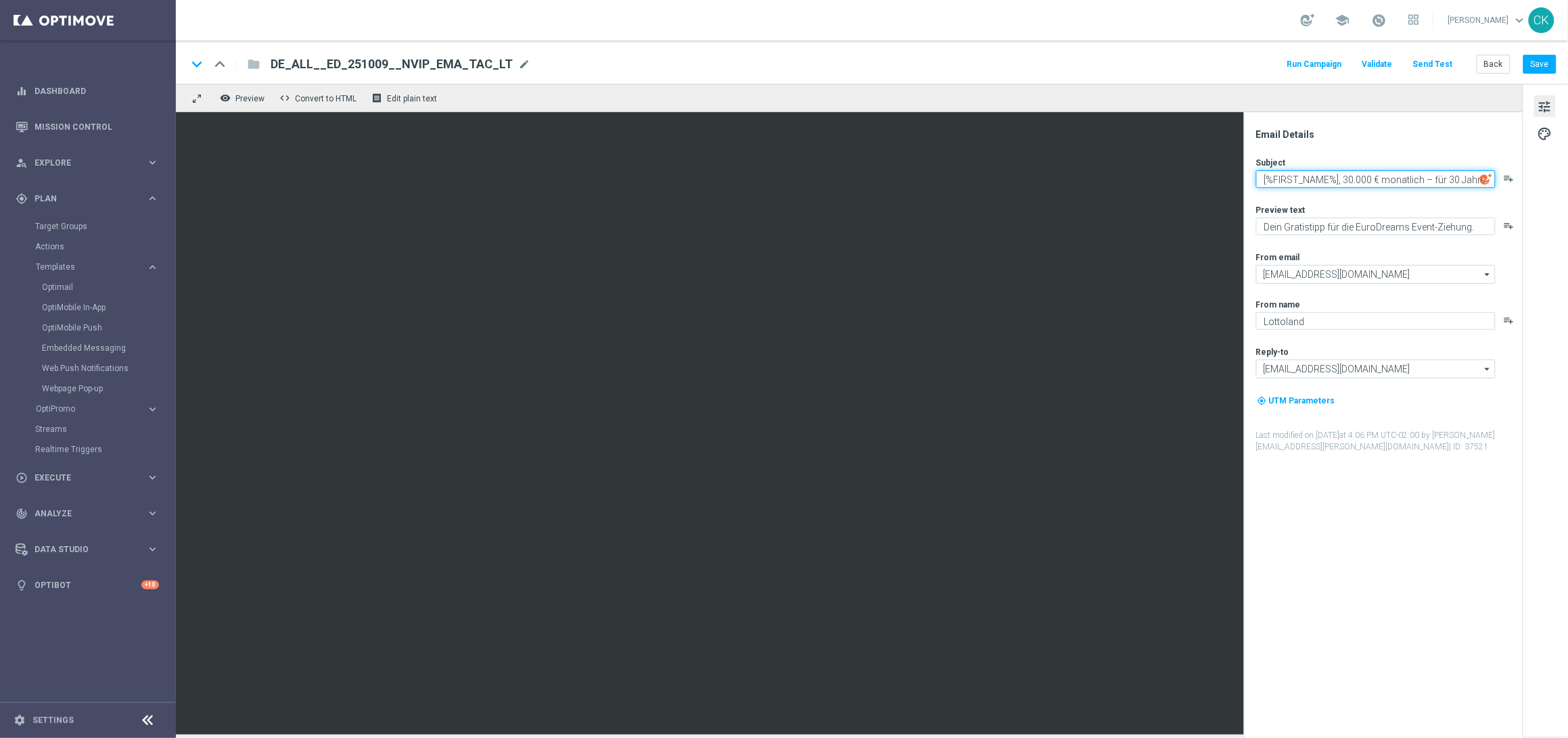
click at [1379, 176] on textarea "[%FIRST_NAME%], 30.000 € monatlich – für 30 Jahre" at bounding box center [1375, 179] width 240 height 18
click at [1373, 230] on textarea "Dein Gratistipp für die EuroDreams Event-Ziehung." at bounding box center [1375, 226] width 240 height 18
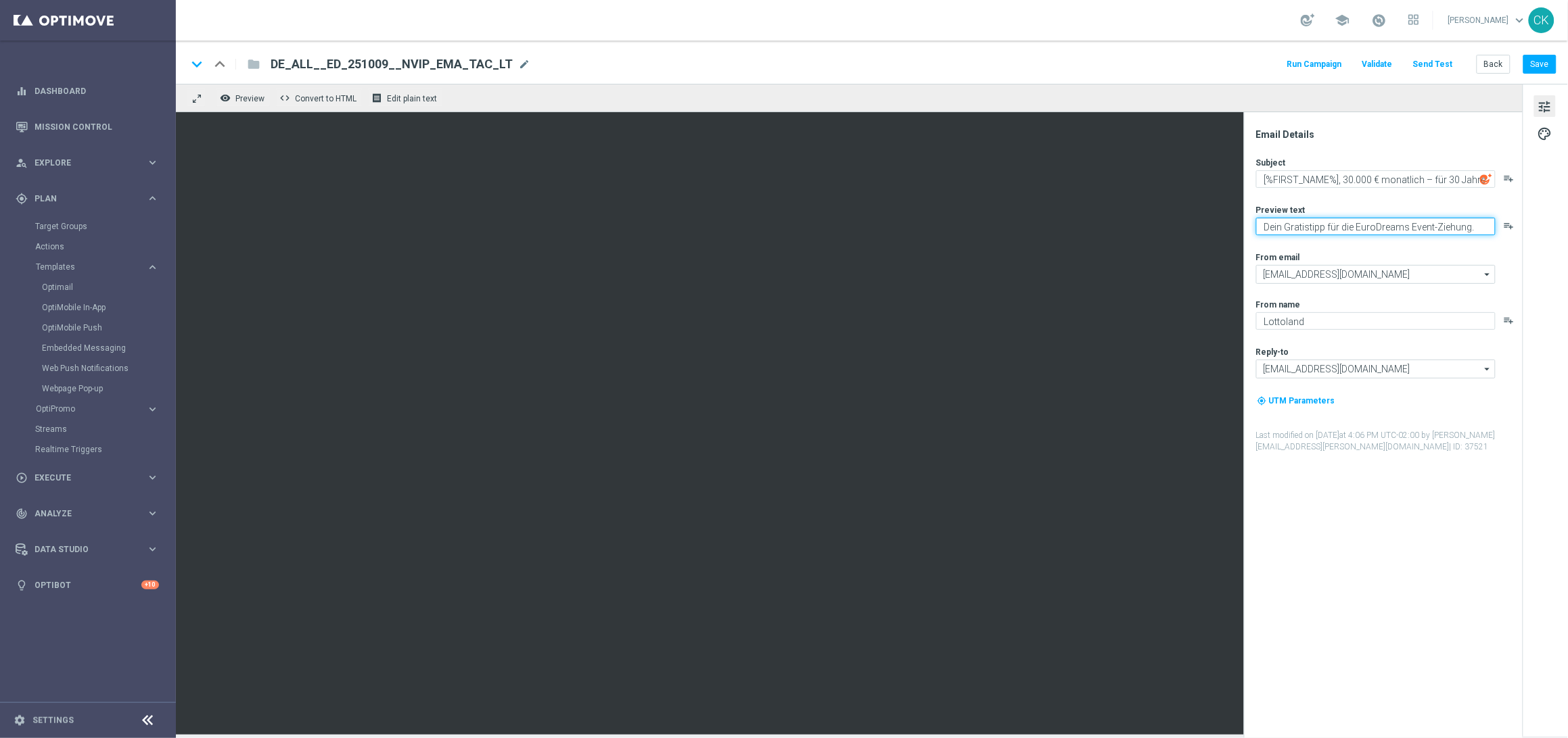
click at [1373, 230] on textarea "Dein Gratistipp für die EuroDreams Event-Ziehung." at bounding box center [1375, 226] width 240 height 18
click at [1543, 62] on button "Save" at bounding box center [1539, 64] width 33 height 19
click at [1546, 131] on span "palette" at bounding box center [1544, 134] width 15 height 18
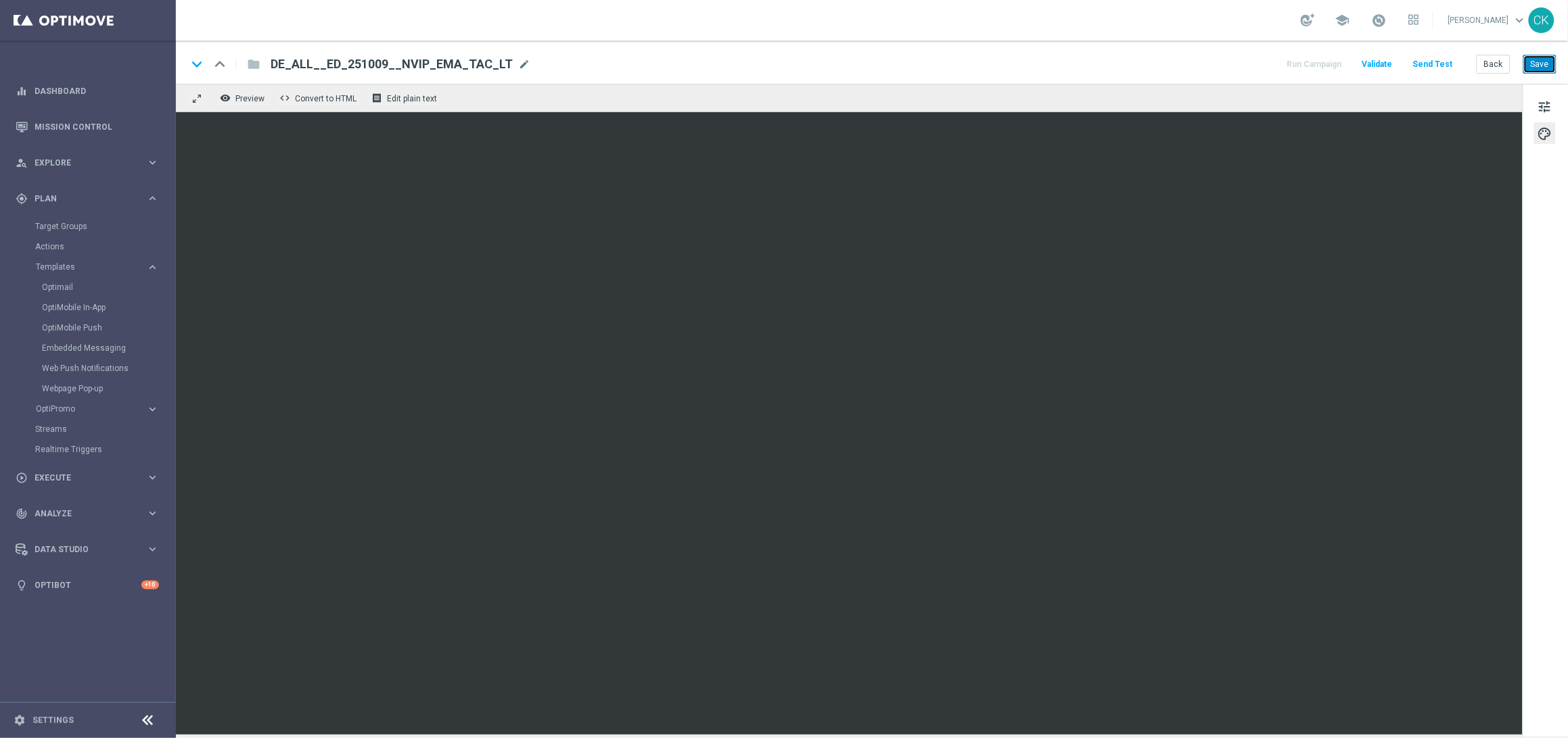
click at [1542, 63] on button "Save" at bounding box center [1539, 64] width 33 height 19
click at [1438, 61] on button "Send Test" at bounding box center [1433, 64] width 44 height 18
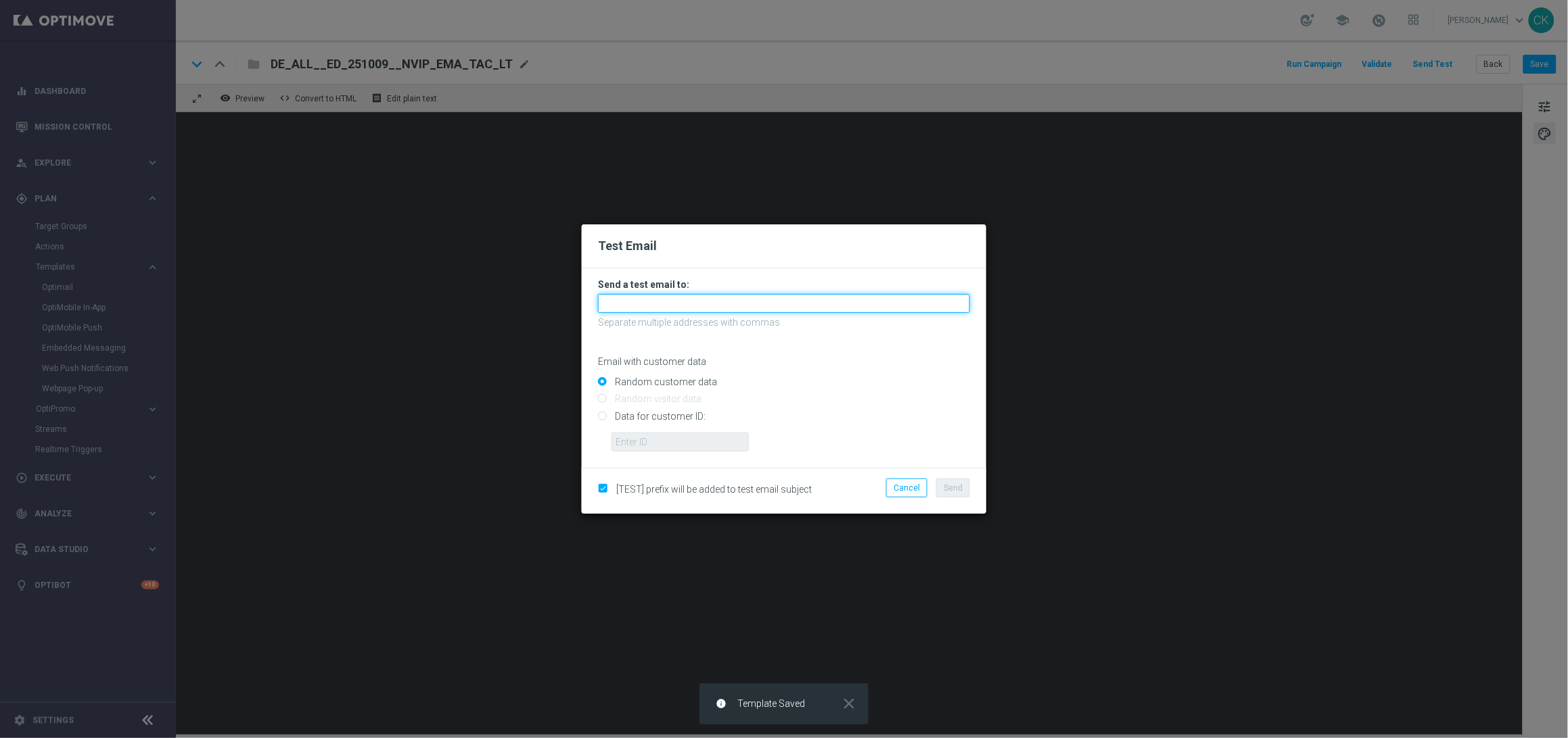
click at [639, 305] on input "text" at bounding box center [784, 304] width 372 height 19
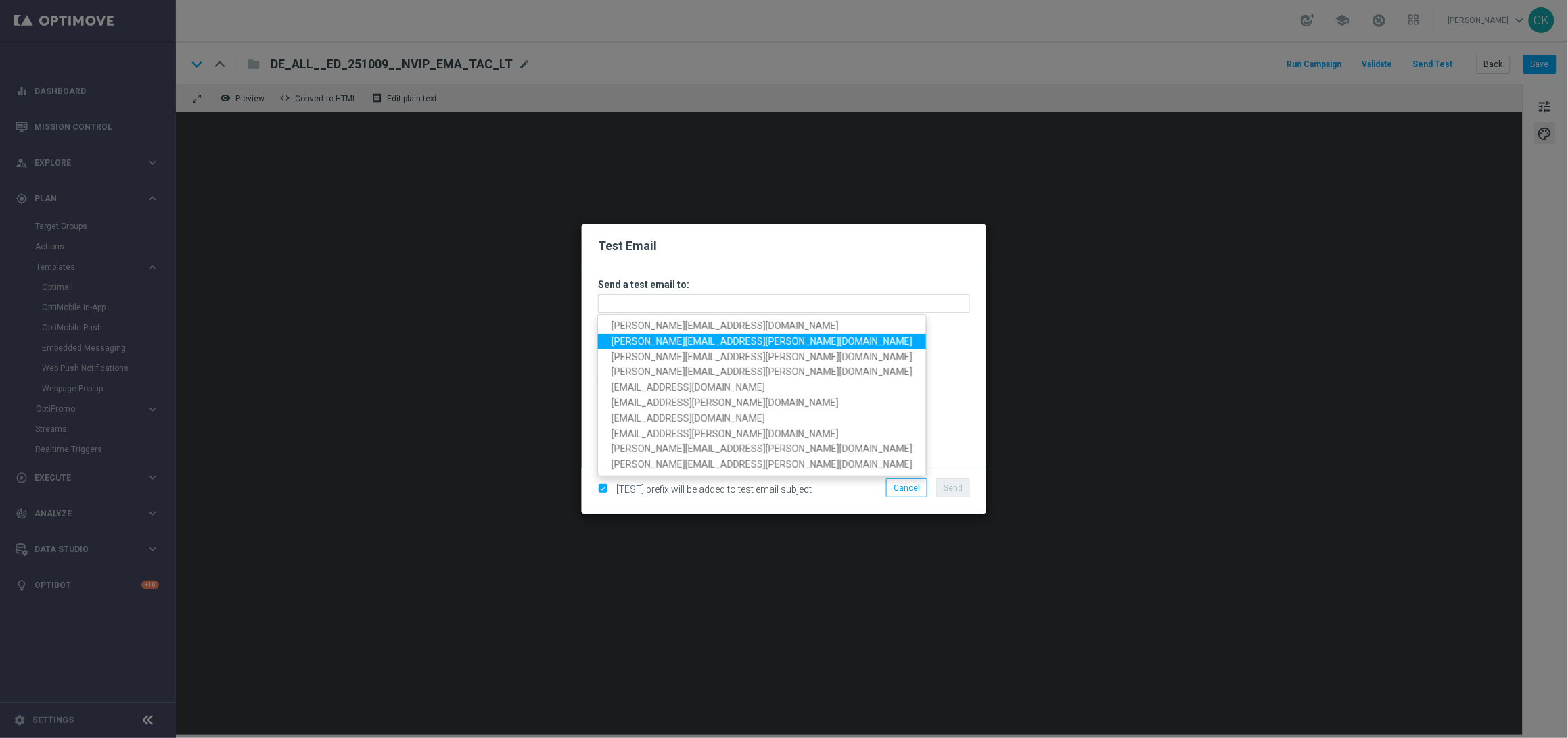
click at [695, 337] on span "[PERSON_NAME][EMAIL_ADDRESS][PERSON_NAME][DOMAIN_NAME]" at bounding box center [761, 341] width 301 height 11
type input "[PERSON_NAME][EMAIL_ADDRESS][PERSON_NAME][DOMAIN_NAME]"
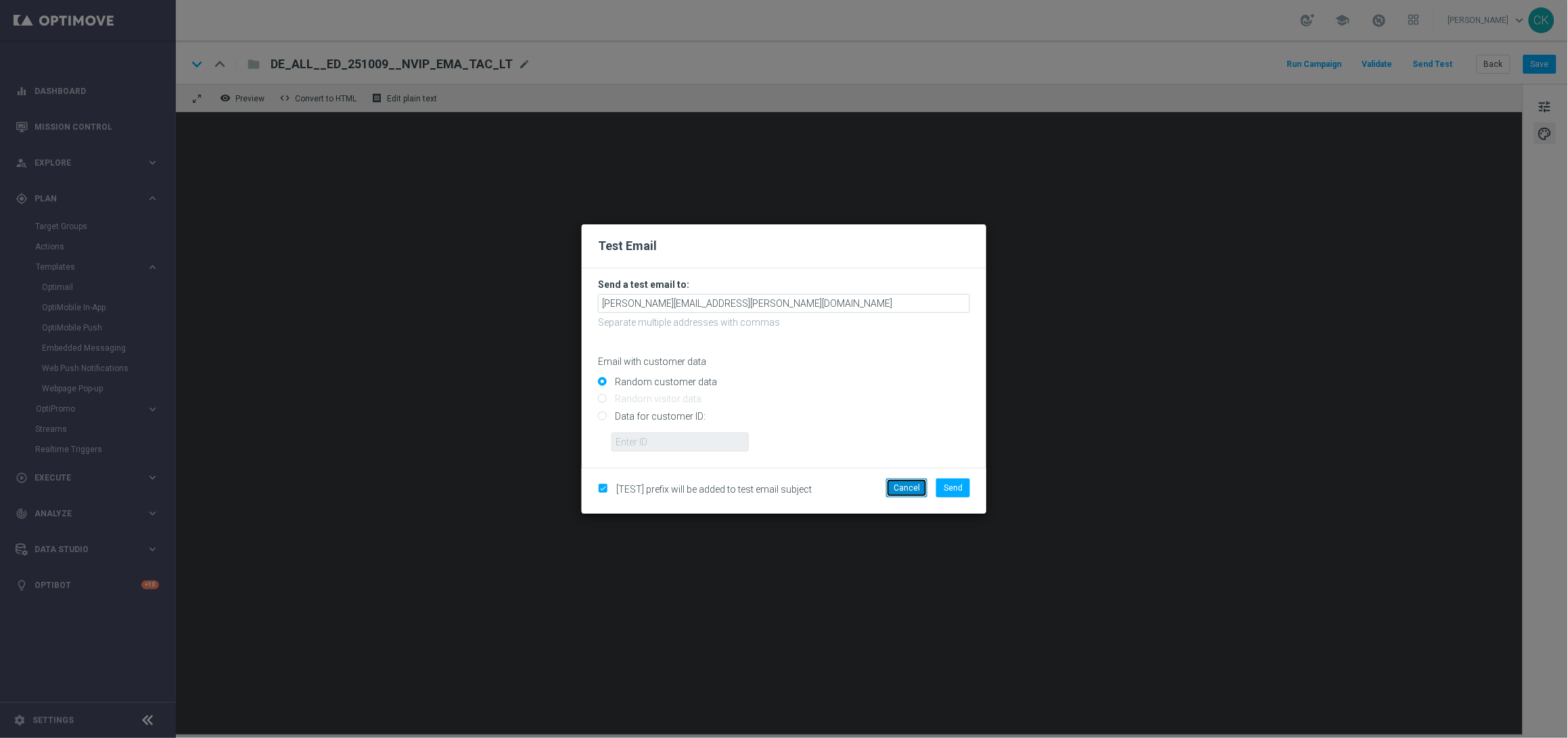
click at [917, 495] on button "Cancel" at bounding box center [906, 488] width 41 height 19
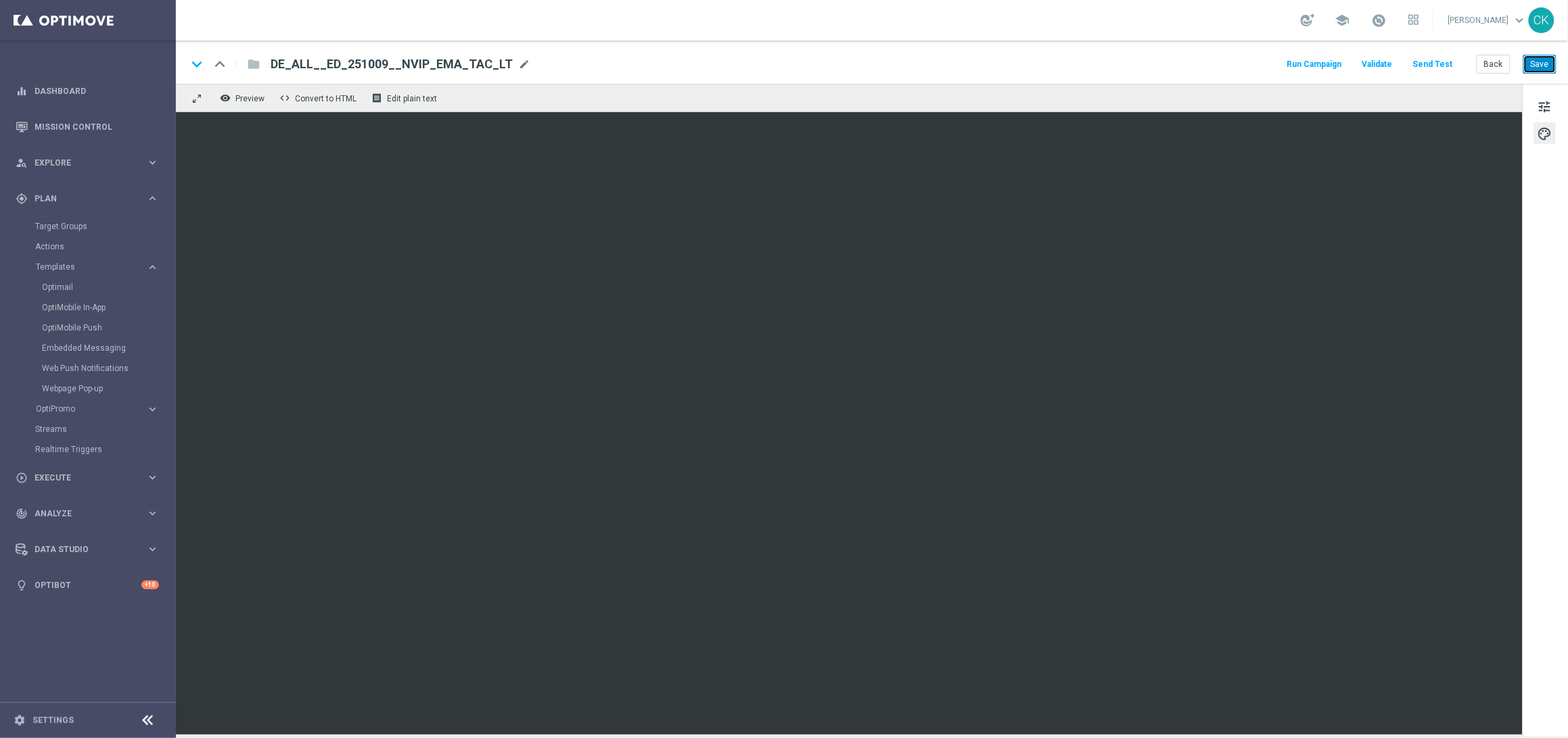
click at [1543, 66] on button "Save" at bounding box center [1539, 64] width 33 height 19
click at [1494, 63] on button "Back" at bounding box center [1494, 64] width 34 height 19
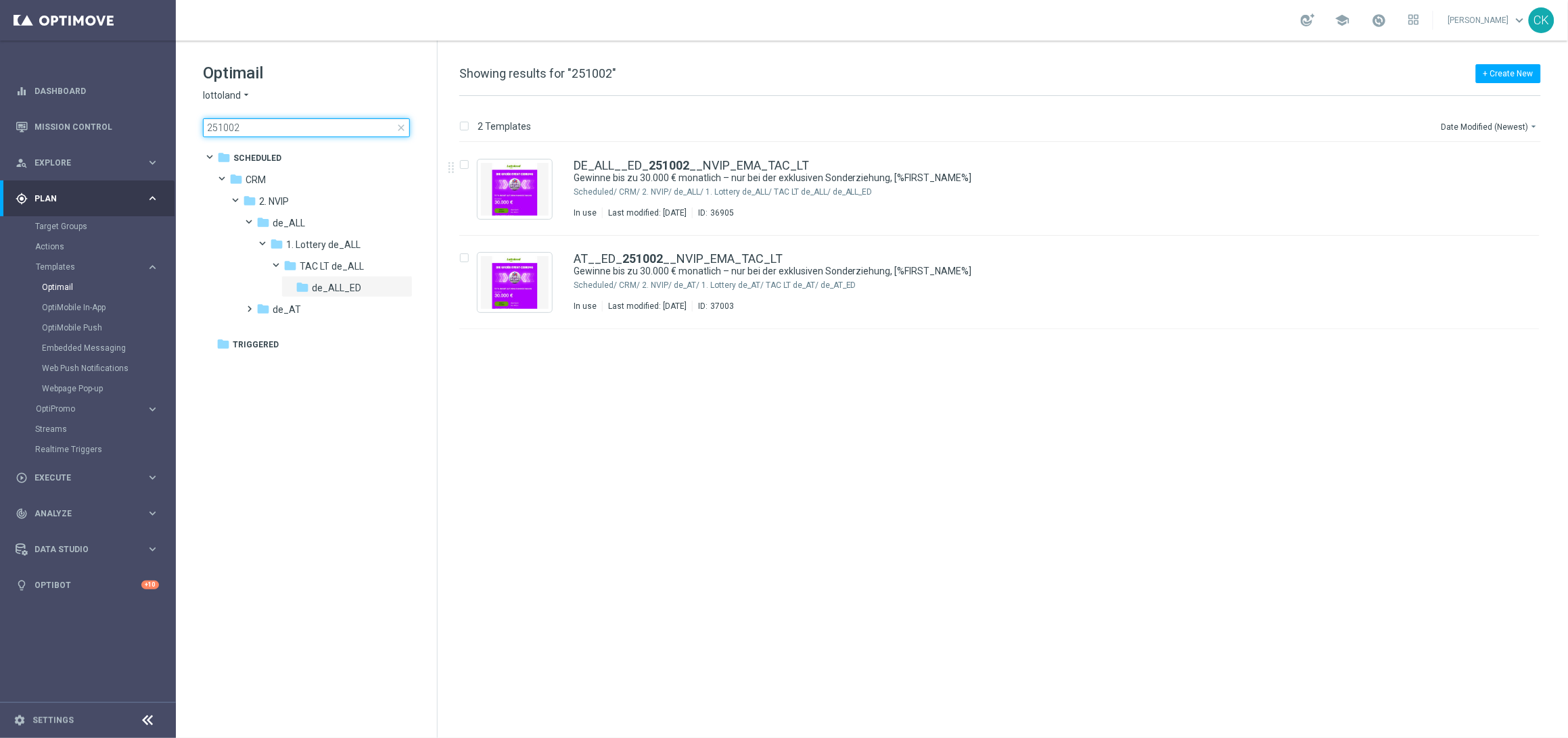
click at [273, 125] on input "251002" at bounding box center [306, 128] width 207 height 19
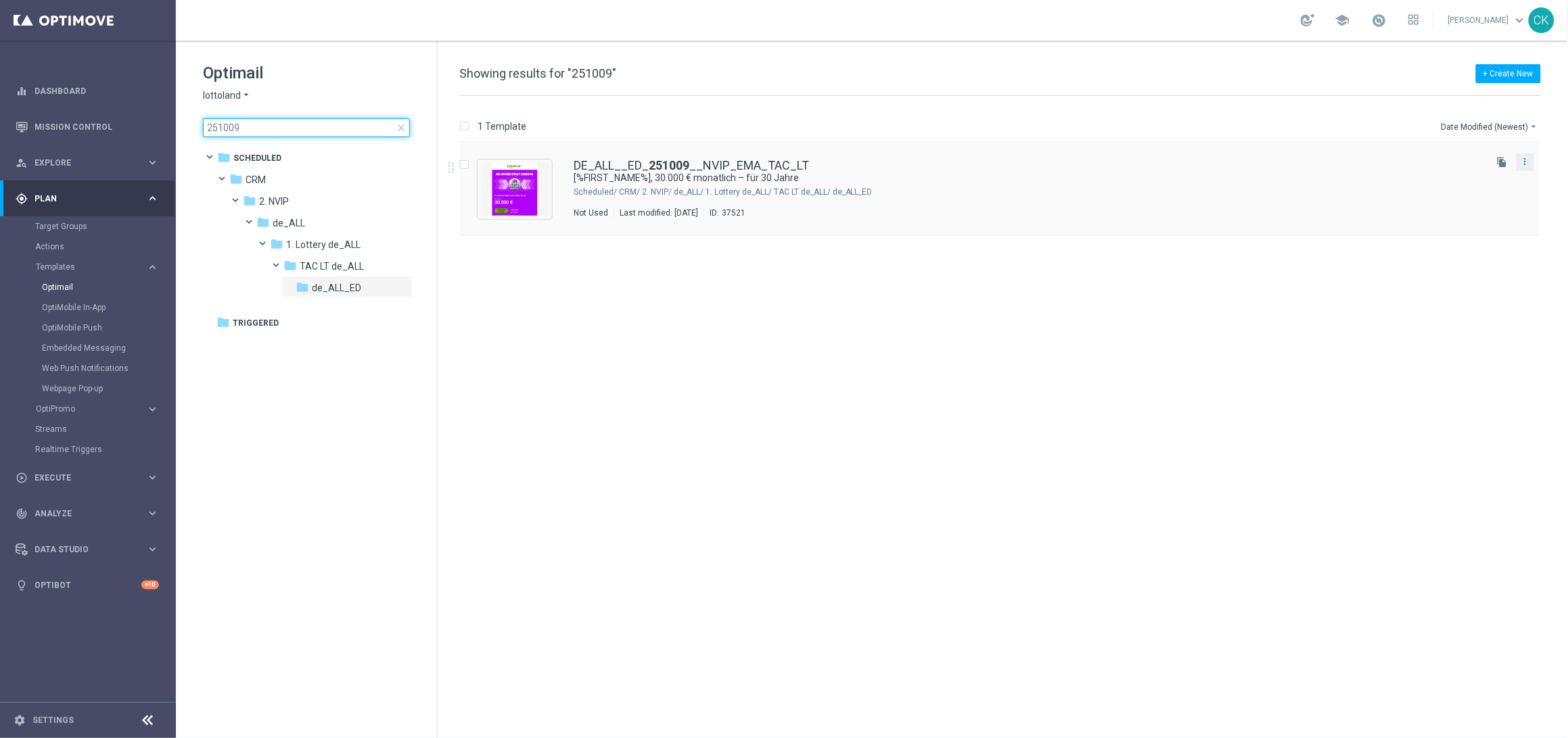
type input "251009"
click at [1528, 171] on div "more_vert" at bounding box center [1525, 162] width 18 height 18
click at [1527, 163] on icon "more_vert" at bounding box center [1524, 161] width 11 height 11
click at [1459, 197] on span "Copy To" at bounding box center [1446, 195] width 30 height 9
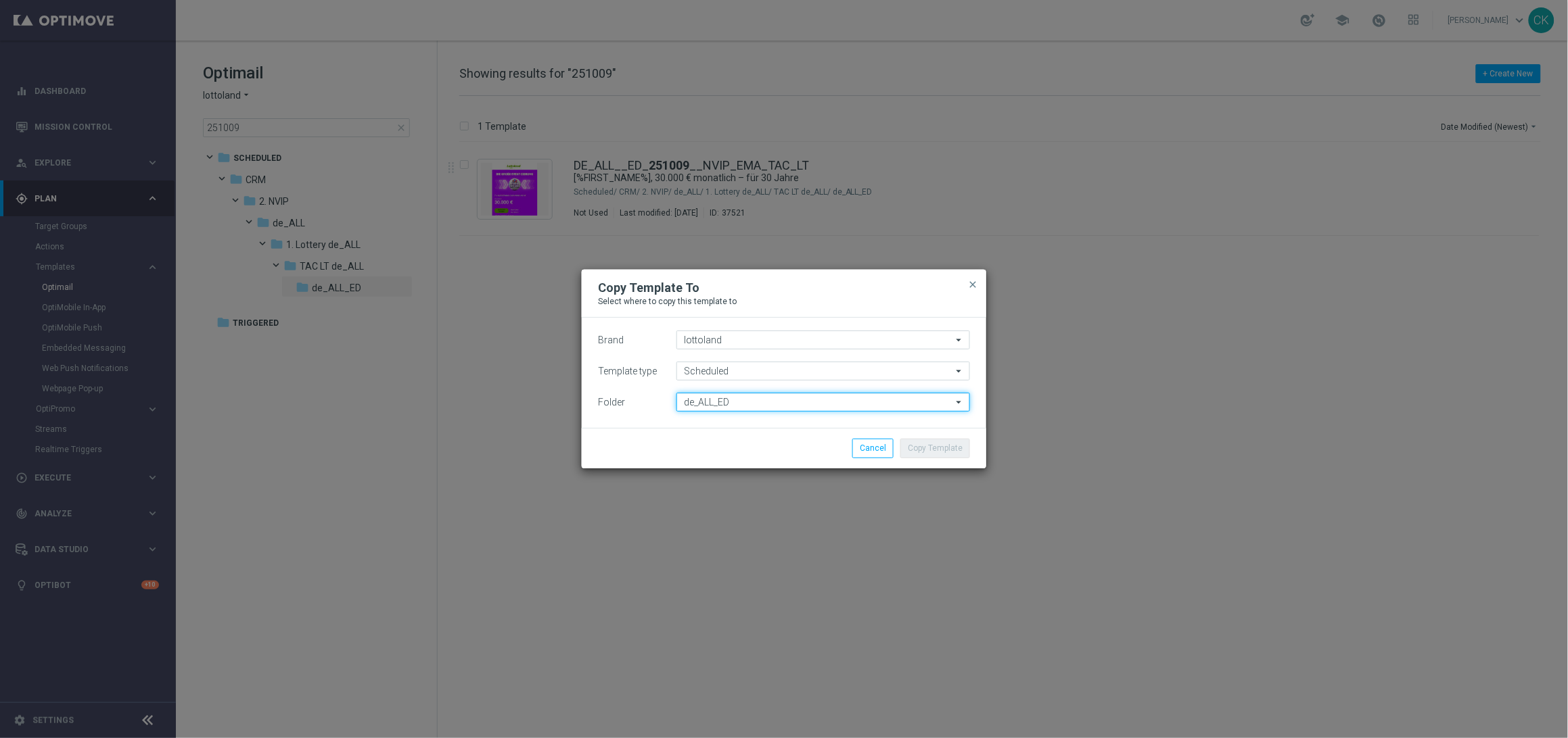
click at [755, 400] on input "de_ALL_ED" at bounding box center [823, 402] width 294 height 19
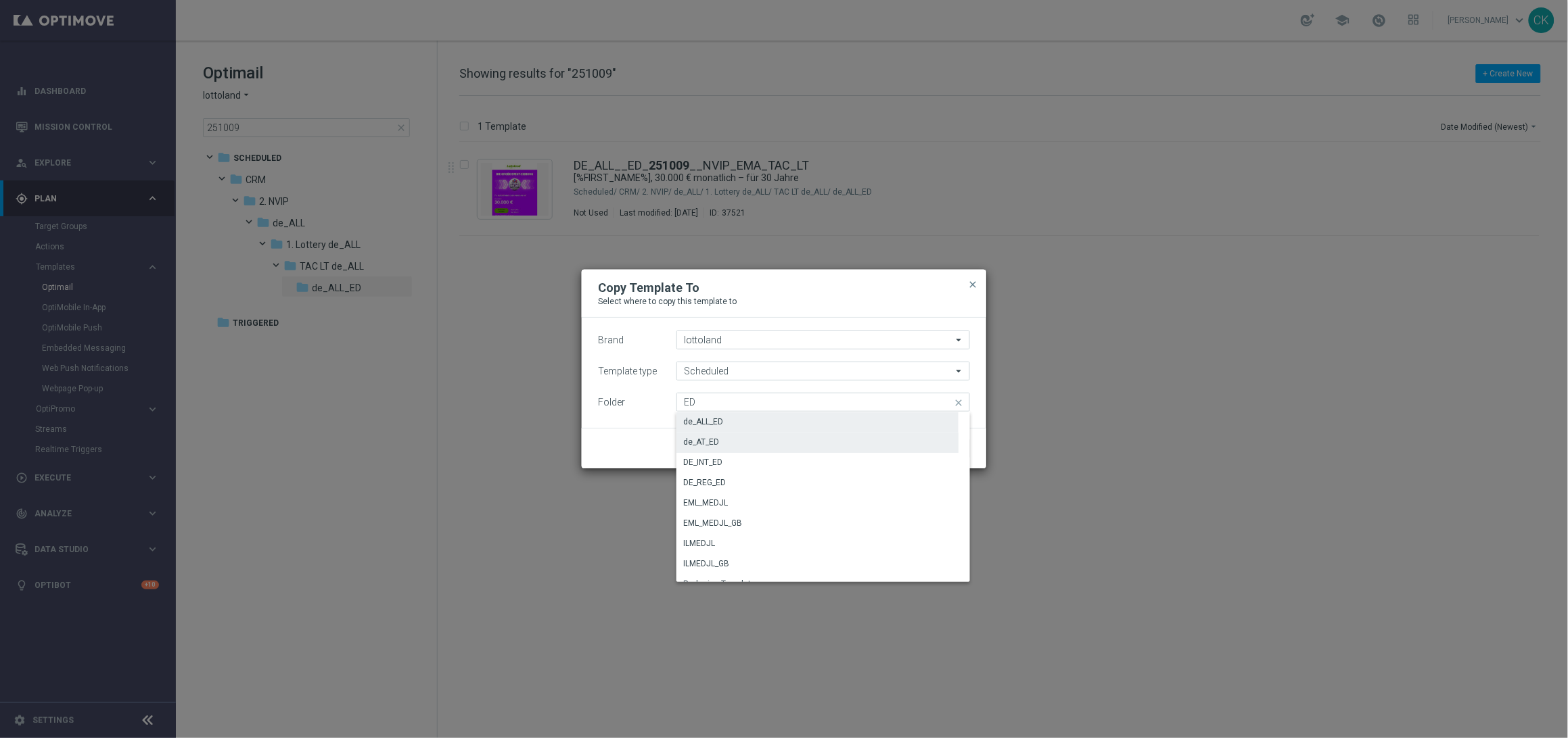
click at [705, 437] on div "de_AT_ED" at bounding box center [701, 442] width 36 height 12
type input "de_AT_ED"
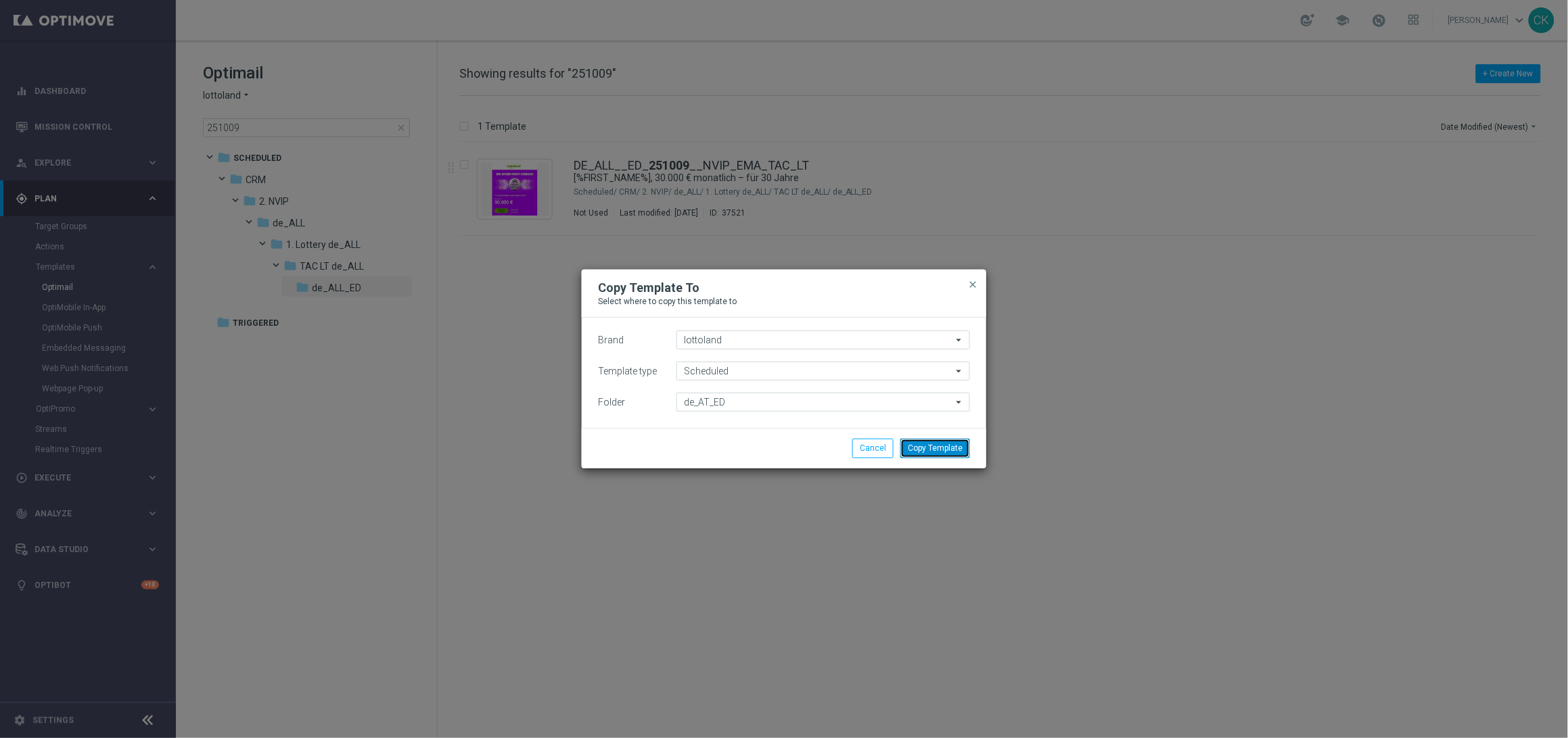
click at [953, 451] on button "Copy Template" at bounding box center [936, 448] width 70 height 19
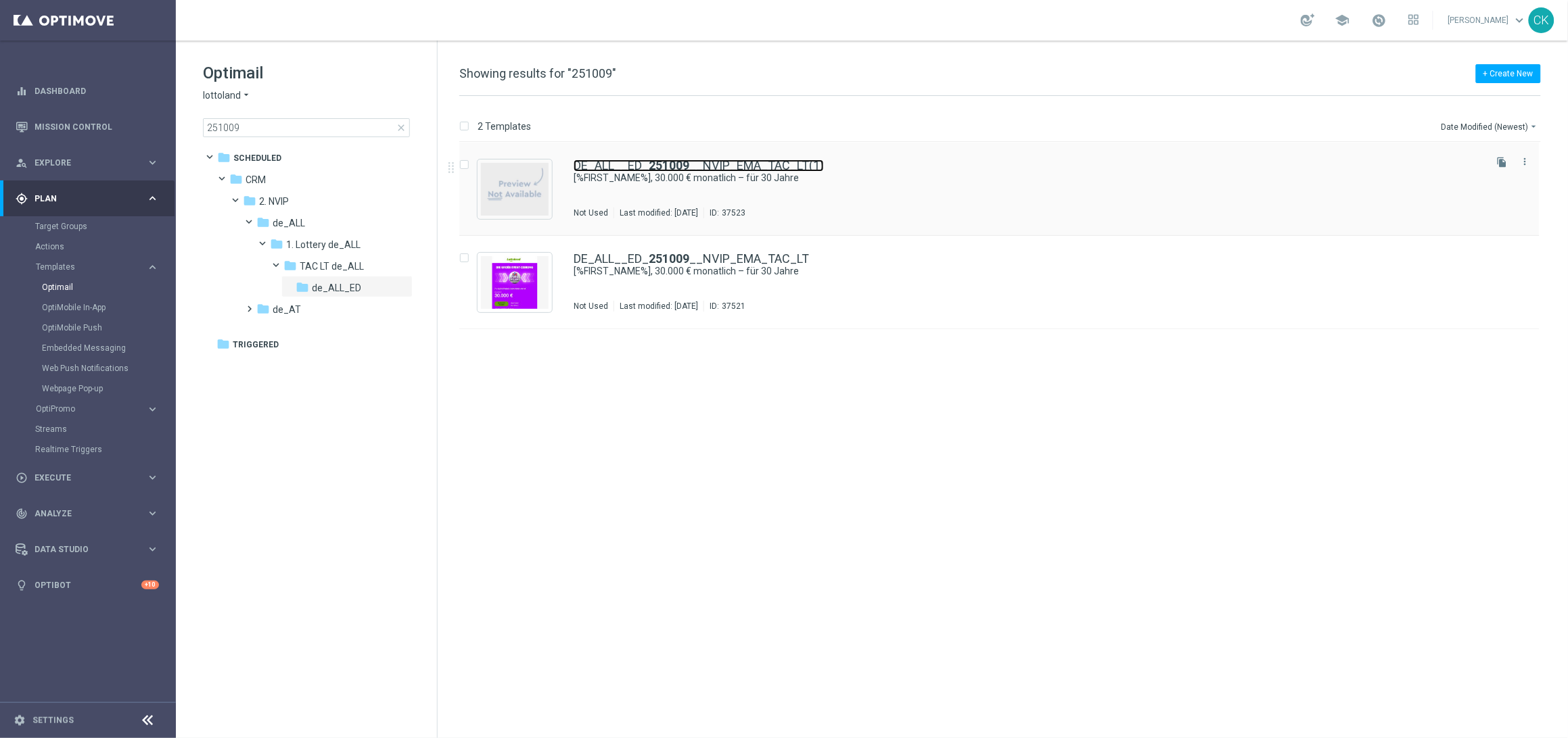
click at [644, 160] on link "DE_ALL__ED_ 251009 __NVIP_EMA_TAC_LT(1)" at bounding box center [698, 166] width 250 height 12
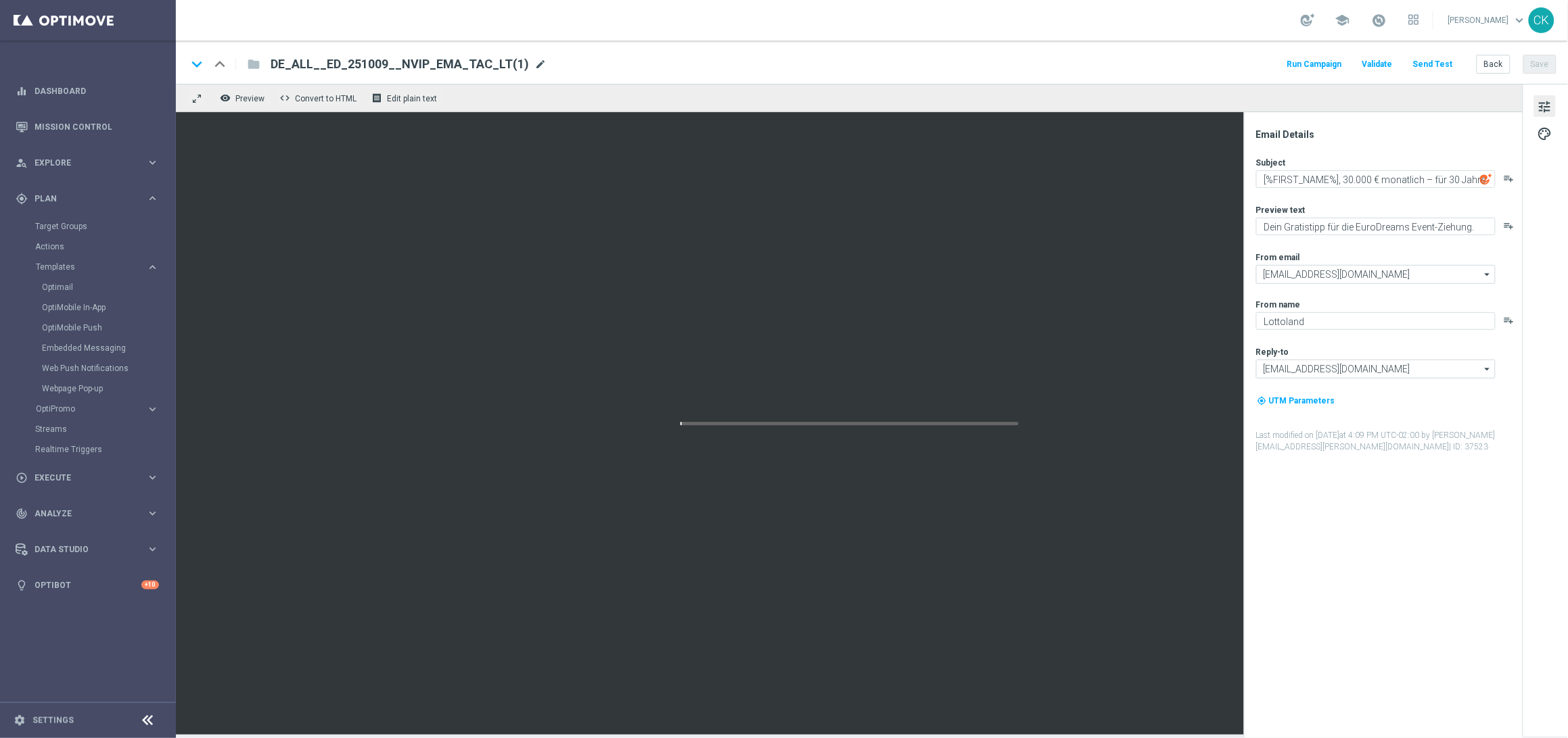
click at [534, 63] on span "mode_edit" at bounding box center [540, 64] width 12 height 12
click at [523, 61] on input "DE_ALL__ED_251009__NVIP_EMA_TAC_LT(1)" at bounding box center [438, 64] width 335 height 18
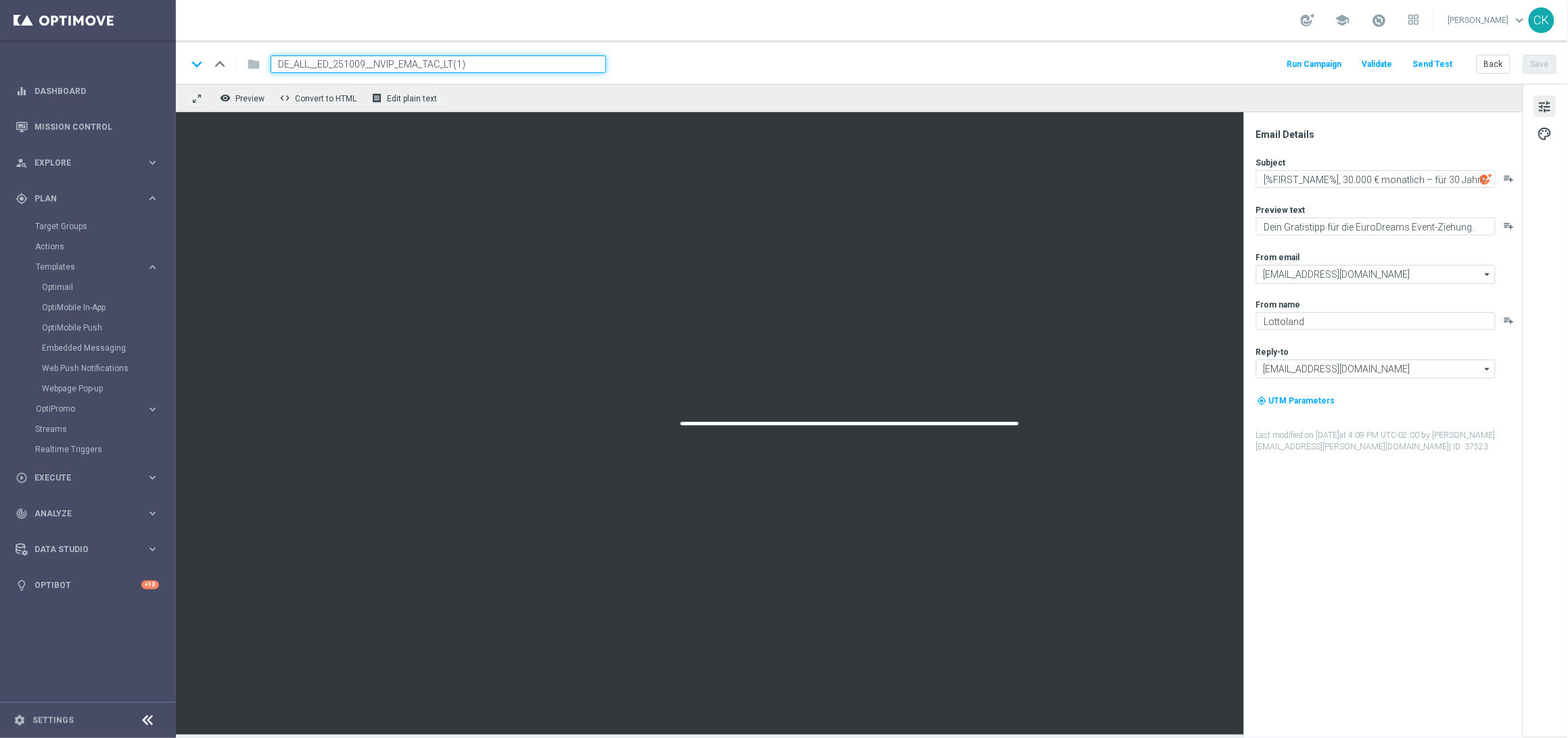
click at [523, 61] on input "DE_ALL__ED_251009__NVIP_EMA_TAC_LT(1)" at bounding box center [438, 64] width 335 height 18
paste input "AT__ED_251009__NVIP_EMA_TAC_LT"
type input "AT__ED_251009__NVIP_EMA_TAC_LT"
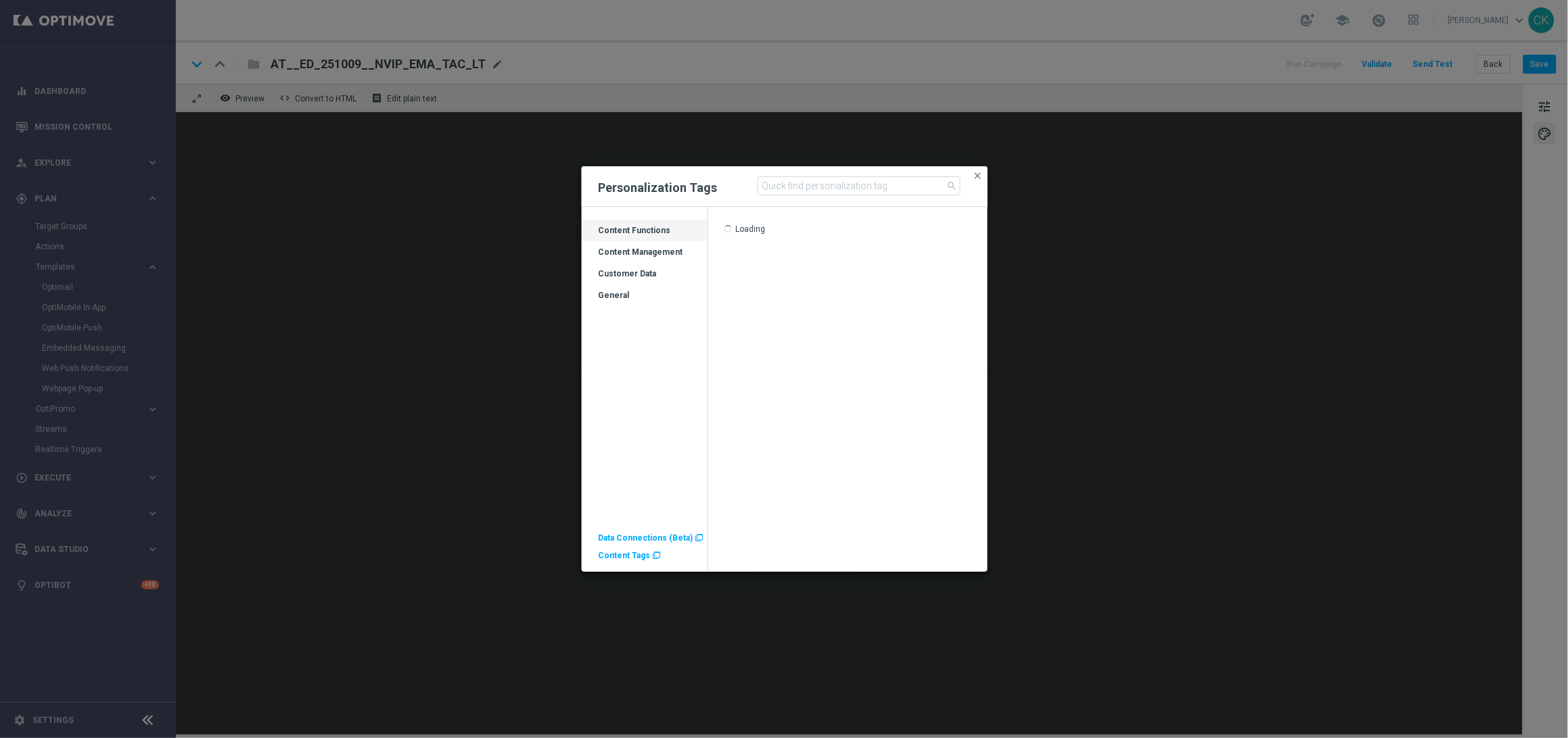
click at [621, 561] on div "Content Tags " at bounding box center [628, 555] width 62 height 11
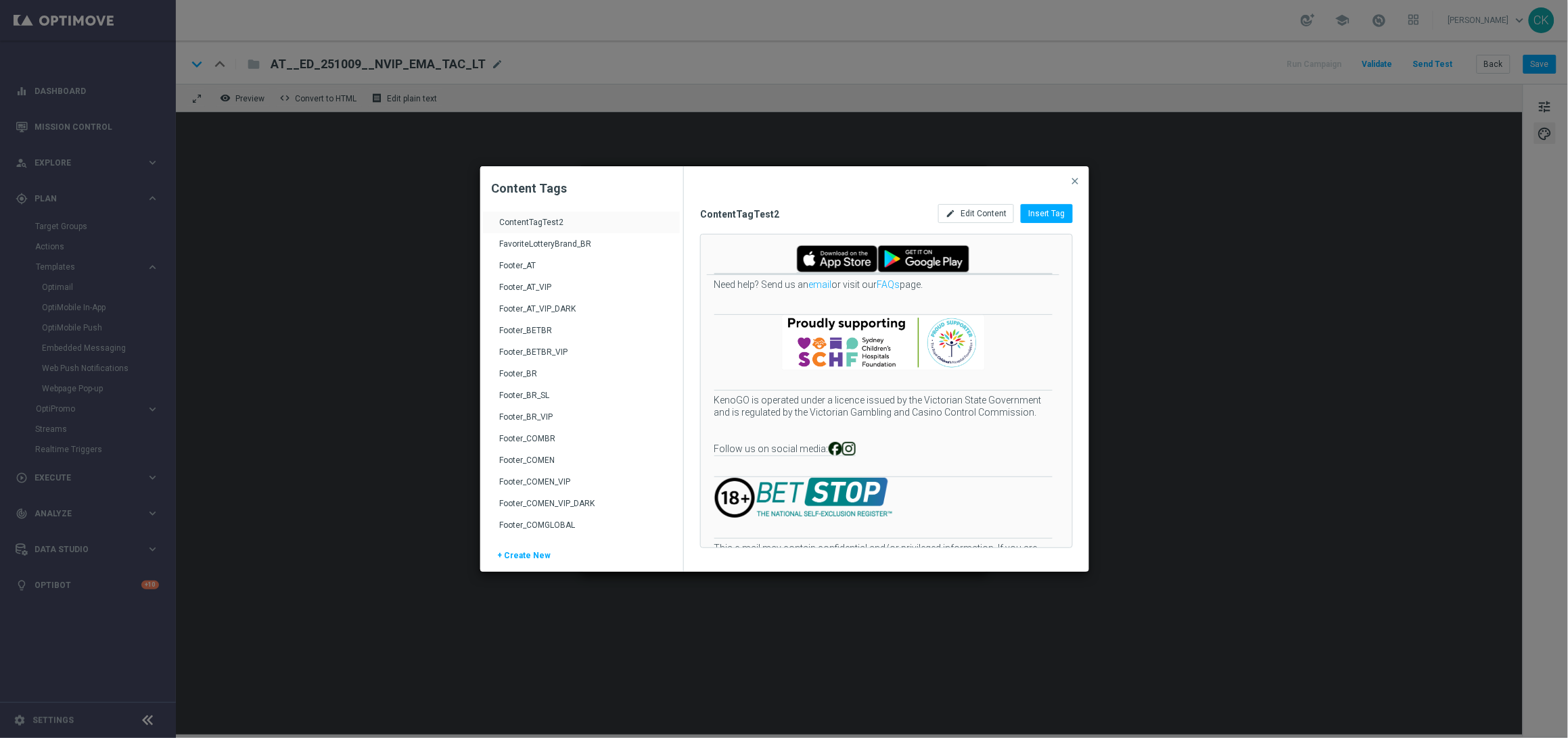
click at [516, 265] on div "Footer_AT" at bounding box center [583, 270] width 168 height 21
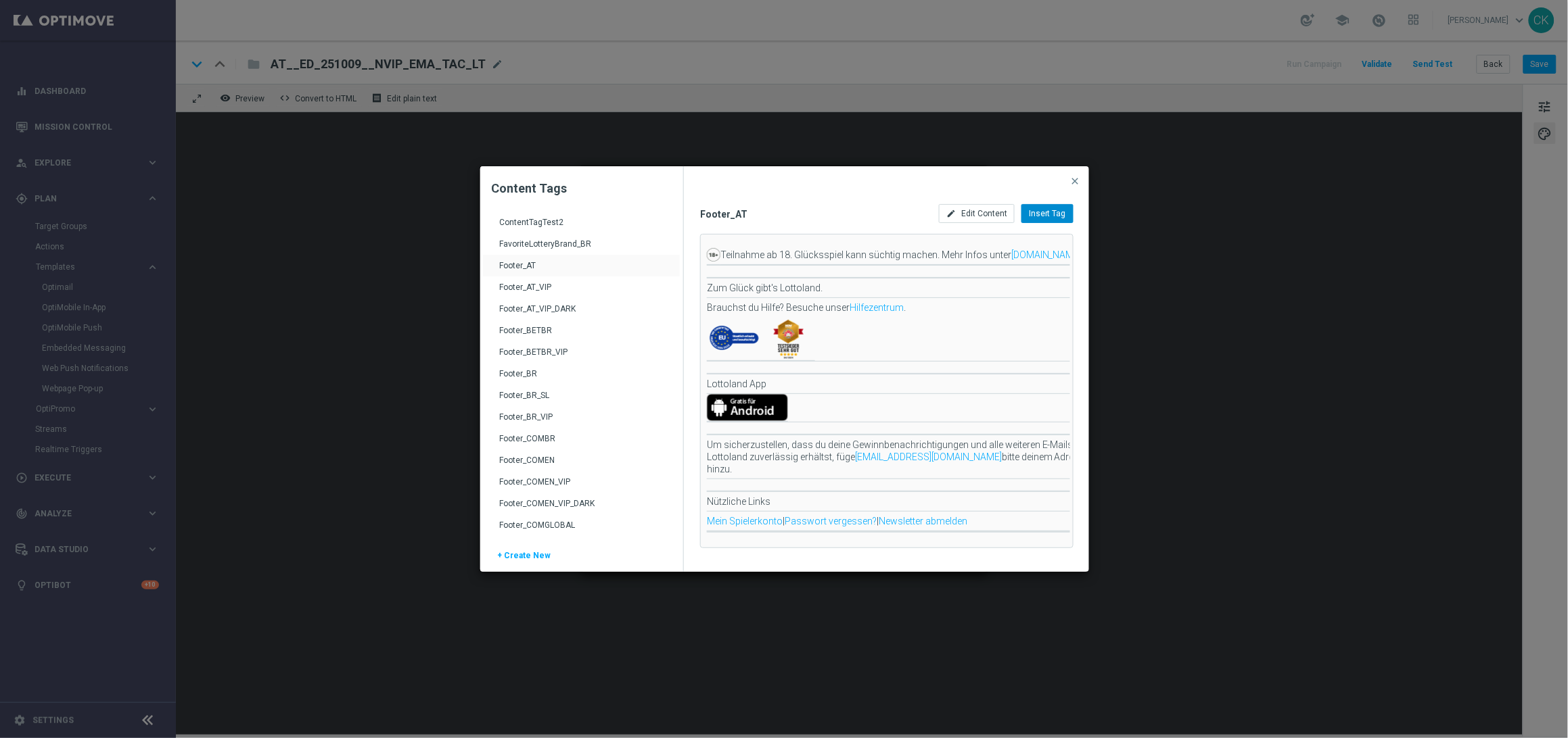
click at [1056, 212] on span "Insert Tag" at bounding box center [1047, 213] width 38 height 9
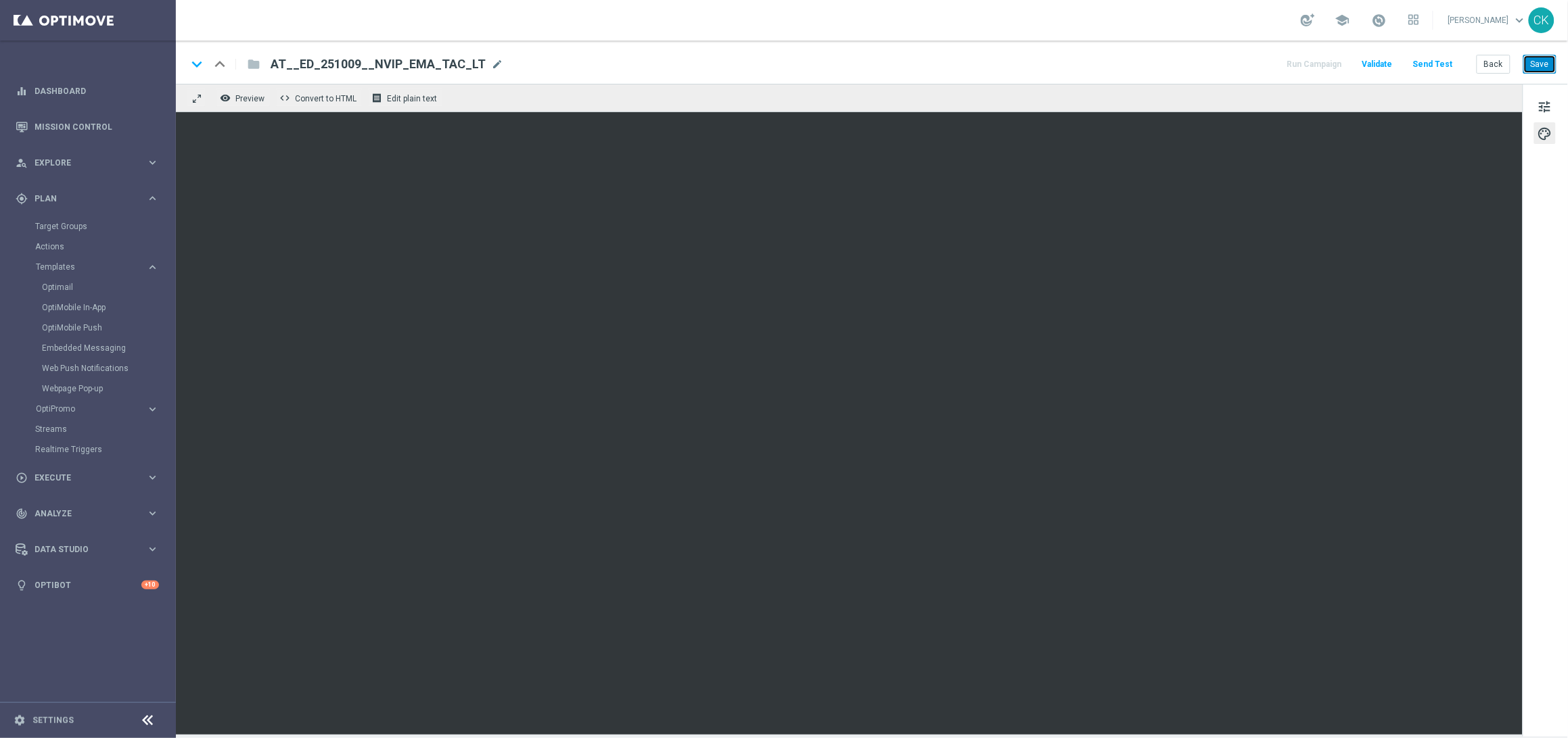
click at [1542, 67] on button "Save" at bounding box center [1539, 64] width 33 height 19
click at [1542, 62] on button "Save" at bounding box center [1539, 64] width 33 height 19
click at [1548, 67] on button "Save" at bounding box center [1539, 64] width 33 height 19
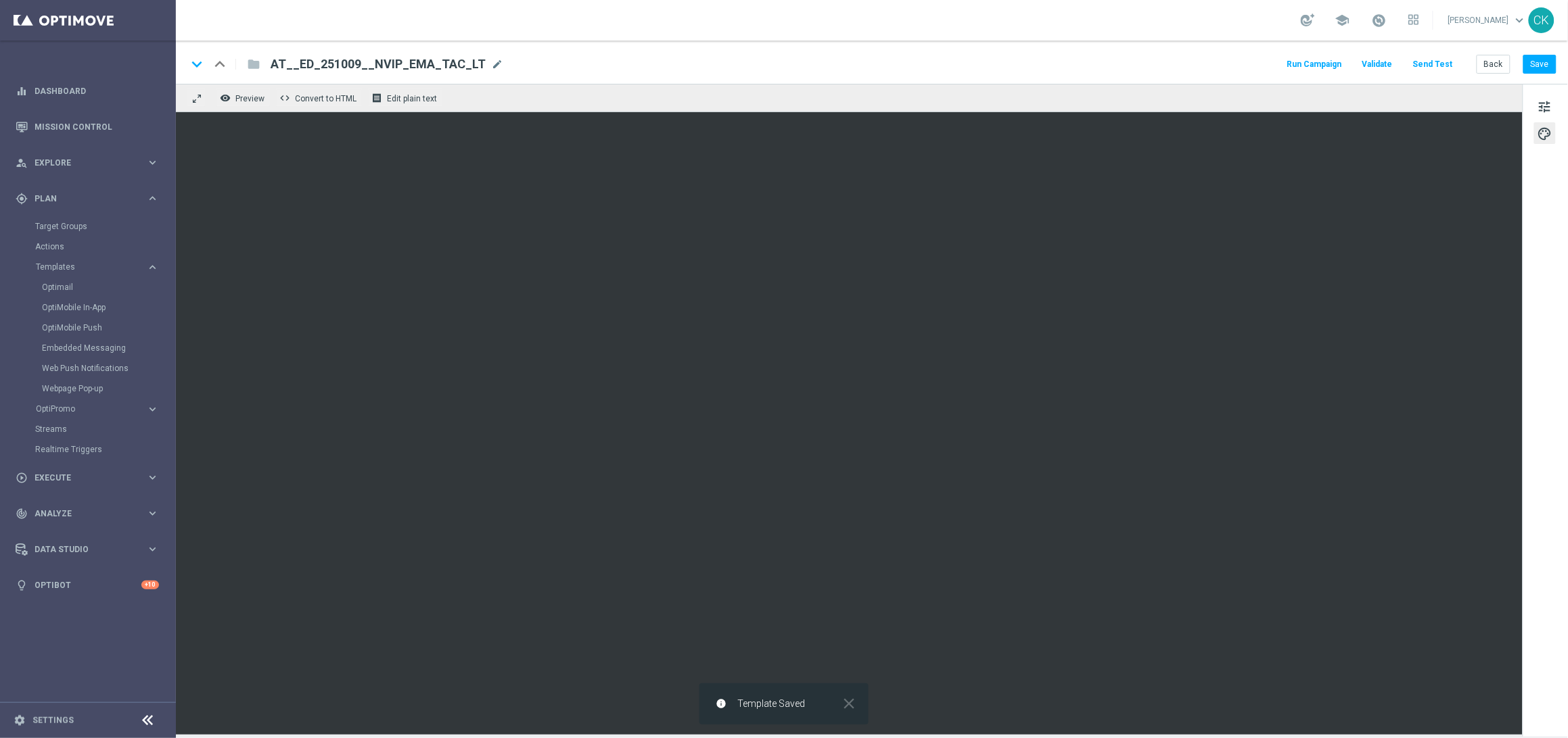
click at [1427, 62] on button "Send Test" at bounding box center [1433, 64] width 44 height 18
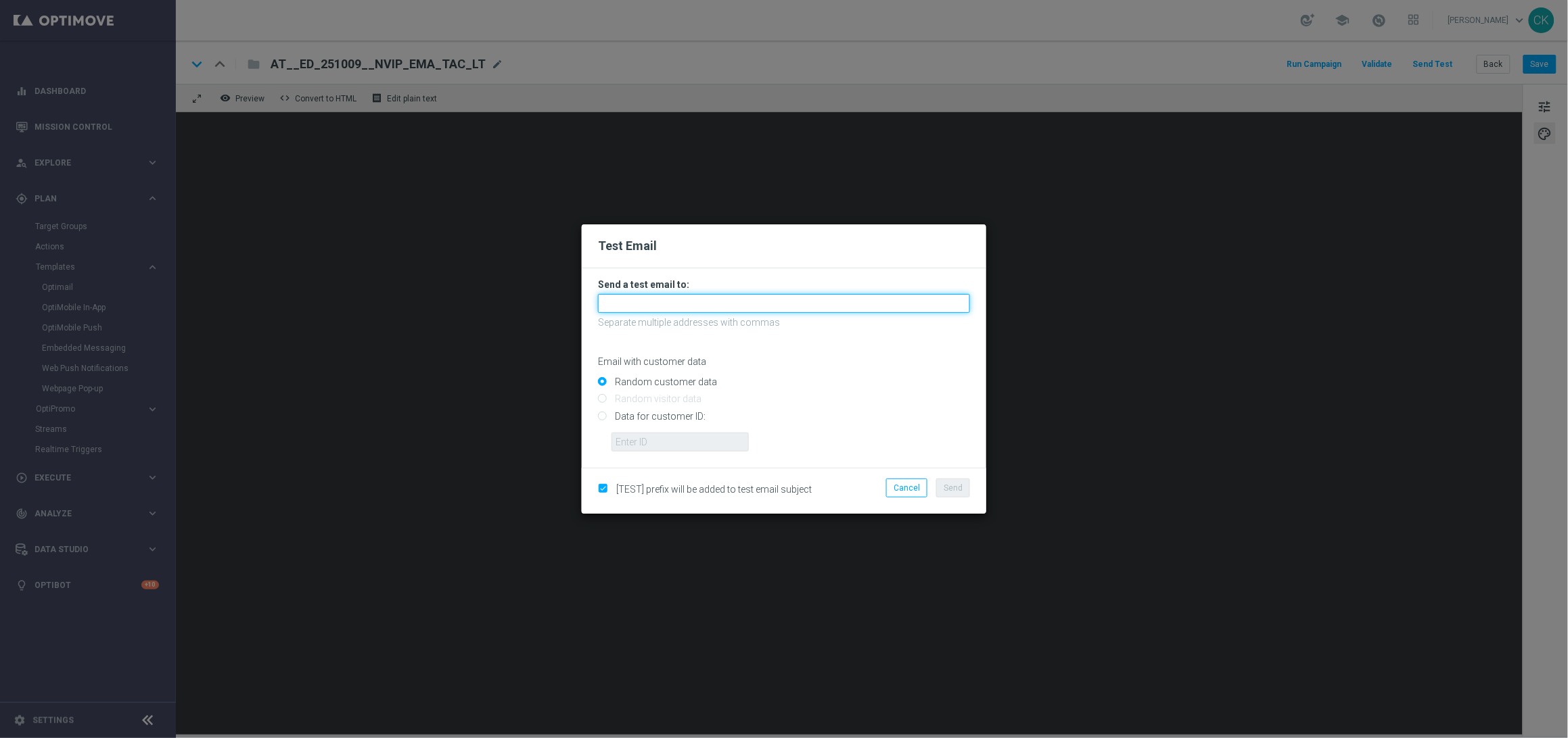
click at [877, 306] on input "text" at bounding box center [784, 304] width 372 height 19
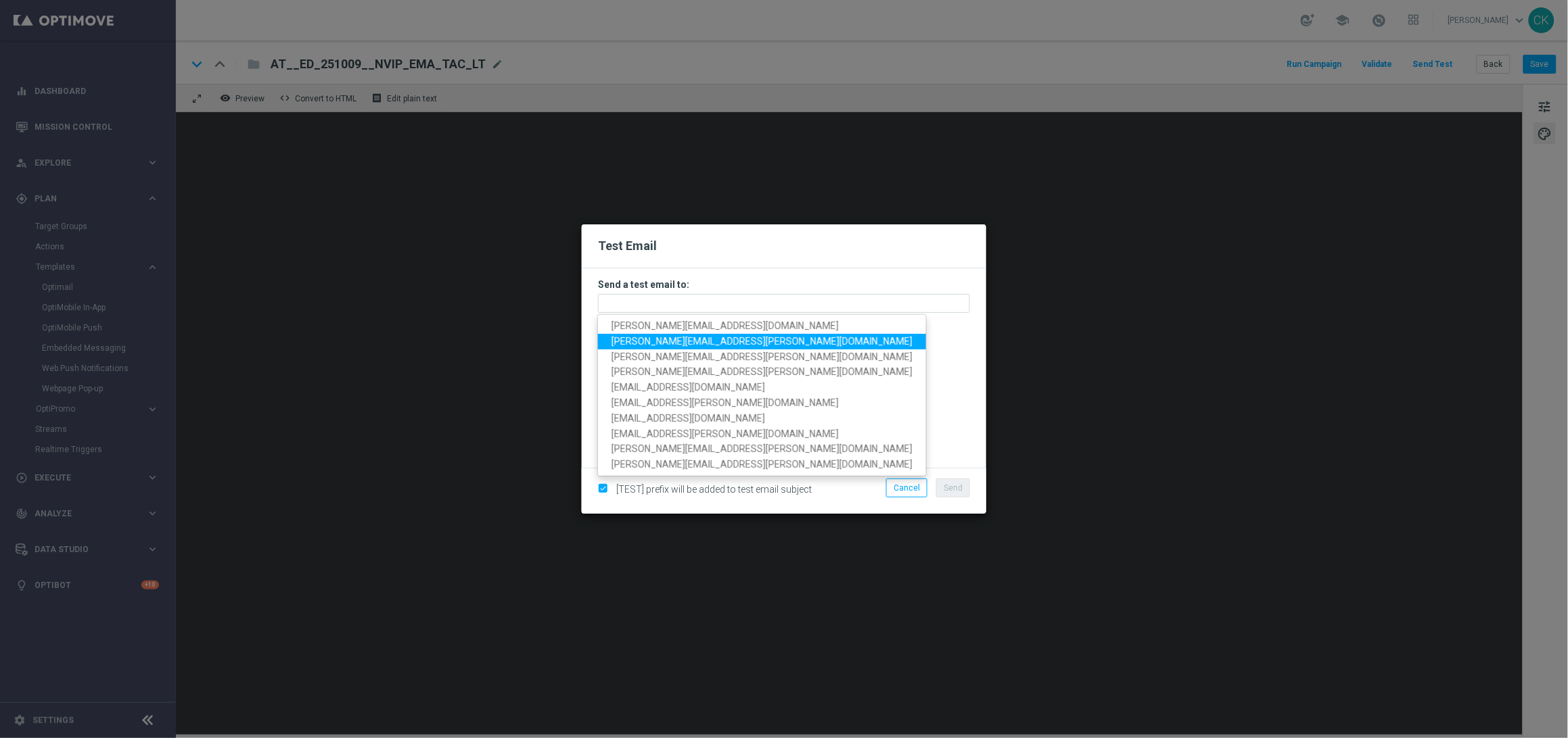
click at [755, 341] on span "[PERSON_NAME][EMAIL_ADDRESS][PERSON_NAME][DOMAIN_NAME]" at bounding box center [761, 341] width 301 height 11
type input "[PERSON_NAME][EMAIL_ADDRESS][PERSON_NAME][DOMAIN_NAME]"
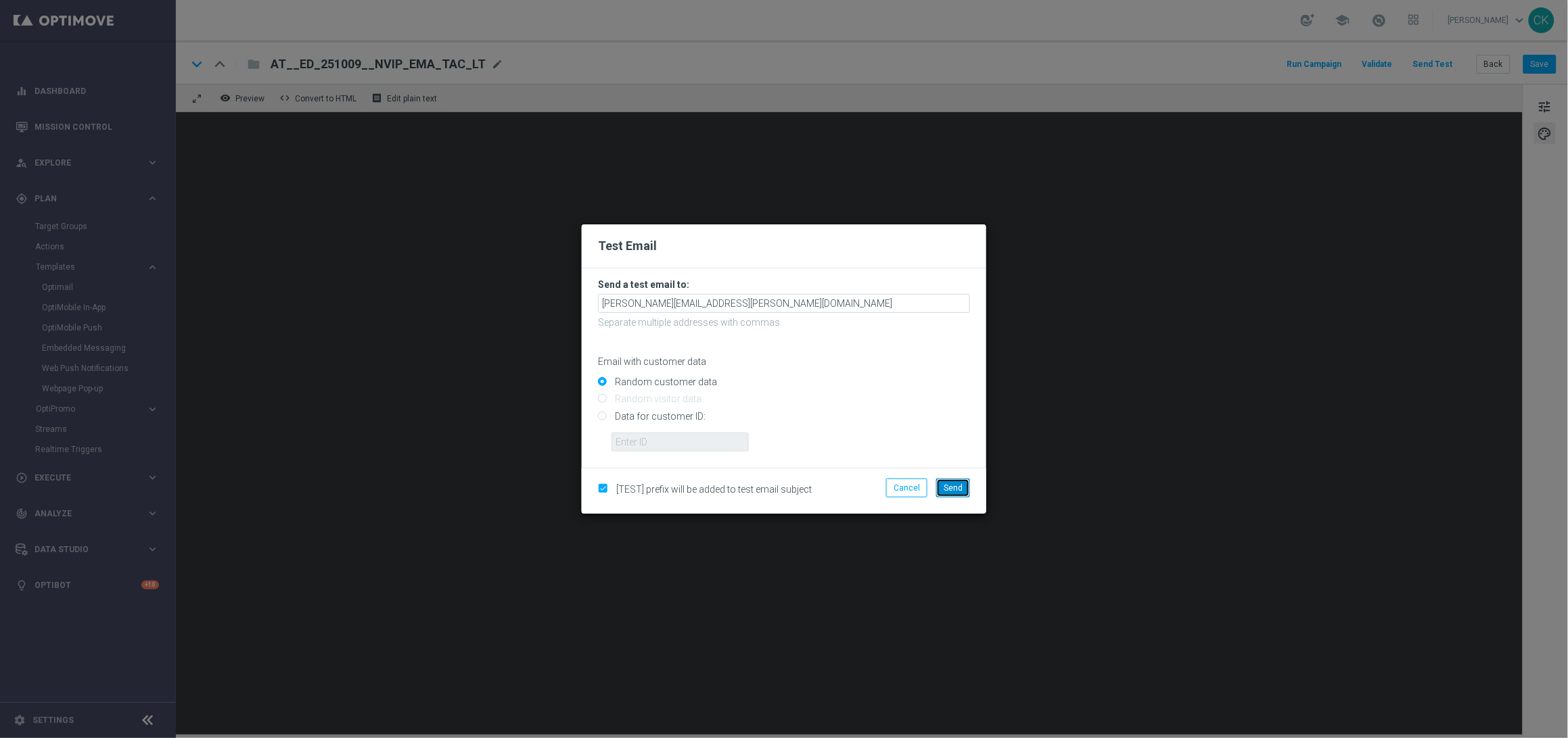
click at [959, 481] on button "Send" at bounding box center [953, 488] width 34 height 19
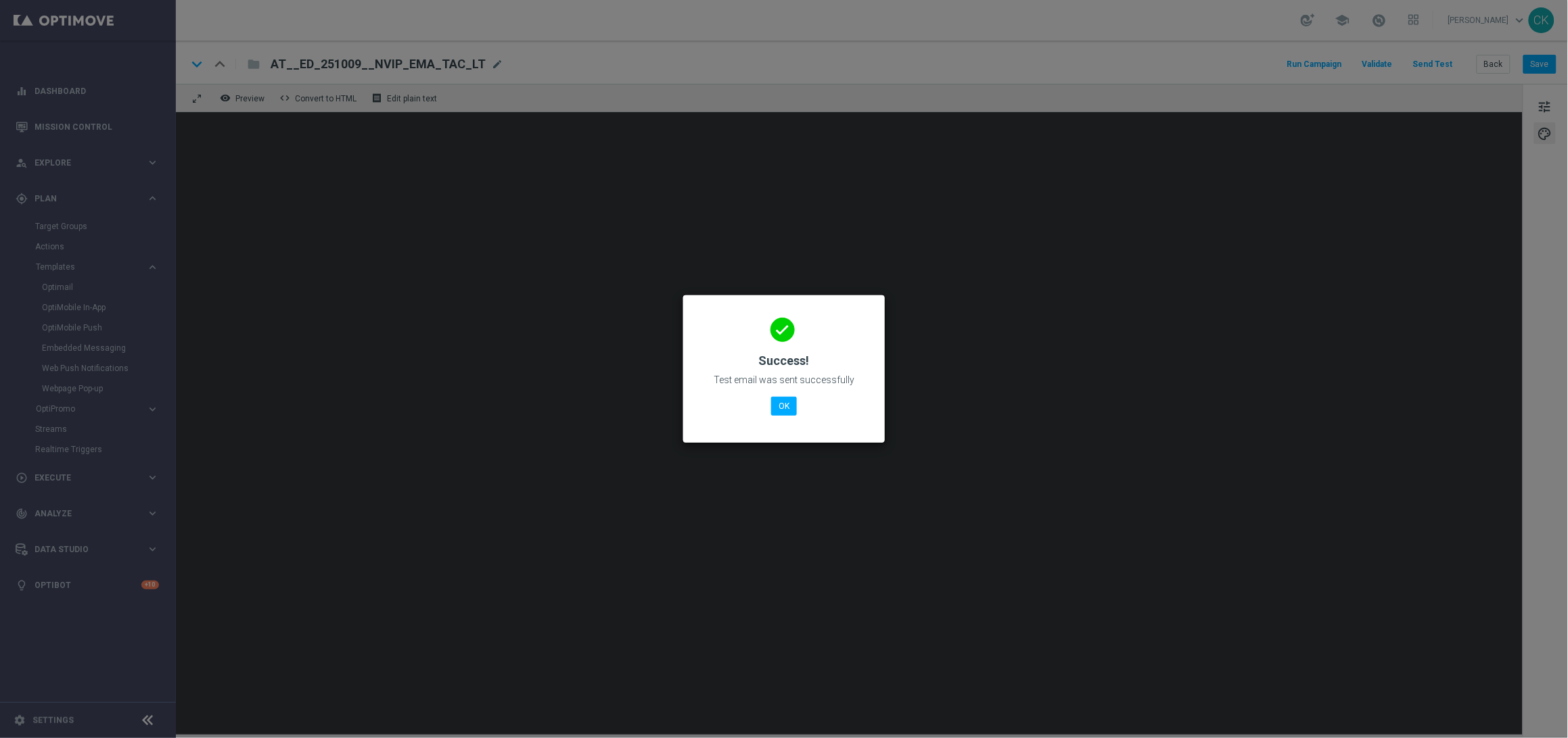
click at [784, 415] on div "done Success! Test email was sent successfully OK" at bounding box center [784, 367] width 169 height 118
click at [779, 407] on button "OK" at bounding box center [784, 406] width 26 height 19
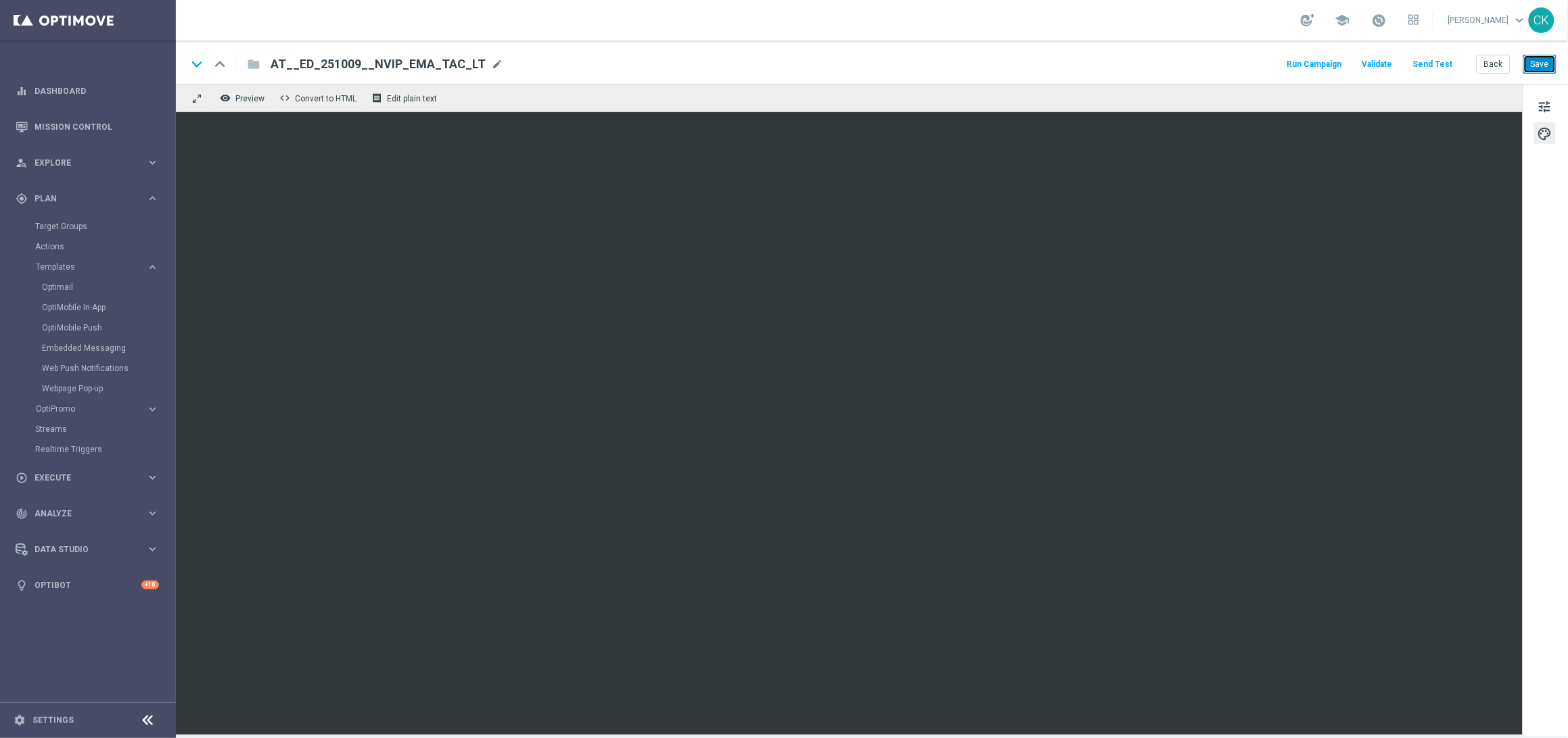
click at [1542, 64] on button "Save" at bounding box center [1539, 64] width 33 height 19
click at [1498, 59] on button "Back" at bounding box center [1494, 64] width 34 height 19
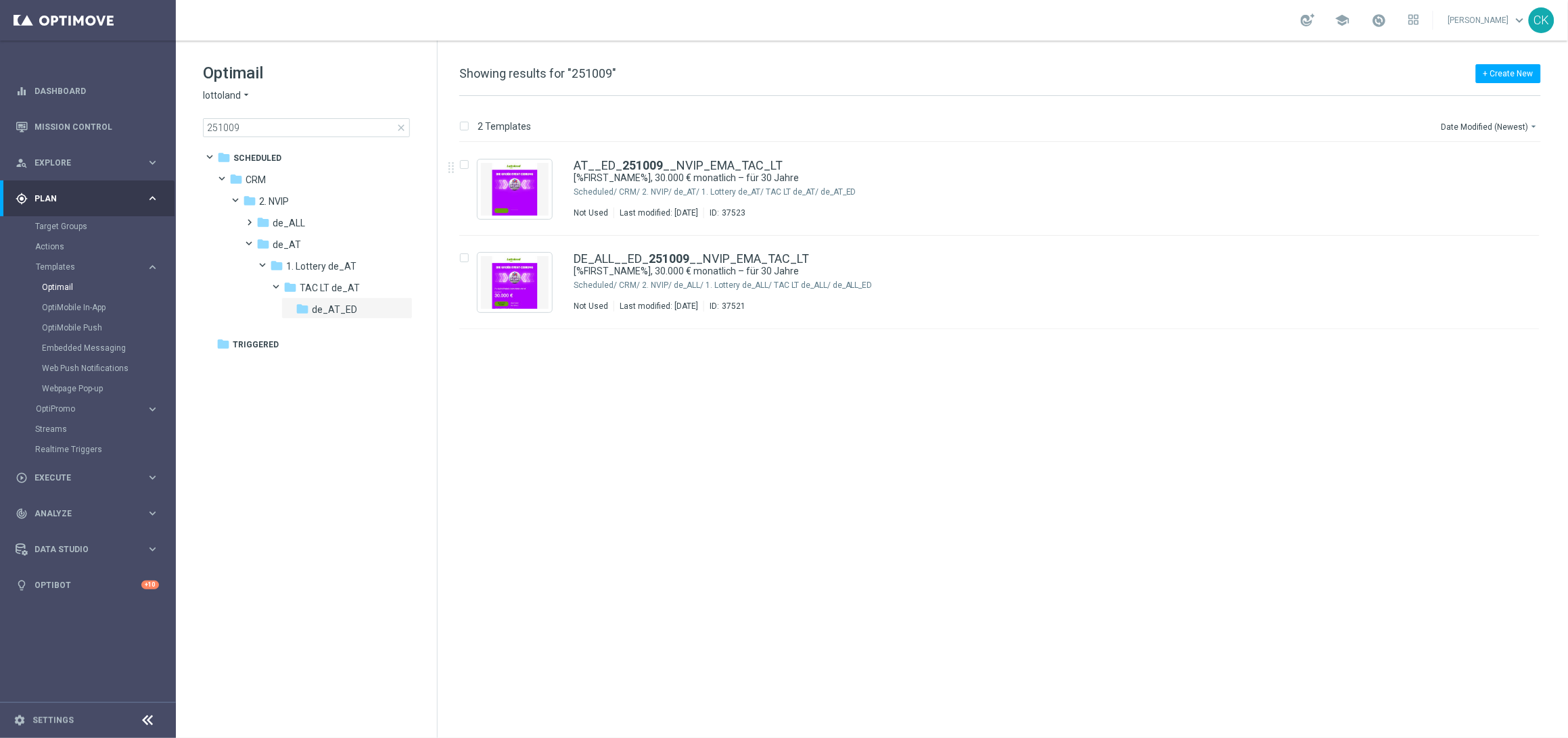
click at [402, 125] on span "close" at bounding box center [401, 127] width 11 height 11
